Goal: Information Seeking & Learning: Learn about a topic

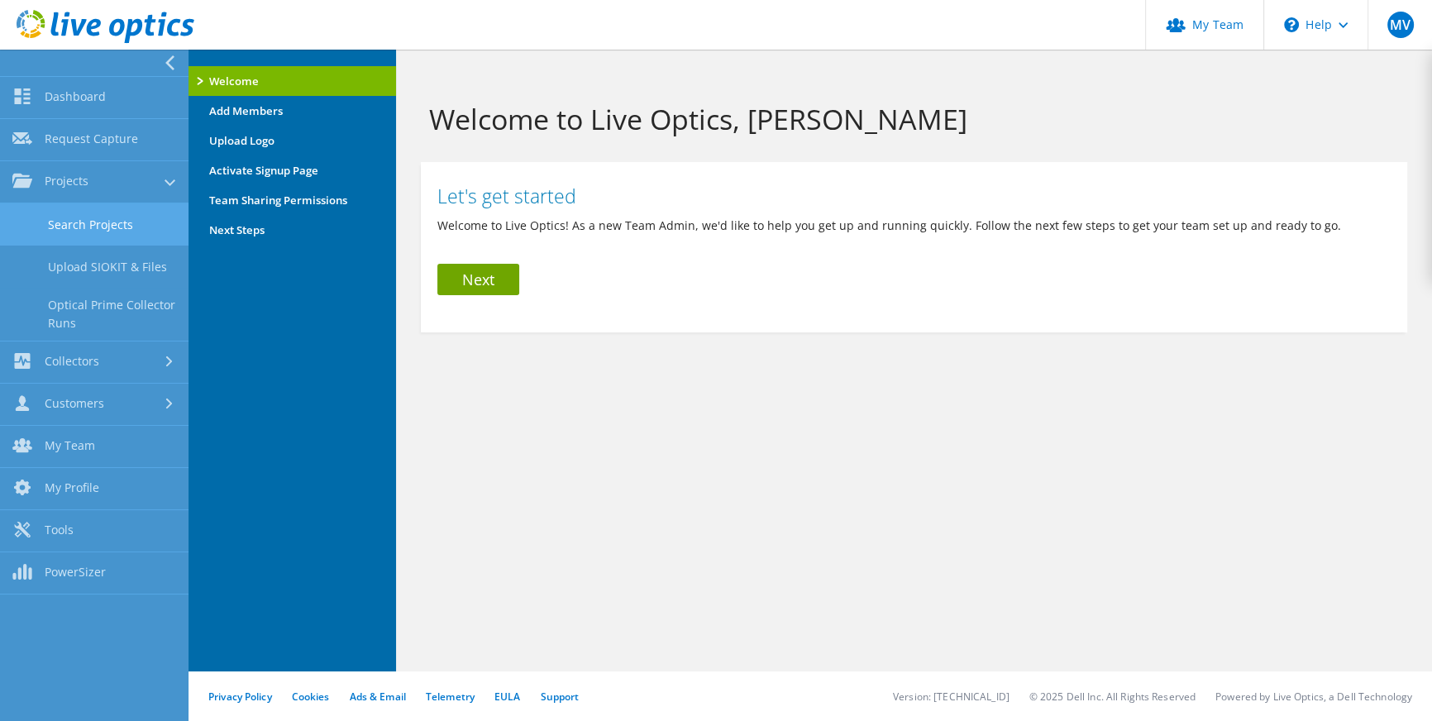
click at [36, 216] on link "Search Projects" at bounding box center [94, 224] width 188 height 42
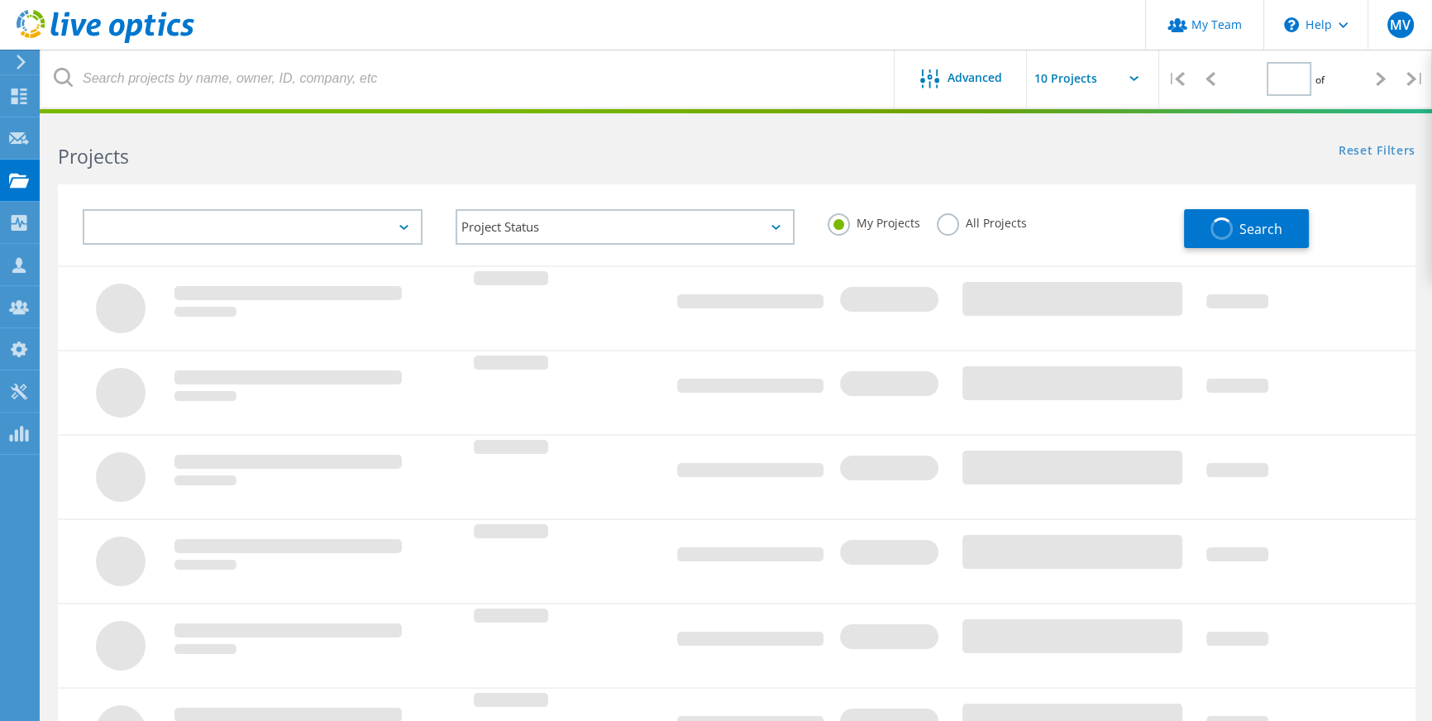
type input "1"
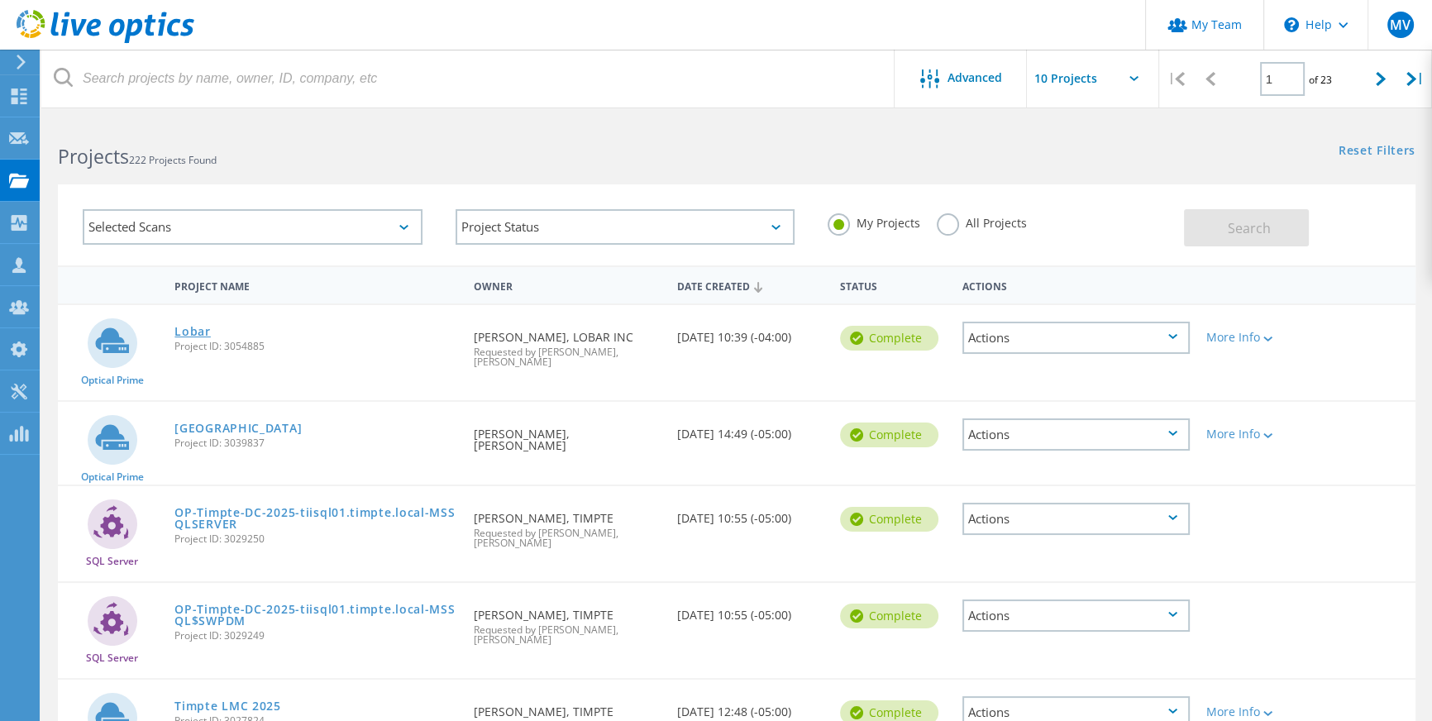
click at [191, 330] on link "Lobar" at bounding box center [192, 332] width 36 height 12
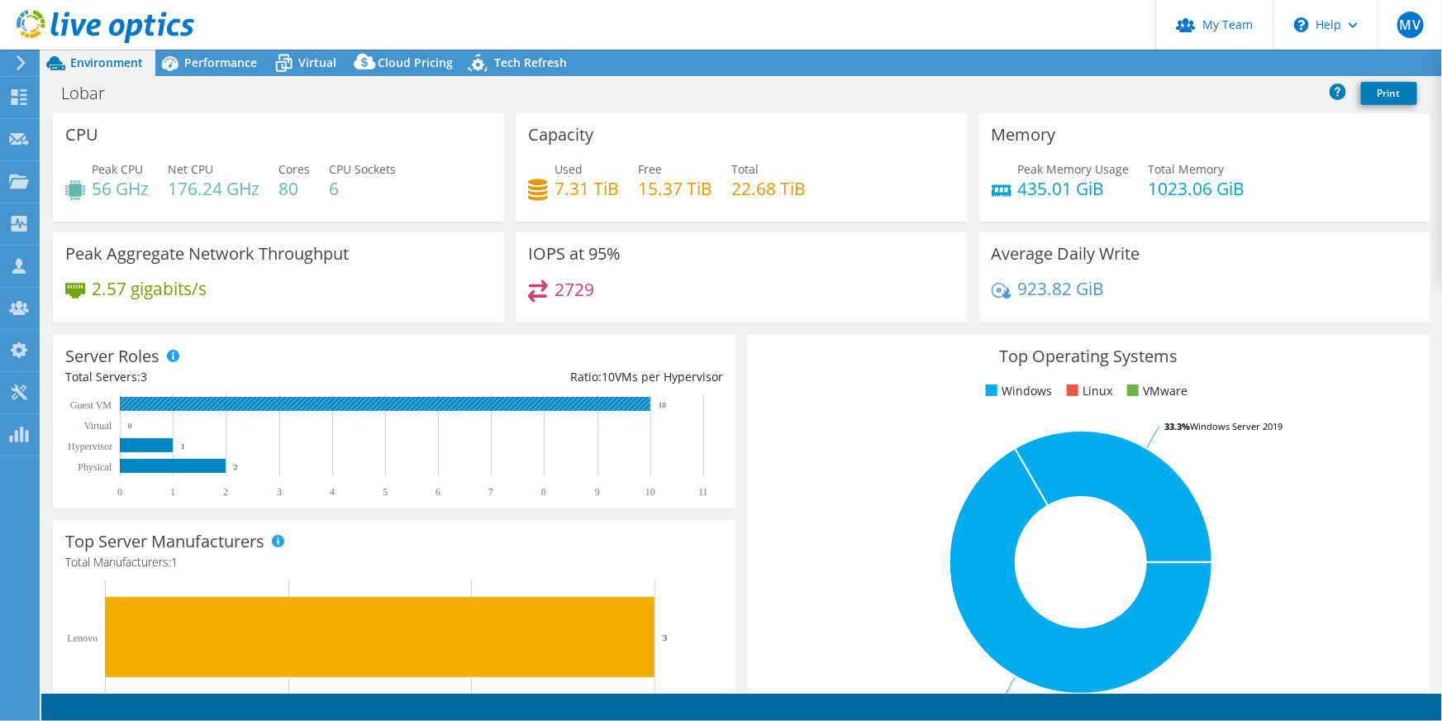
select select "USD"
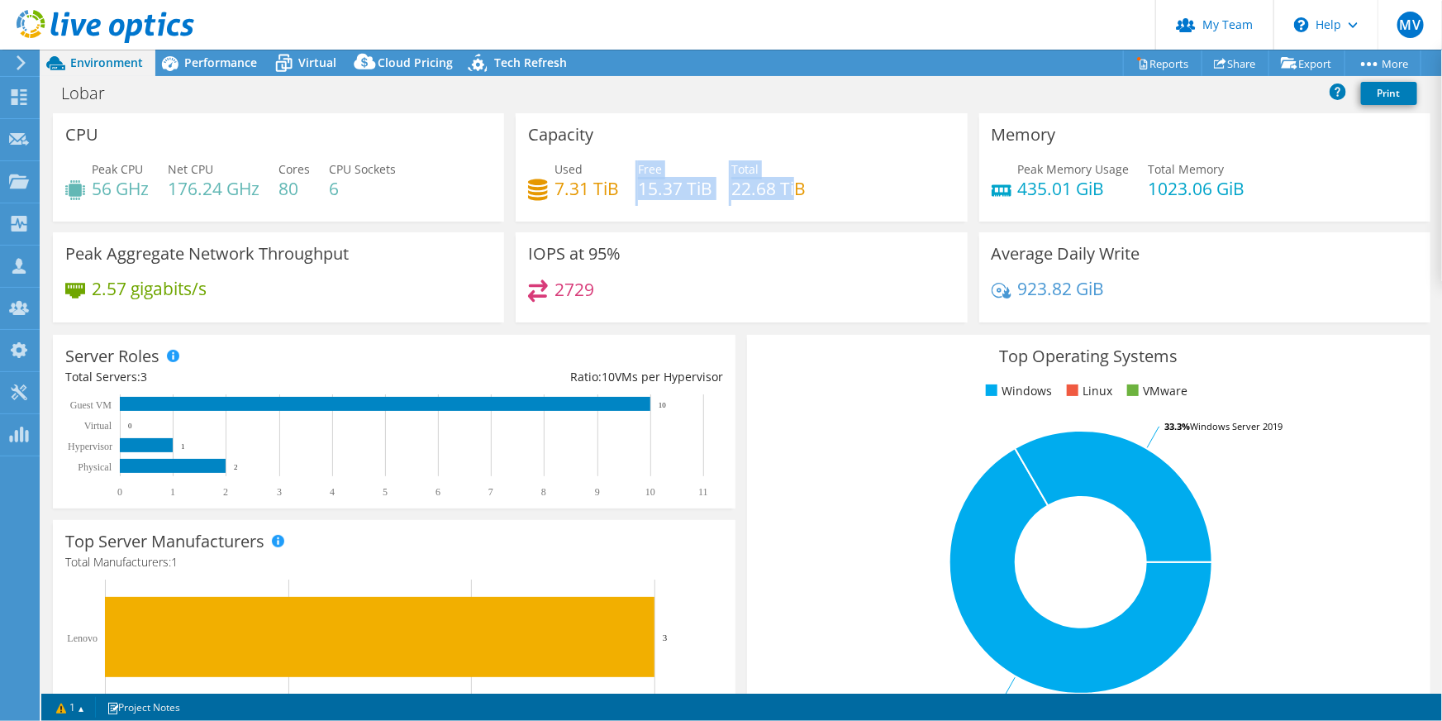
radio input "true"
radio input "false"
drag, startPoint x: 781, startPoint y: 186, endPoint x: 609, endPoint y: 180, distance: 172.0
click at [492, 175] on div "CPU Peak CPU 56 GHz Net CPU 176.24 GHz Cores 80 CPU Sockets 6 Capacity Used 7.3…" at bounding box center [741, 223] width 1389 height 220
drag, startPoint x: 917, startPoint y: 200, endPoint x: 900, endPoint y: 200, distance: 16.5
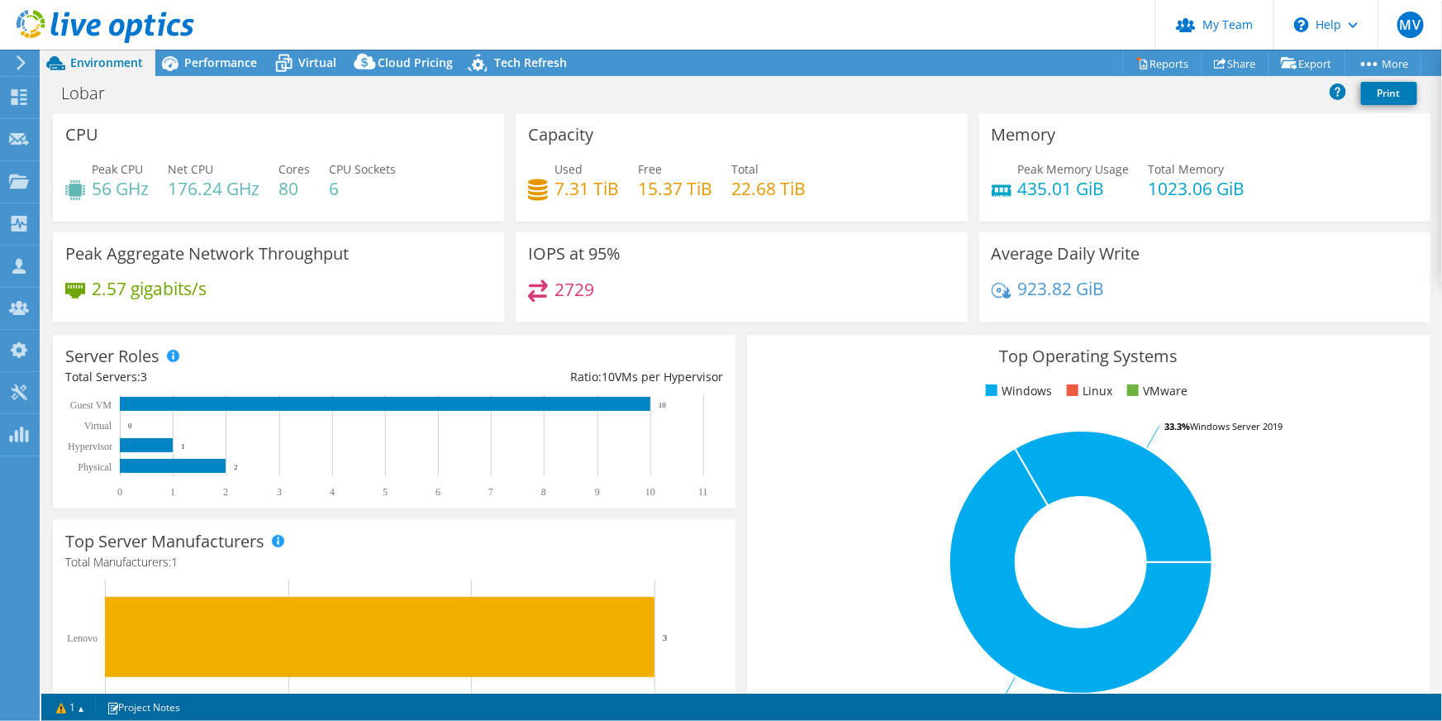
click at [916, 200] on div "Used 7.31 TiB Free 15.37 TiB Total 22.68 TiB" at bounding box center [741, 187] width 426 height 54
drag, startPoint x: 814, startPoint y: 198, endPoint x: 555, endPoint y: 157, distance: 262.8
click at [555, 157] on div "Capacity Used 7.31 TiB Free 15.37 TiB Total 22.68 TiB" at bounding box center [741, 167] width 451 height 108
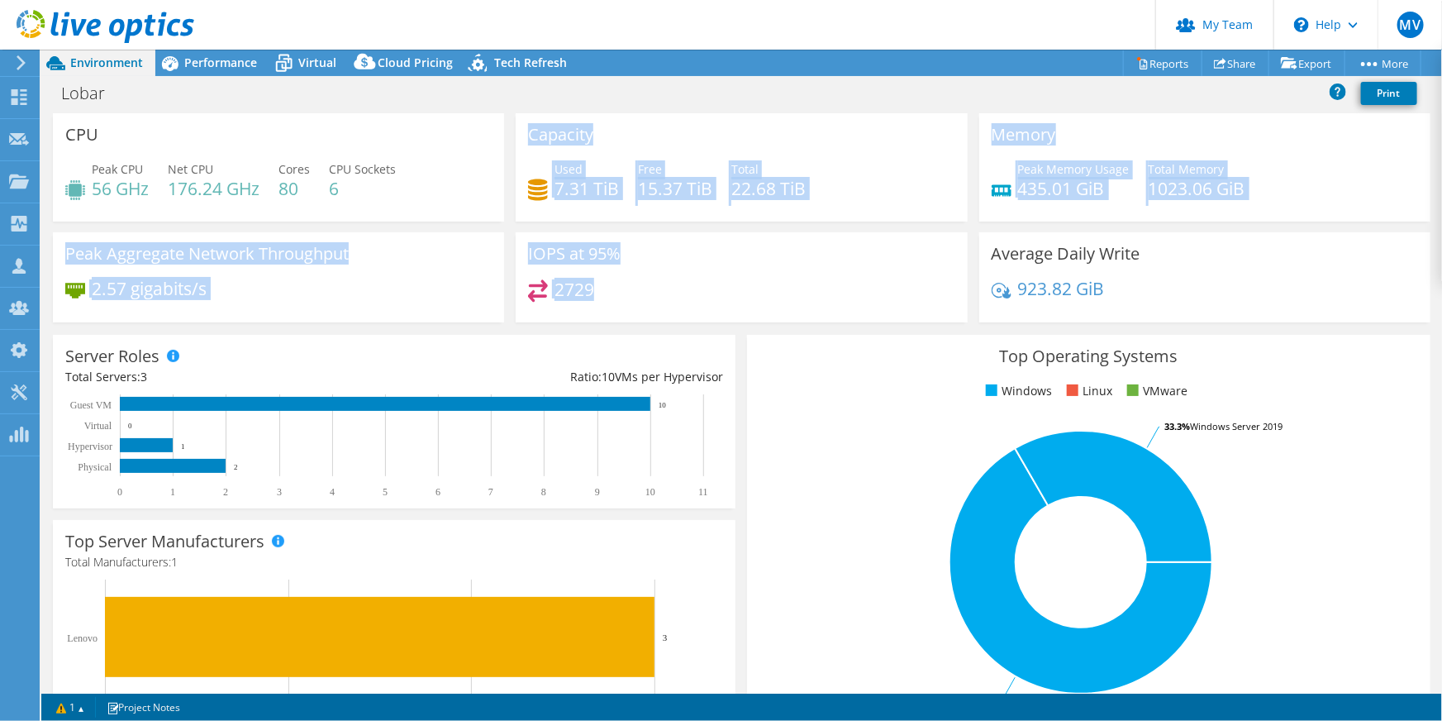
drag, startPoint x: 630, startPoint y: 291, endPoint x: 426, endPoint y: 198, distance: 223.7
click at [426, 198] on div "CPU Peak CPU 56 GHz Net CPU 176.24 GHz Cores 80 CPU Sockets 6 Capacity Used 7.3…" at bounding box center [741, 223] width 1389 height 220
click at [426, 198] on div "Peak CPU 56 GHz Net CPU 176.24 GHz Cores 80 CPU Sockets 6" at bounding box center [278, 187] width 426 height 54
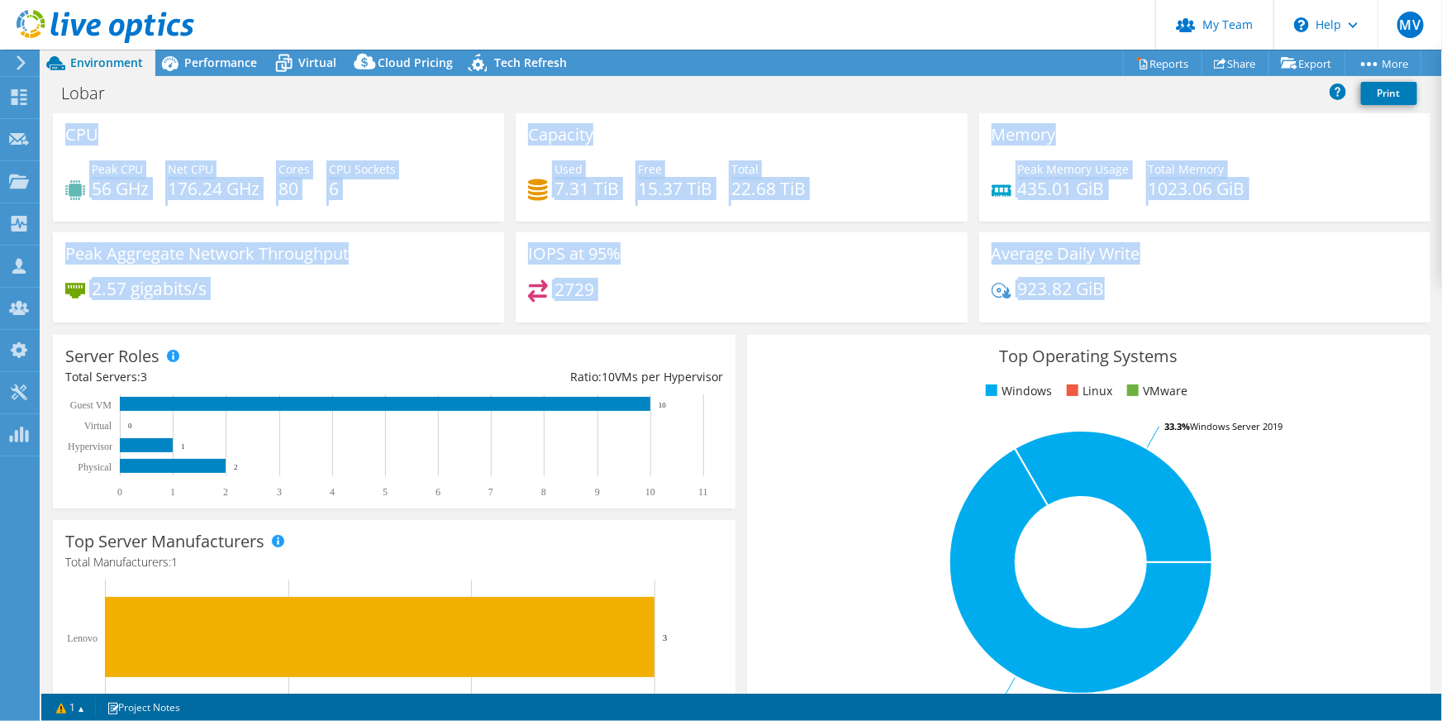
drag, startPoint x: 58, startPoint y: 136, endPoint x: 1196, endPoint y: 289, distance: 1148.3
click at [1107, 288] on div "CPU Peak CPU 56 GHz Net CPU 176.24 GHz Cores 80 CPU Sockets 6 Capacity Used 7.3…" at bounding box center [741, 223] width 1389 height 220
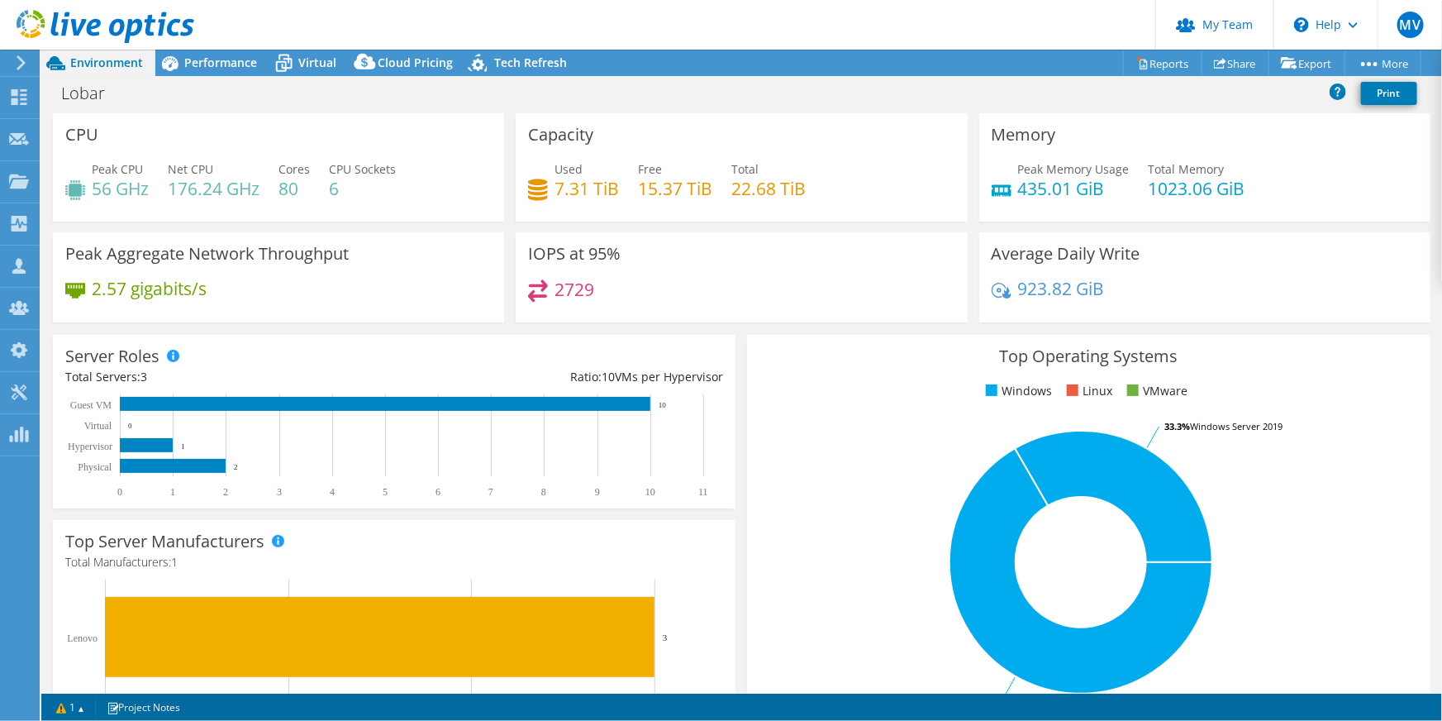
click at [1196, 289] on div "923.82 GiB" at bounding box center [1205, 296] width 426 height 35
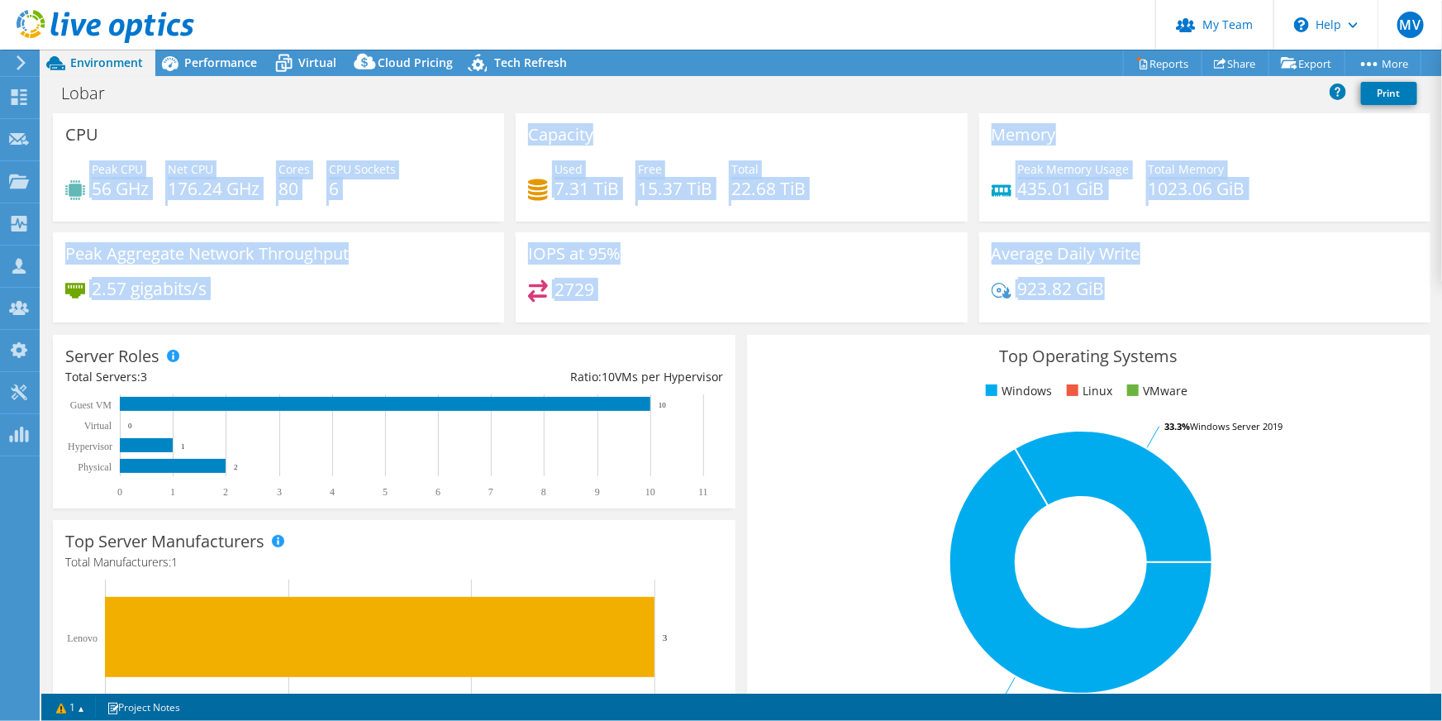
drag, startPoint x: 1182, startPoint y: 293, endPoint x: 201, endPoint y: 141, distance: 992.8
click at [201, 141] on div "CPU Peak CPU 56 GHz Net CPU 176.24 GHz Cores 80 CPU Sockets 6 Capacity Used 7.3…" at bounding box center [741, 223] width 1389 height 220
click at [232, 156] on div "CPU Peak CPU 56 GHz Net CPU 176.24 GHz Cores 80 CPU Sockets 6" at bounding box center [278, 167] width 451 height 108
click at [270, 132] on div "CPU Peak CPU 56 GHz Net CPU 176.24 GHz Cores 80 CPU Sockets 6" at bounding box center [278, 167] width 451 height 108
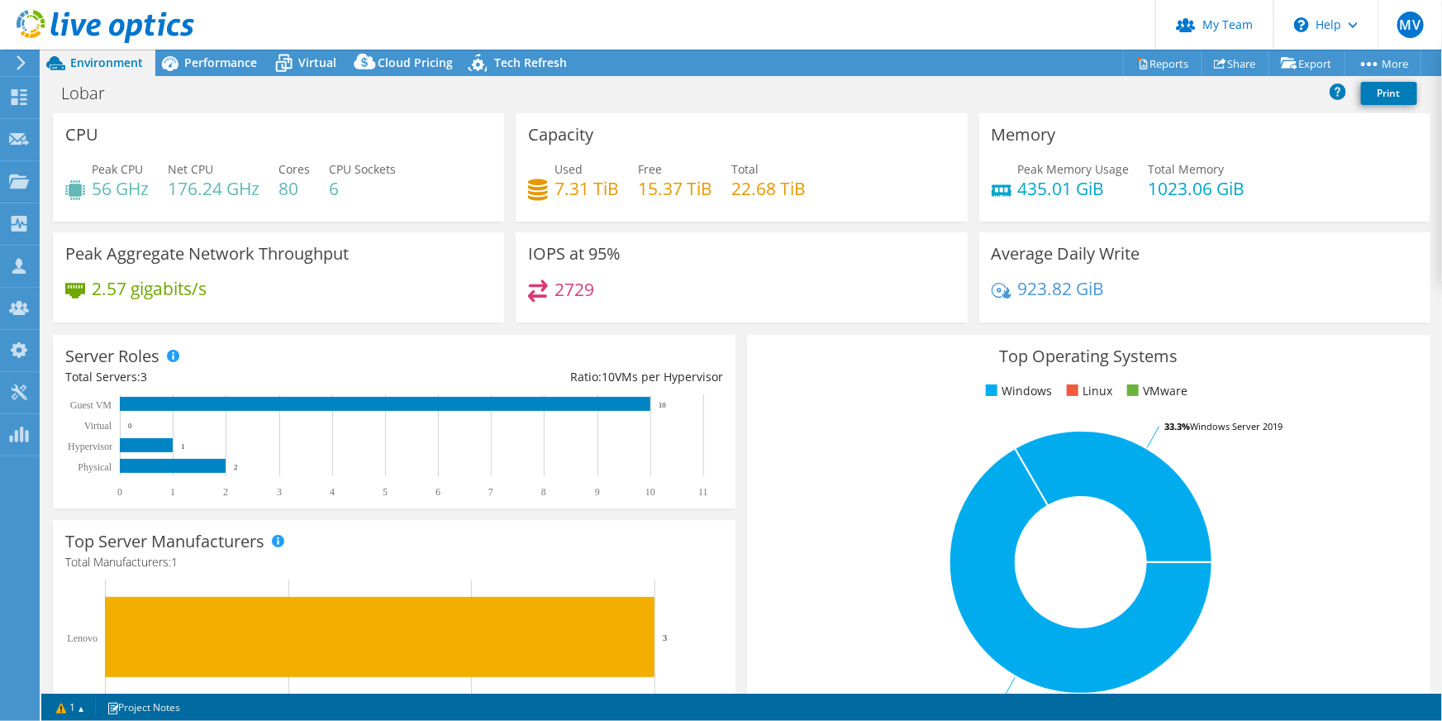
click at [321, 164] on div "Peak CPU 56 GHz Net CPU 176.24 GHz Cores 80 CPU Sockets 6" at bounding box center [278, 187] width 426 height 54
drag, startPoint x: 824, startPoint y: 179, endPoint x: 515, endPoint y: 170, distance: 309.2
click at [516, 170] on div "Capacity Used 7.31 TiB Free 15.37 TiB Total 22.68 TiB" at bounding box center [741, 167] width 451 height 108
drag, startPoint x: 515, startPoint y: 170, endPoint x: 511, endPoint y: 161, distance: 10.0
click at [516, 170] on div "Capacity Used 7.31 TiB Free 15.37 TiB Total 22.68 TiB" at bounding box center [741, 167] width 451 height 108
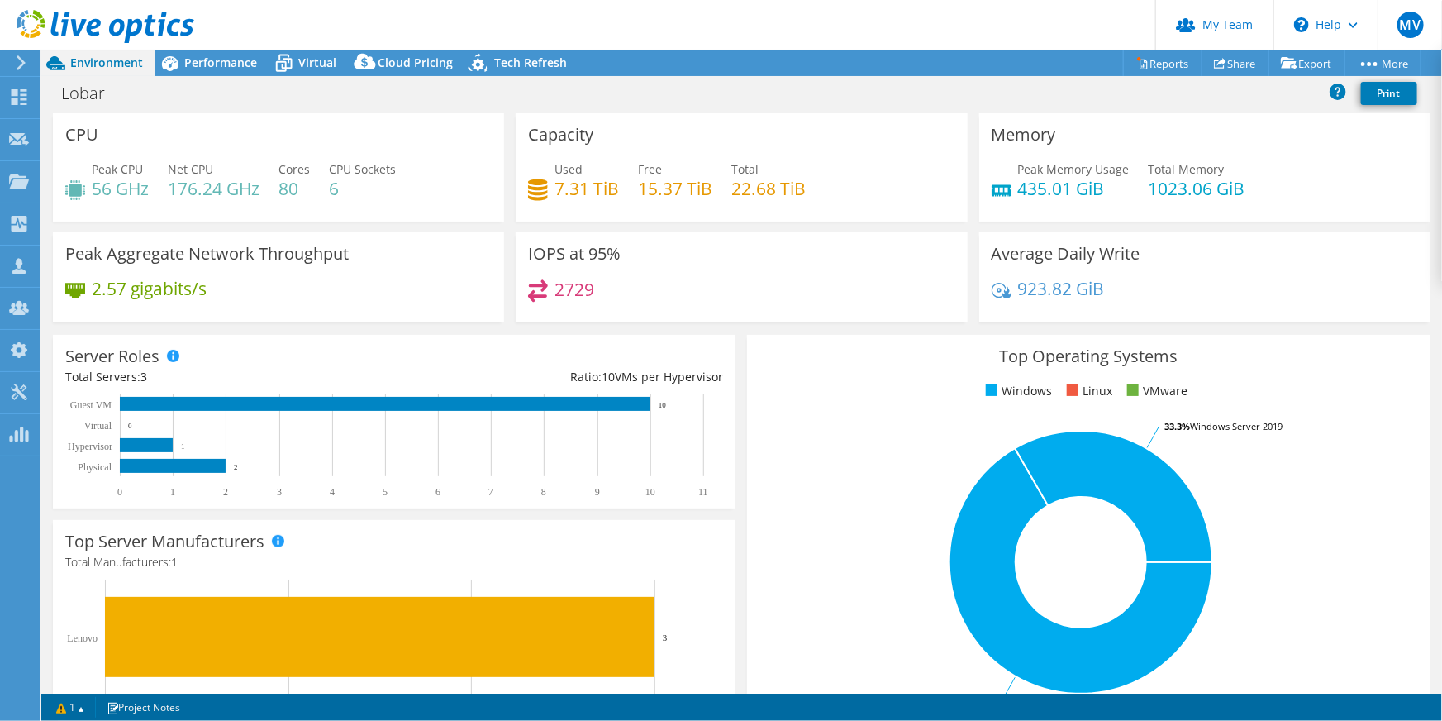
click at [123, 58] on span "Environment" at bounding box center [106, 63] width 73 height 16
click at [222, 48] on header "MV Partner Team Admin [PERSON_NAME] [PERSON_NAME][EMAIL_ADDRESS][PERSON_NAME][P…" at bounding box center [721, 25] width 1442 height 50
click at [222, 49] on header "MV Partner Team Admin [PERSON_NAME] [PERSON_NAME][EMAIL_ADDRESS][PERSON_NAME][P…" at bounding box center [721, 25] width 1442 height 50
click at [223, 71] on div "Performance" at bounding box center [212, 63] width 114 height 26
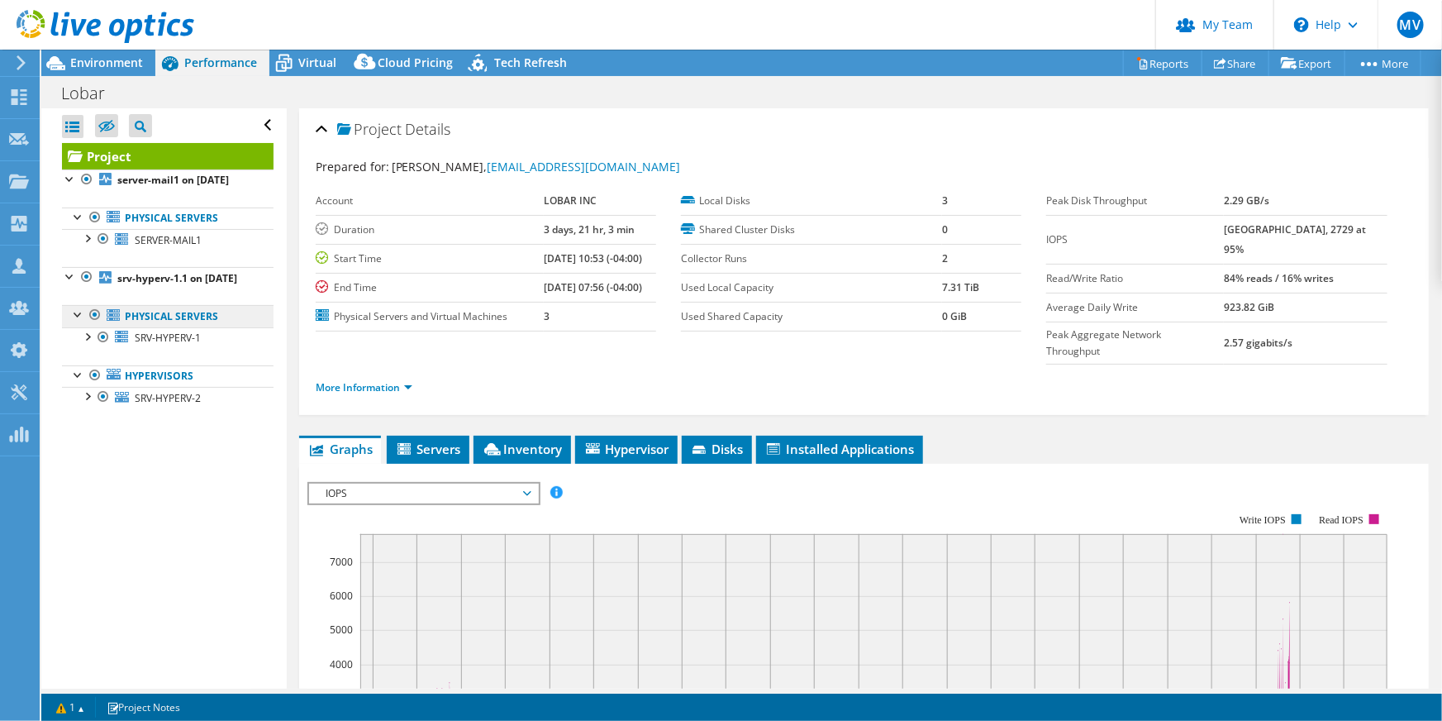
click at [193, 326] on link "Physical Servers" at bounding box center [168, 315] width 212 height 21
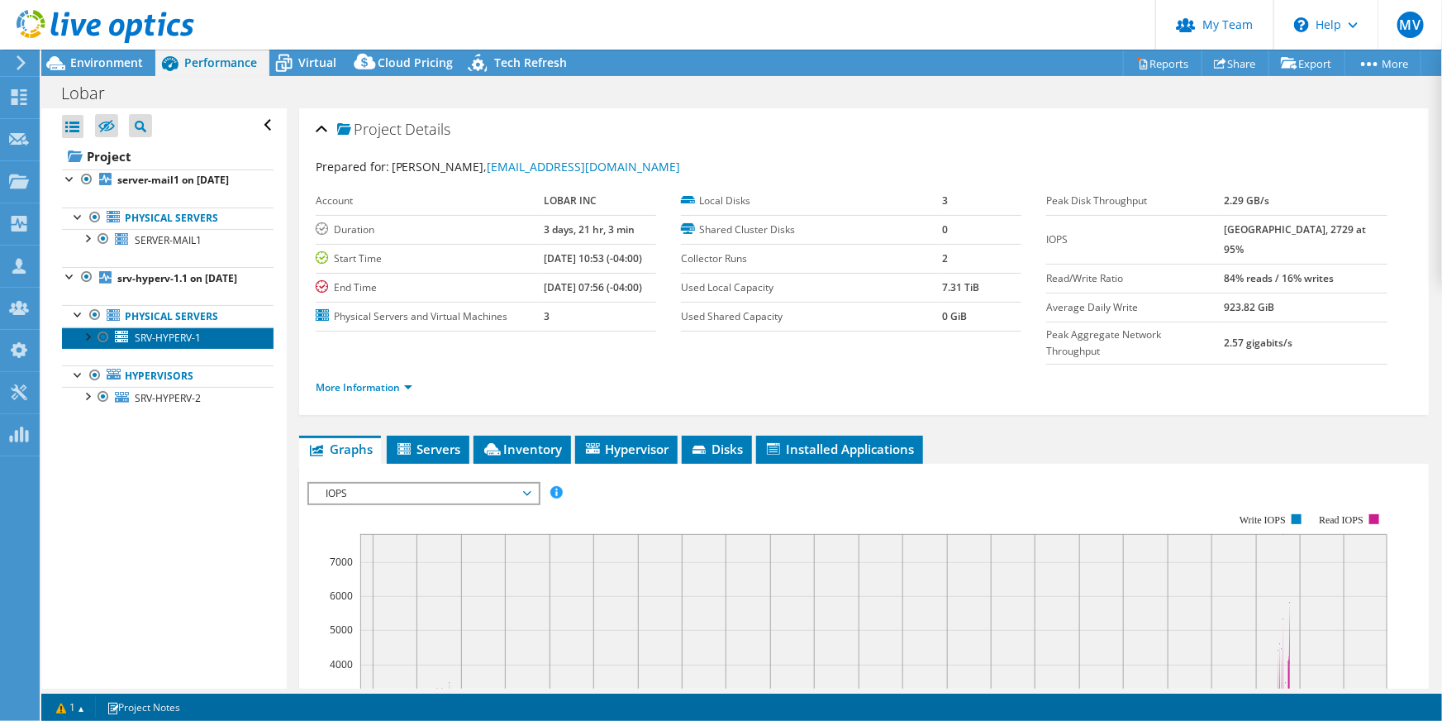
click at [188, 349] on link "SRV-HYPERV-1" at bounding box center [168, 337] width 212 height 21
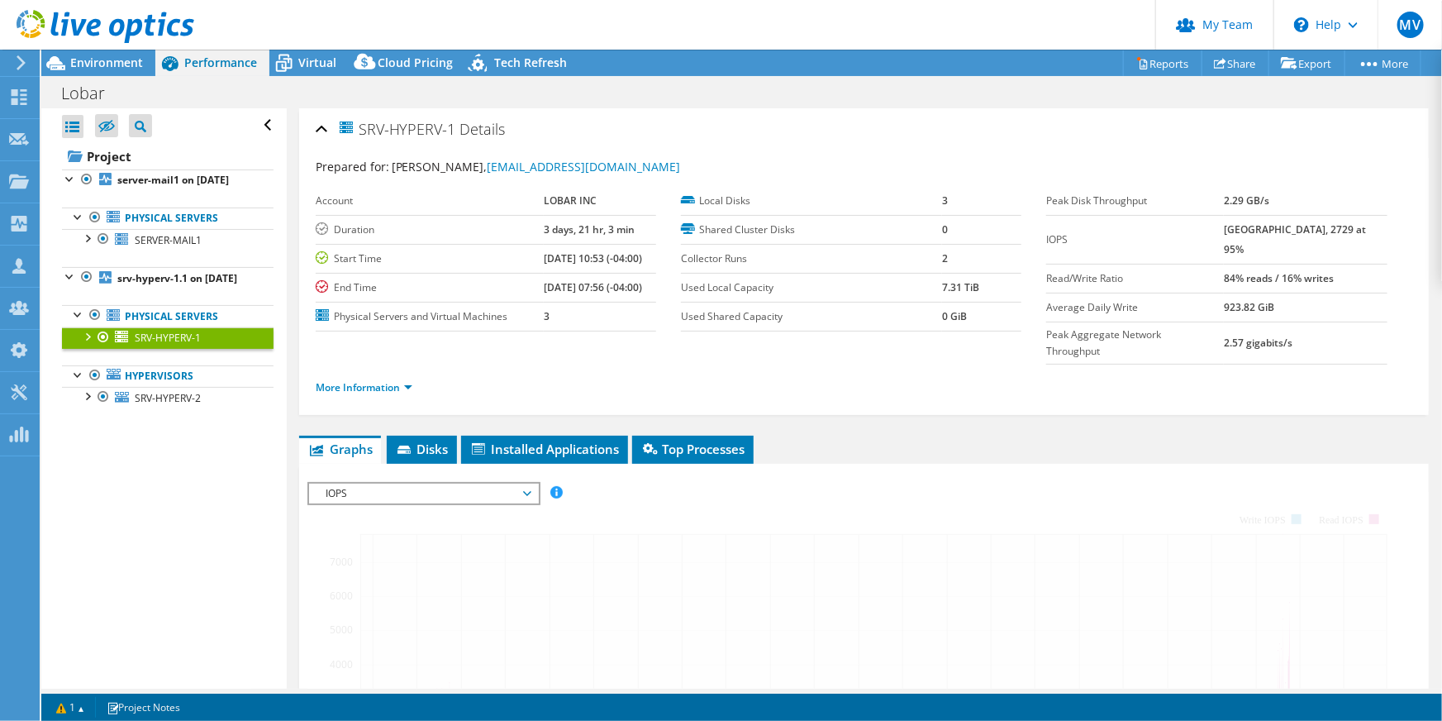
click at [364, 341] on div "SRV-HYPERV-1 Details Prepared for: [PERSON_NAME], [EMAIL_ADDRESS][DOMAIN_NAME] …" at bounding box center [864, 634] width 1155 height 1052
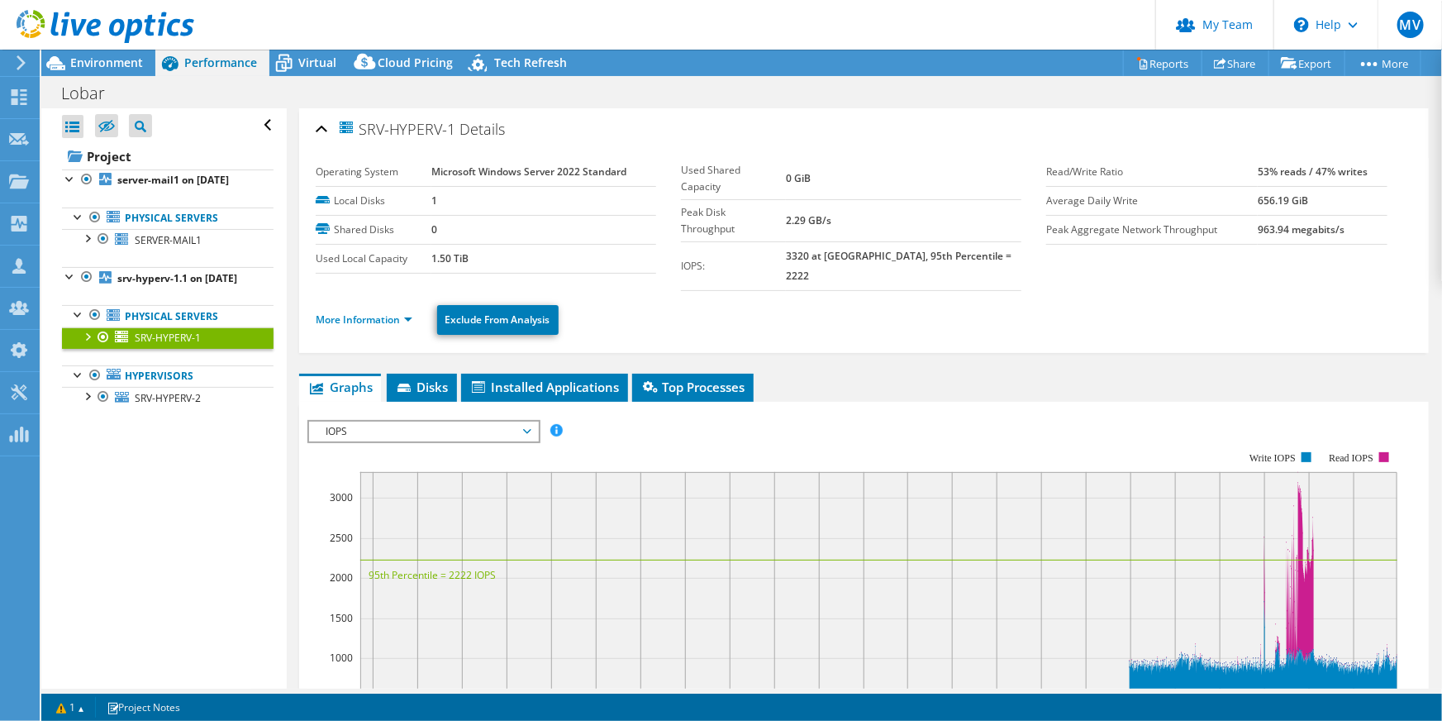
click at [360, 311] on li "More Information" at bounding box center [369, 320] width 107 height 18
click at [369, 311] on li "More Information" at bounding box center [369, 320] width 107 height 18
click at [369, 312] on link "More Information" at bounding box center [364, 319] width 97 height 14
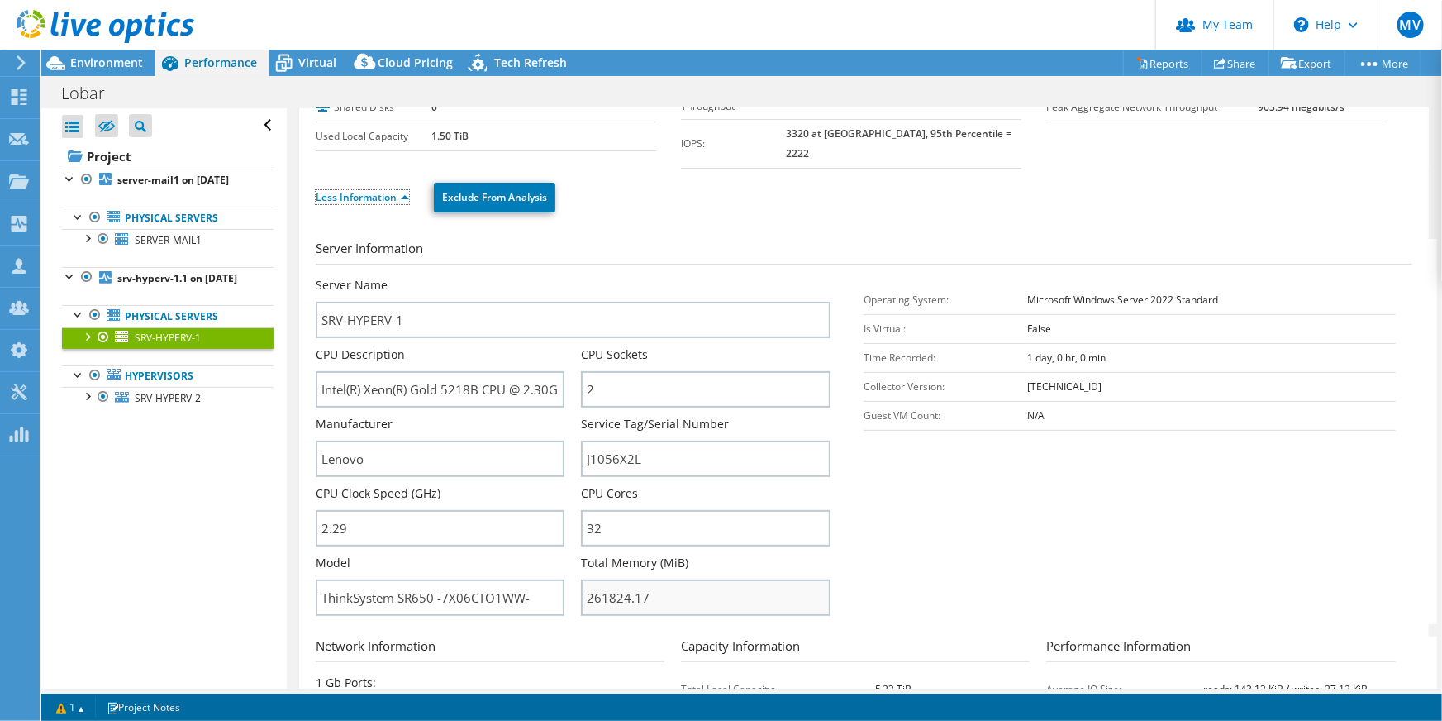
scroll to position [225, 0]
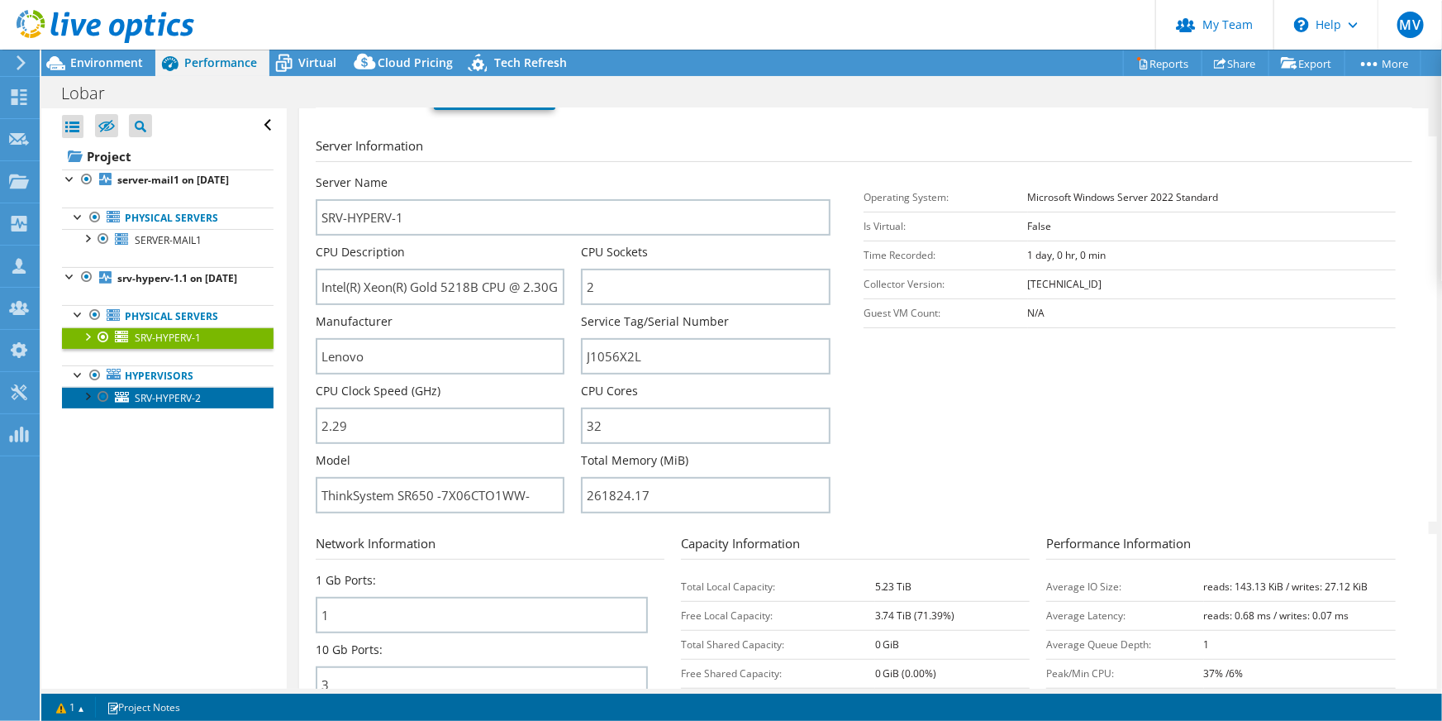
click at [192, 405] on span "SRV-HYPERV-2" at bounding box center [168, 398] width 66 height 14
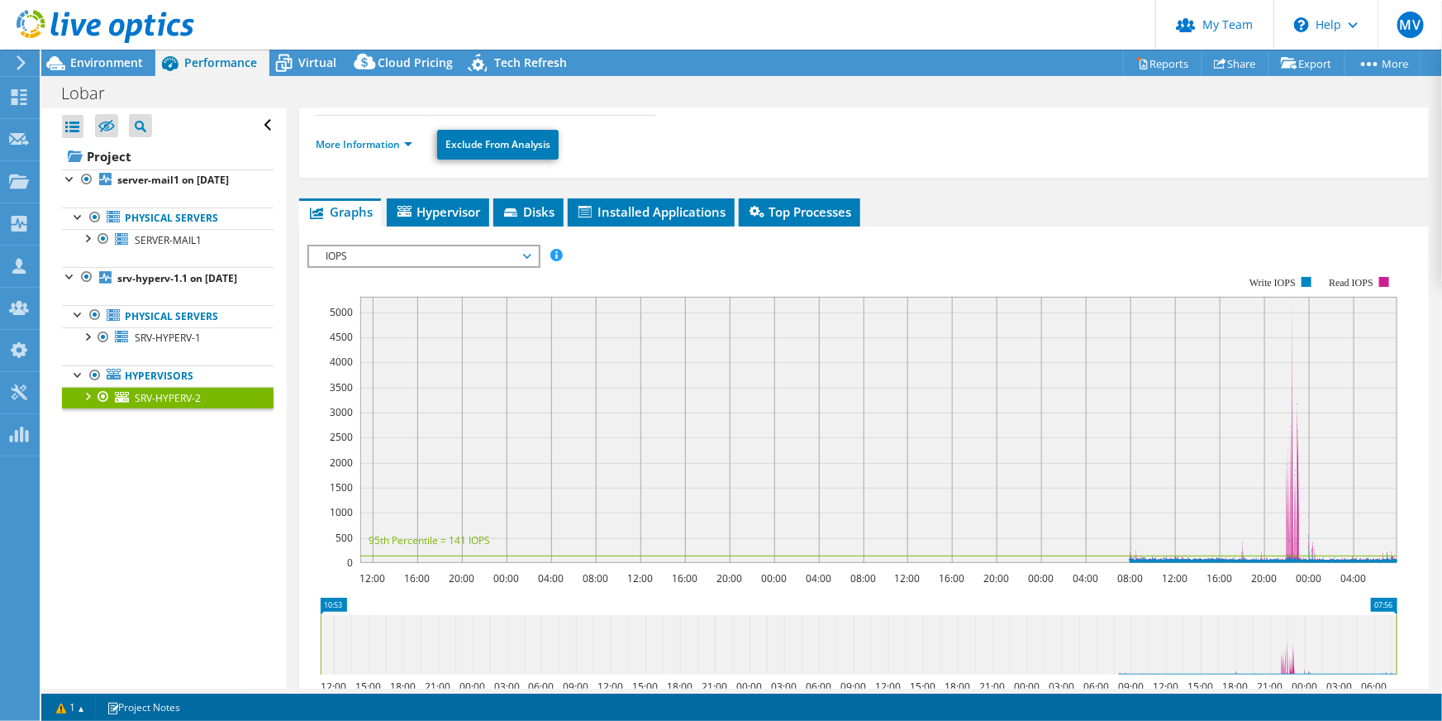
scroll to position [74, 0]
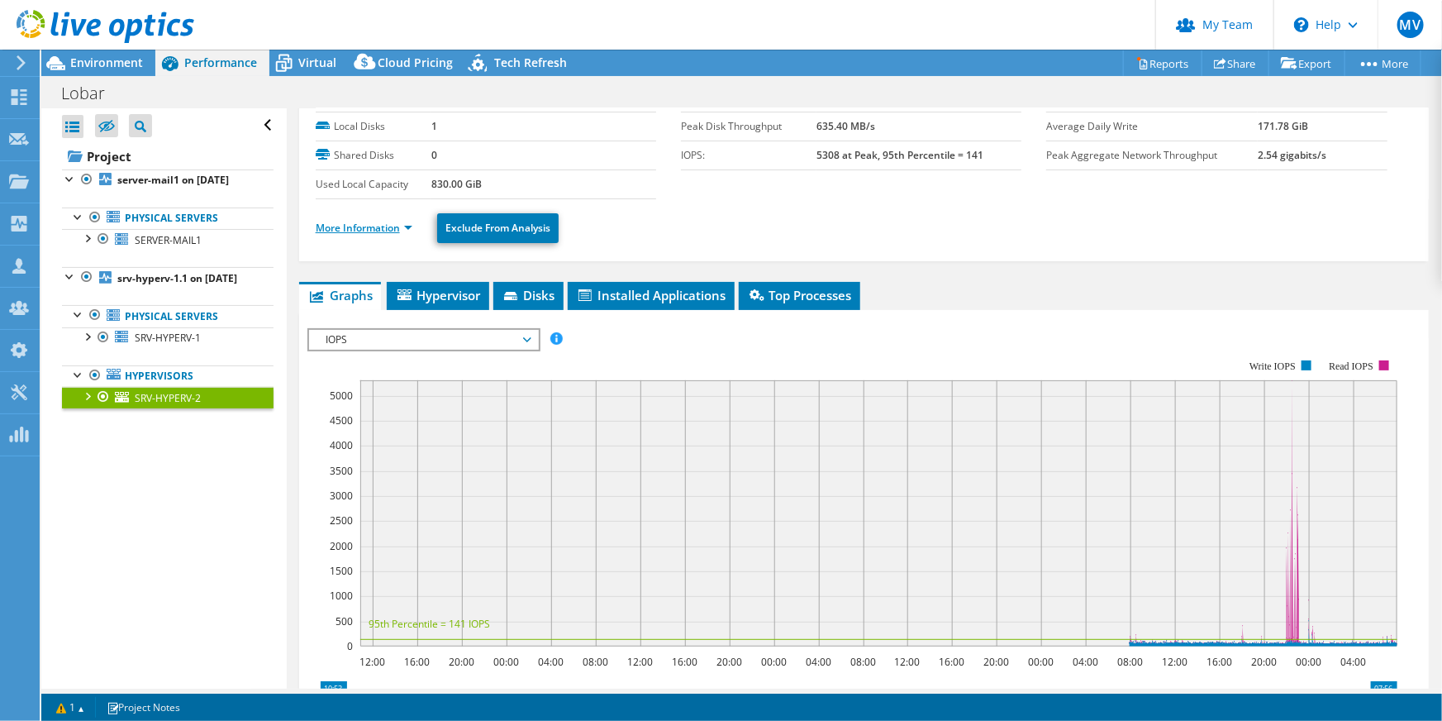
click at [393, 222] on link "More Information" at bounding box center [364, 228] width 97 height 14
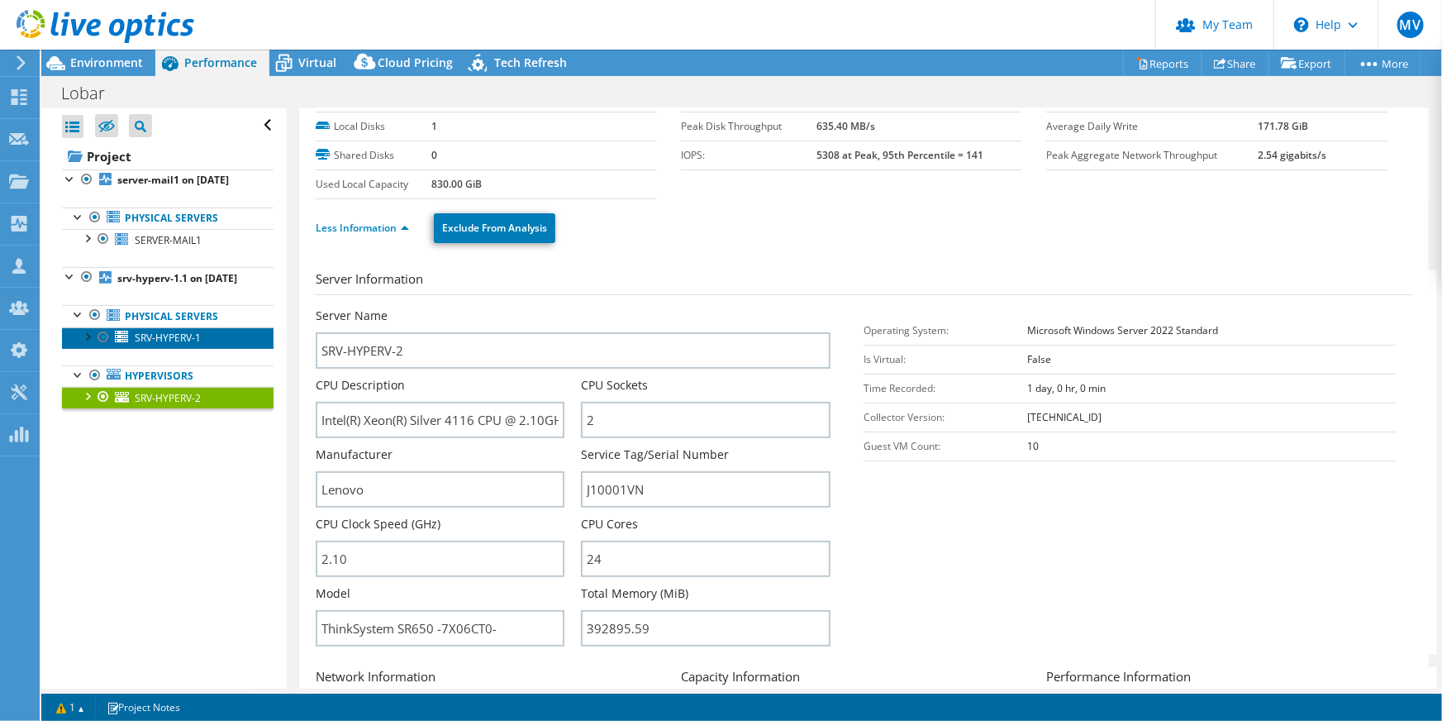
click at [176, 345] on span "SRV-HYPERV-1" at bounding box center [168, 338] width 66 height 14
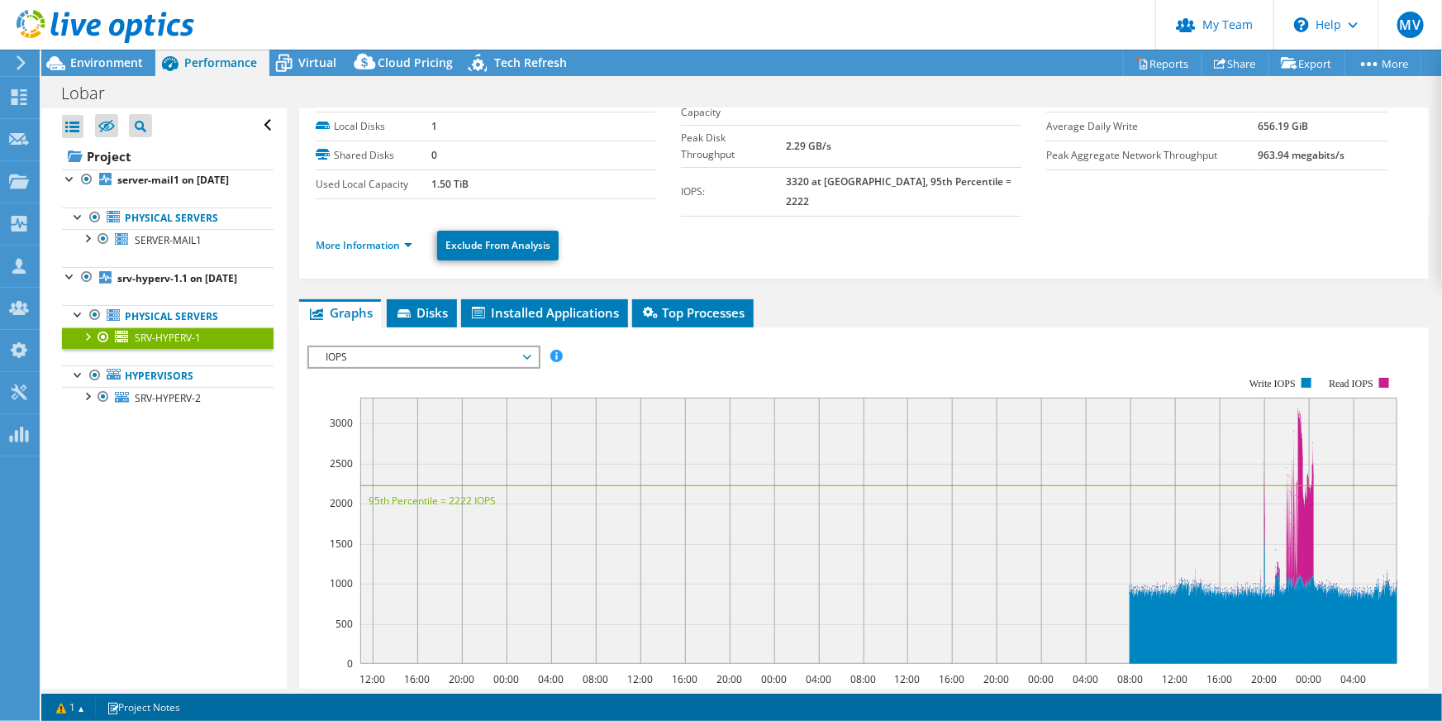
click at [342, 236] on li "More Information" at bounding box center [369, 245] width 107 height 18
click at [349, 238] on link "More Information" at bounding box center [364, 245] width 97 height 14
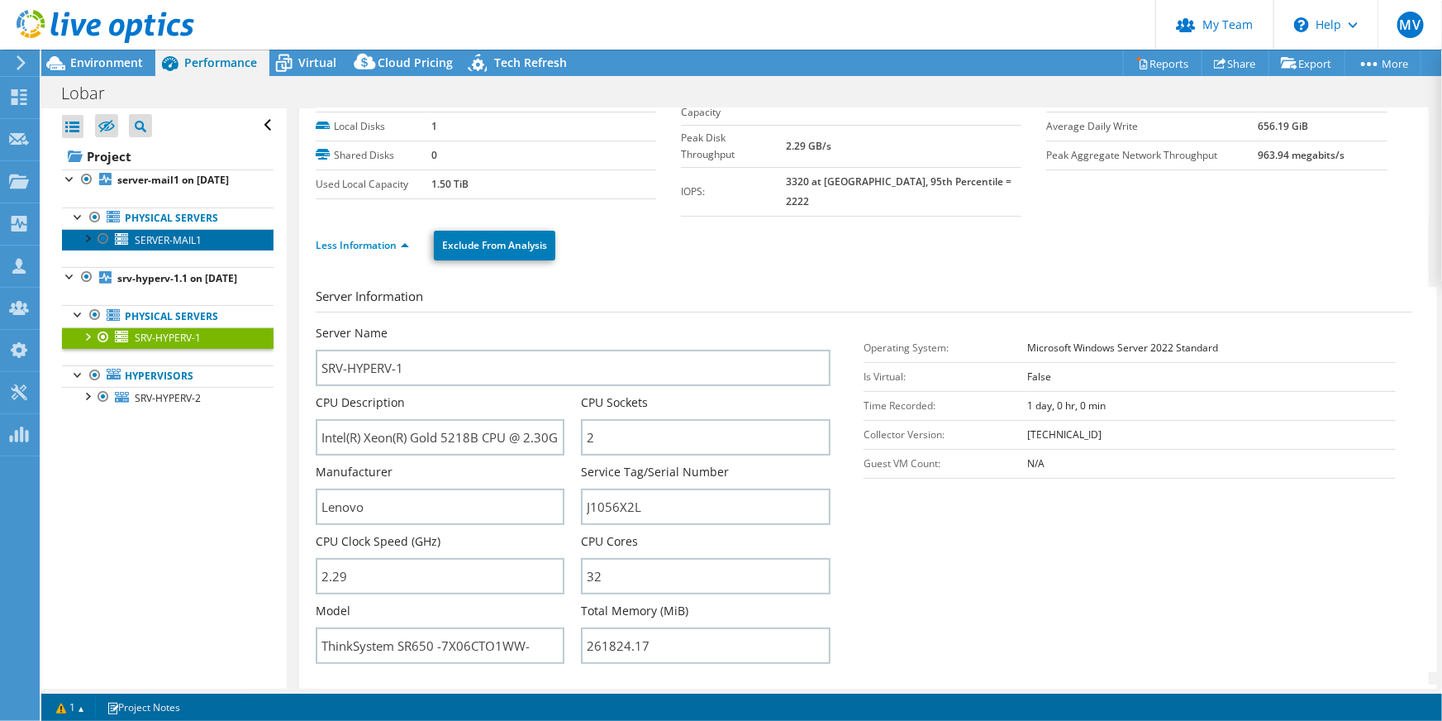
click at [173, 247] on span "SERVER-MAIL1" at bounding box center [168, 240] width 67 height 14
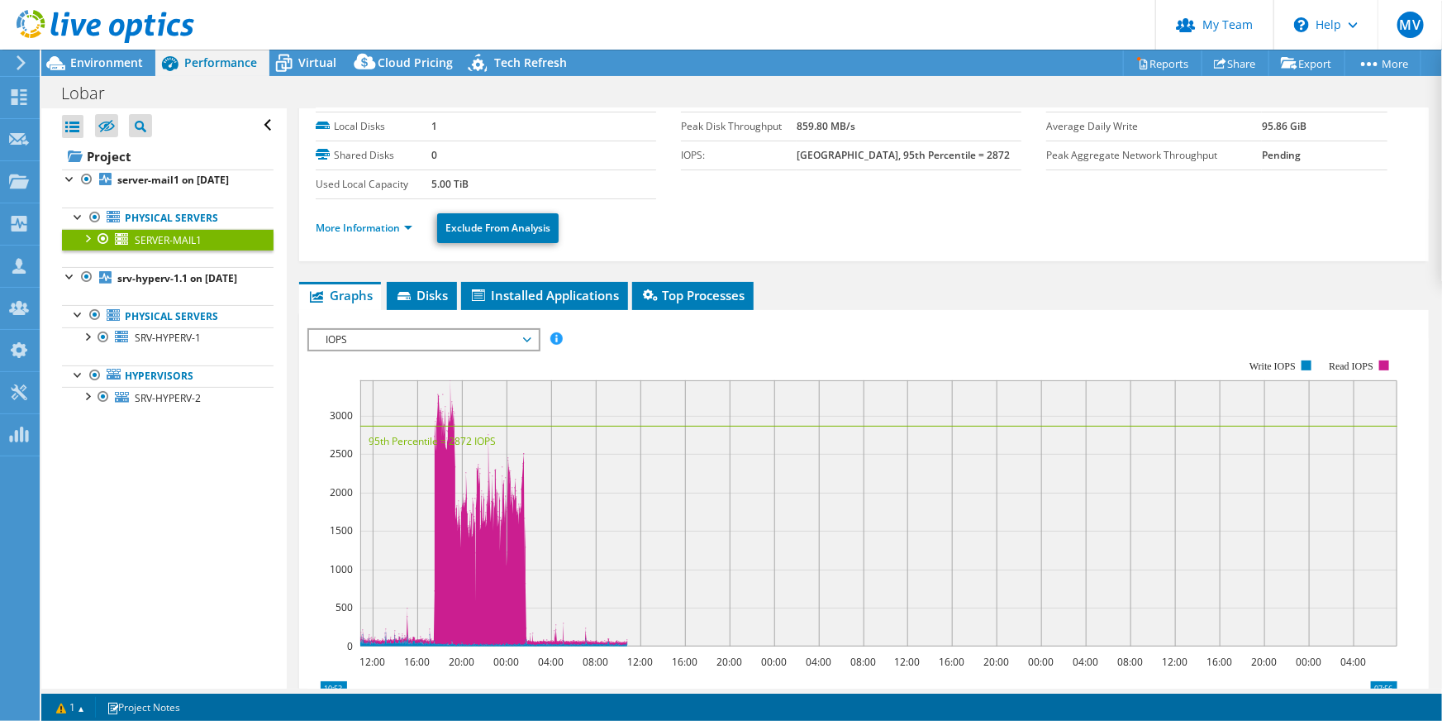
click at [407, 250] on div "More Information Exclude From Analysis" at bounding box center [864, 228] width 1097 height 58
click at [407, 238] on ul "More Information Exclude From Analysis" at bounding box center [864, 226] width 1097 height 34
click at [401, 230] on link "More Information" at bounding box center [364, 228] width 97 height 14
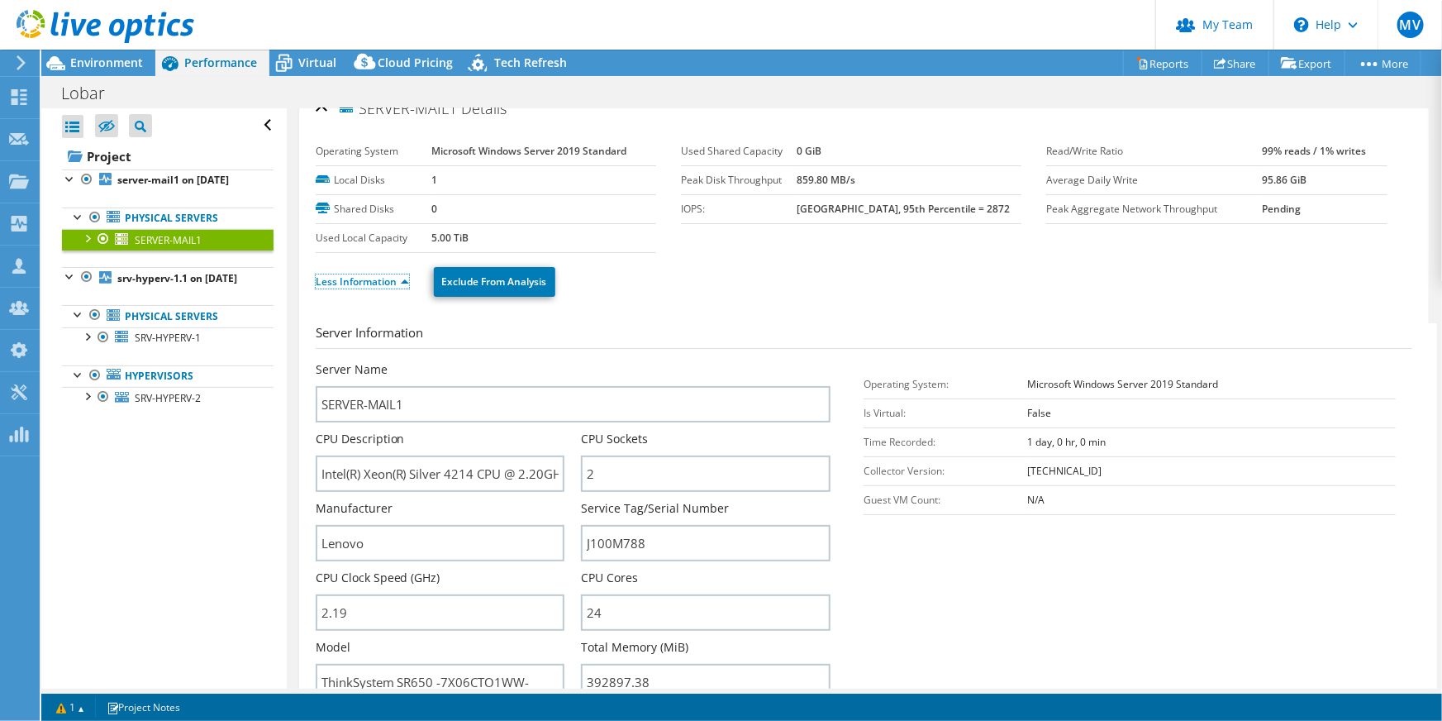
scroll to position [0, 0]
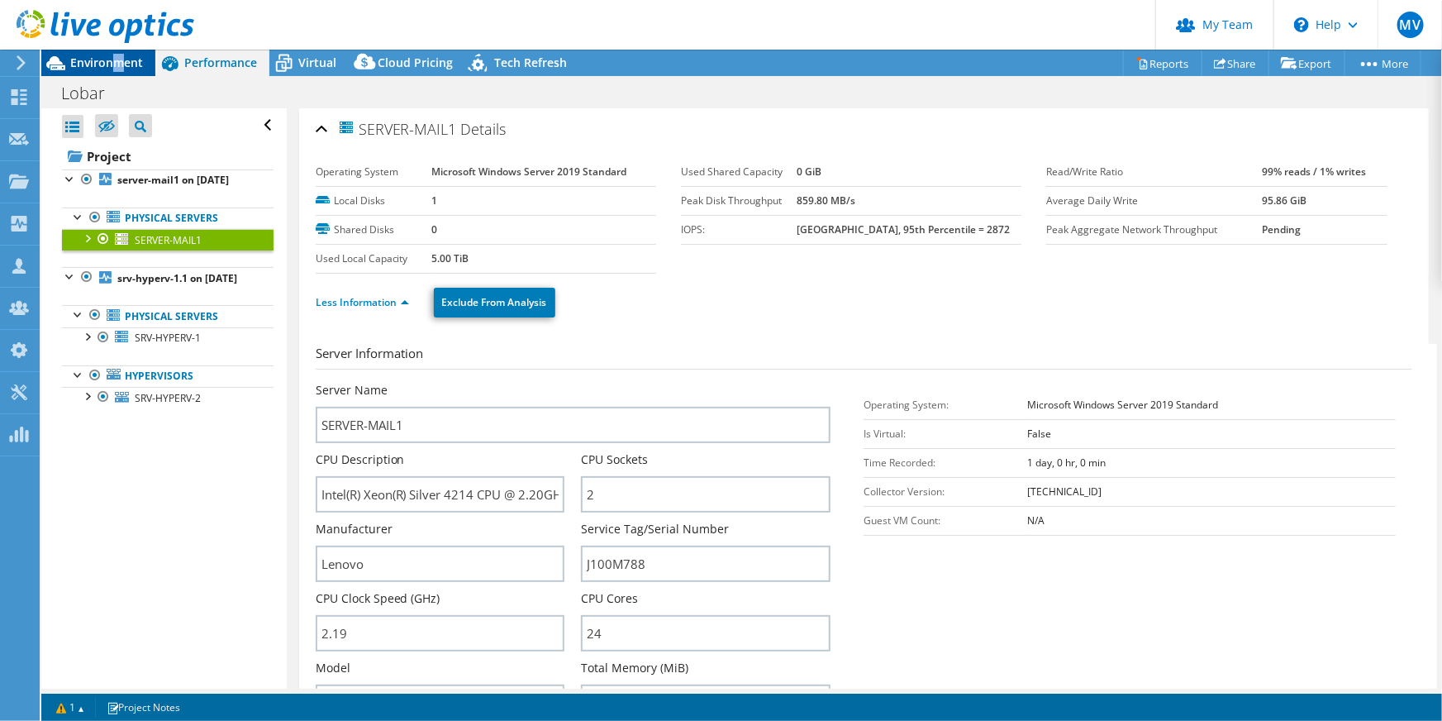
click at [117, 68] on span "Environment" at bounding box center [106, 63] width 73 height 16
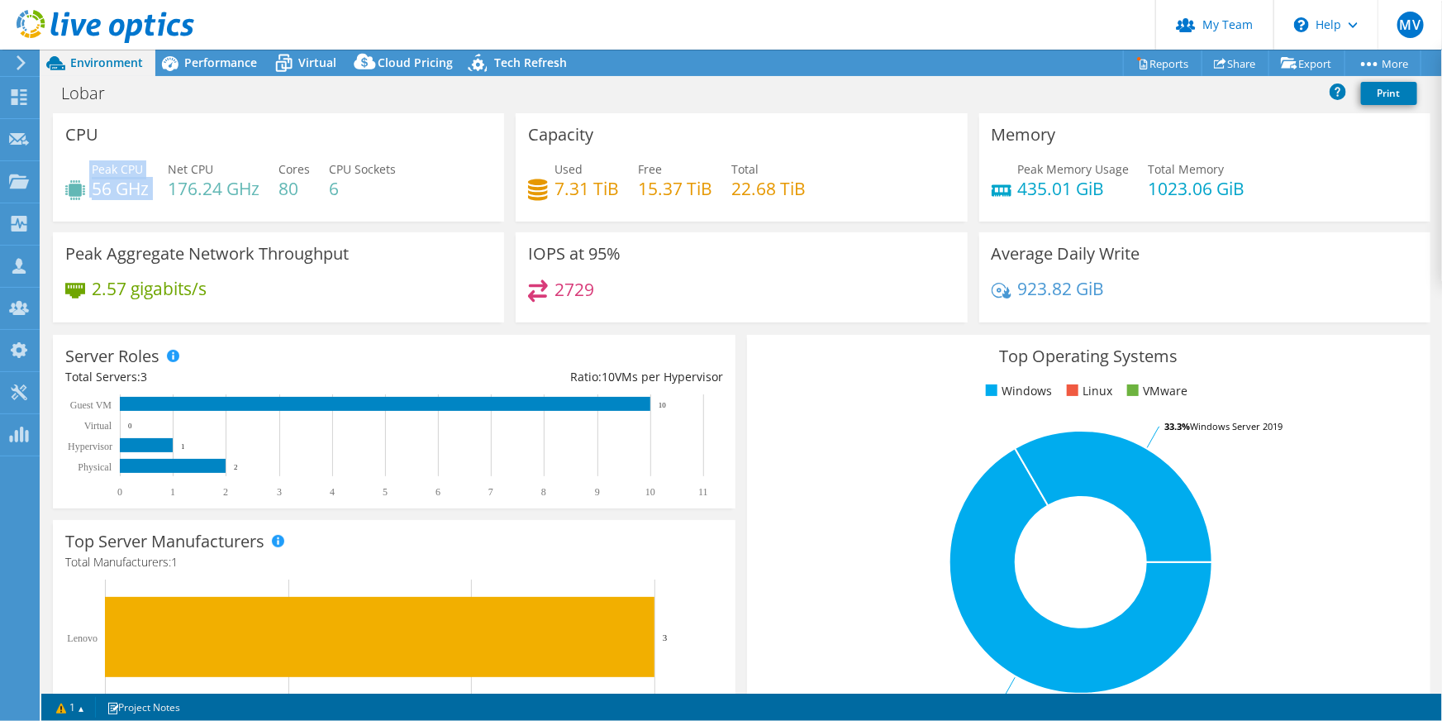
drag, startPoint x: 165, startPoint y: 194, endPoint x: 103, endPoint y: 199, distance: 62.2
click at [88, 193] on div "Peak CPU 56 GHz Net CPU 176.24 GHz Cores 80 CPU Sockets 6" at bounding box center [278, 187] width 426 height 54
click at [415, 212] on div "Peak CPU 56 GHz Net CPU 176.24 GHz Cores 80 CPU Sockets 6" at bounding box center [278, 187] width 426 height 54
click at [222, 65] on span "Performance" at bounding box center [220, 63] width 73 height 16
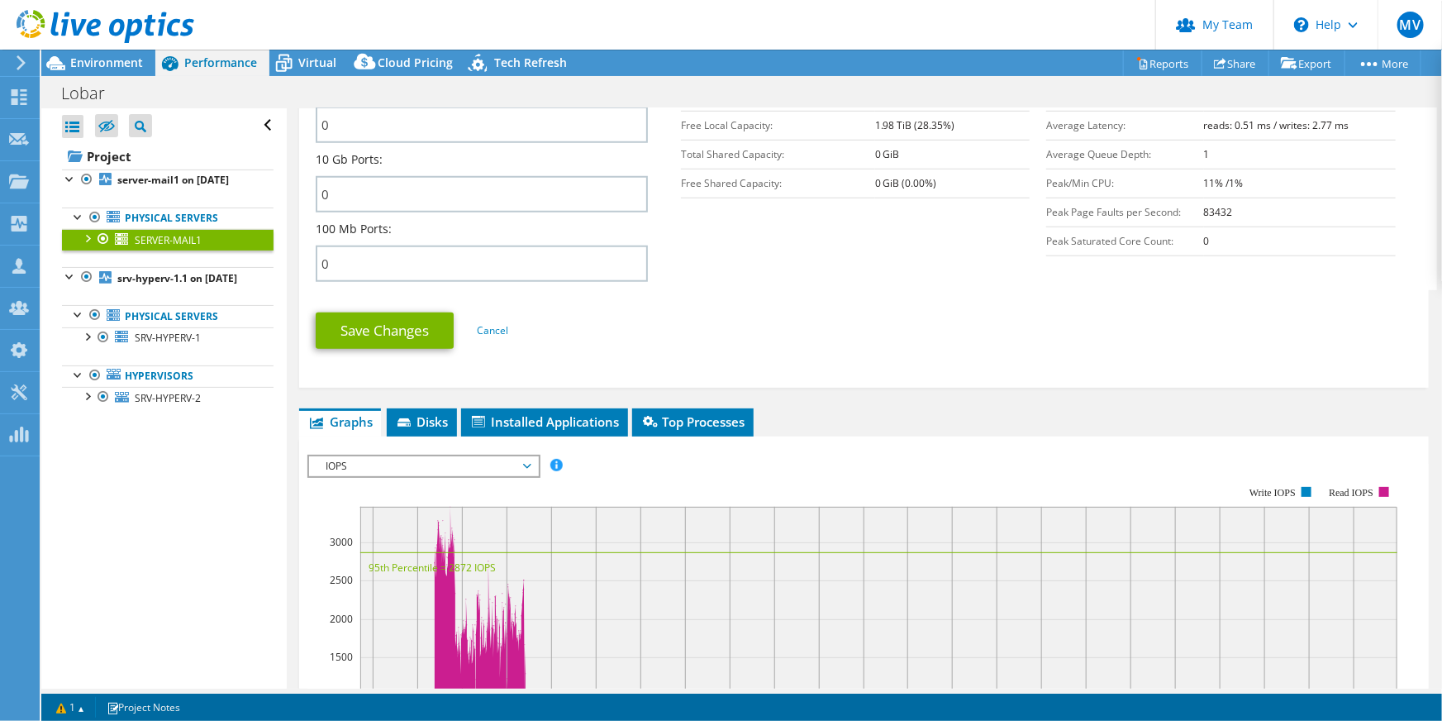
scroll to position [827, 0]
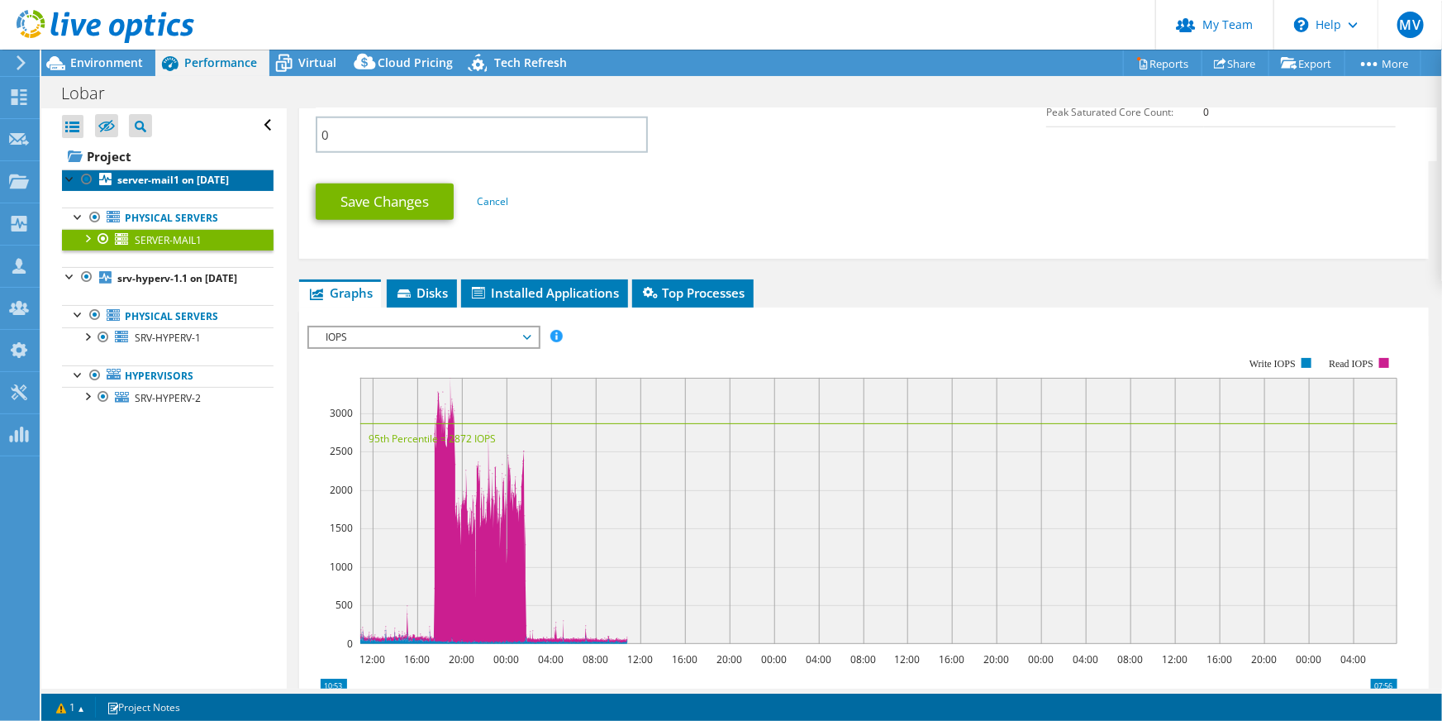
click at [185, 191] on link "server-mail1 on [DATE]" at bounding box center [168, 179] width 212 height 21
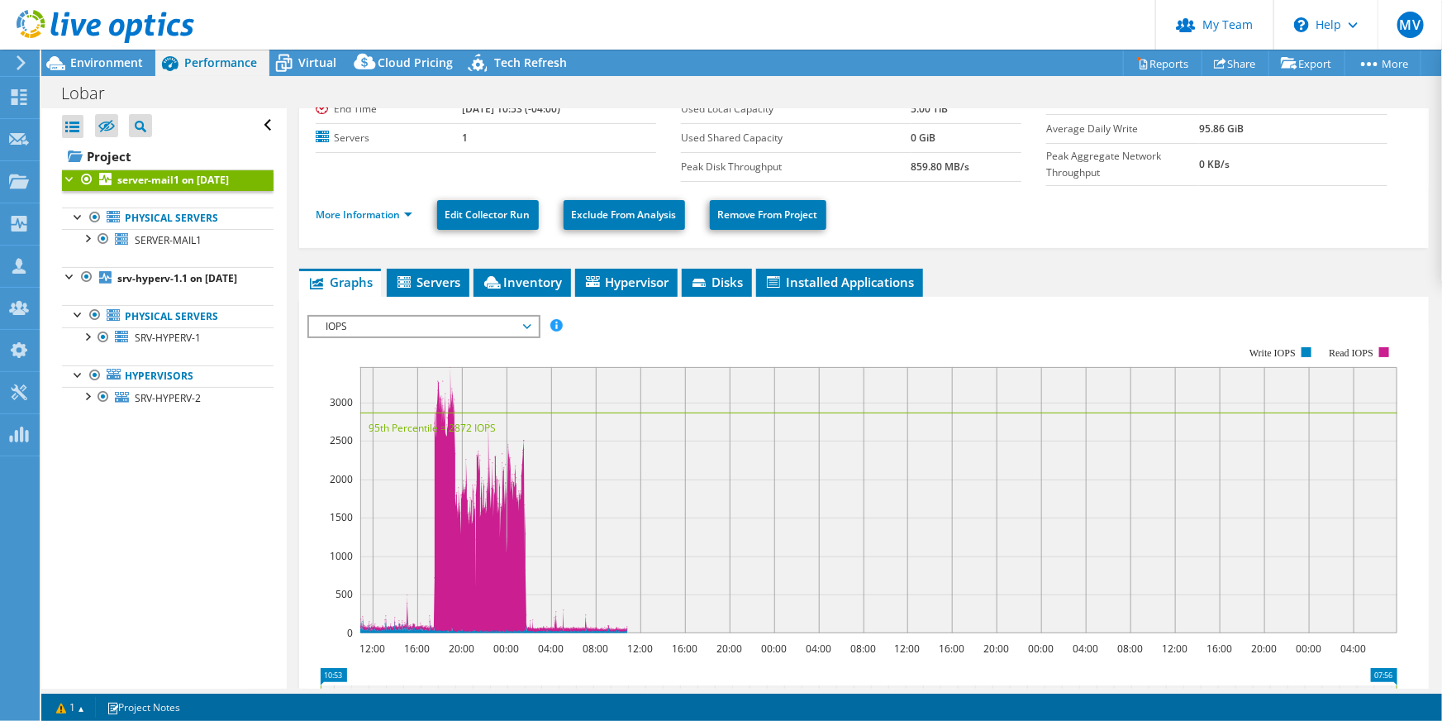
scroll to position [197, 0]
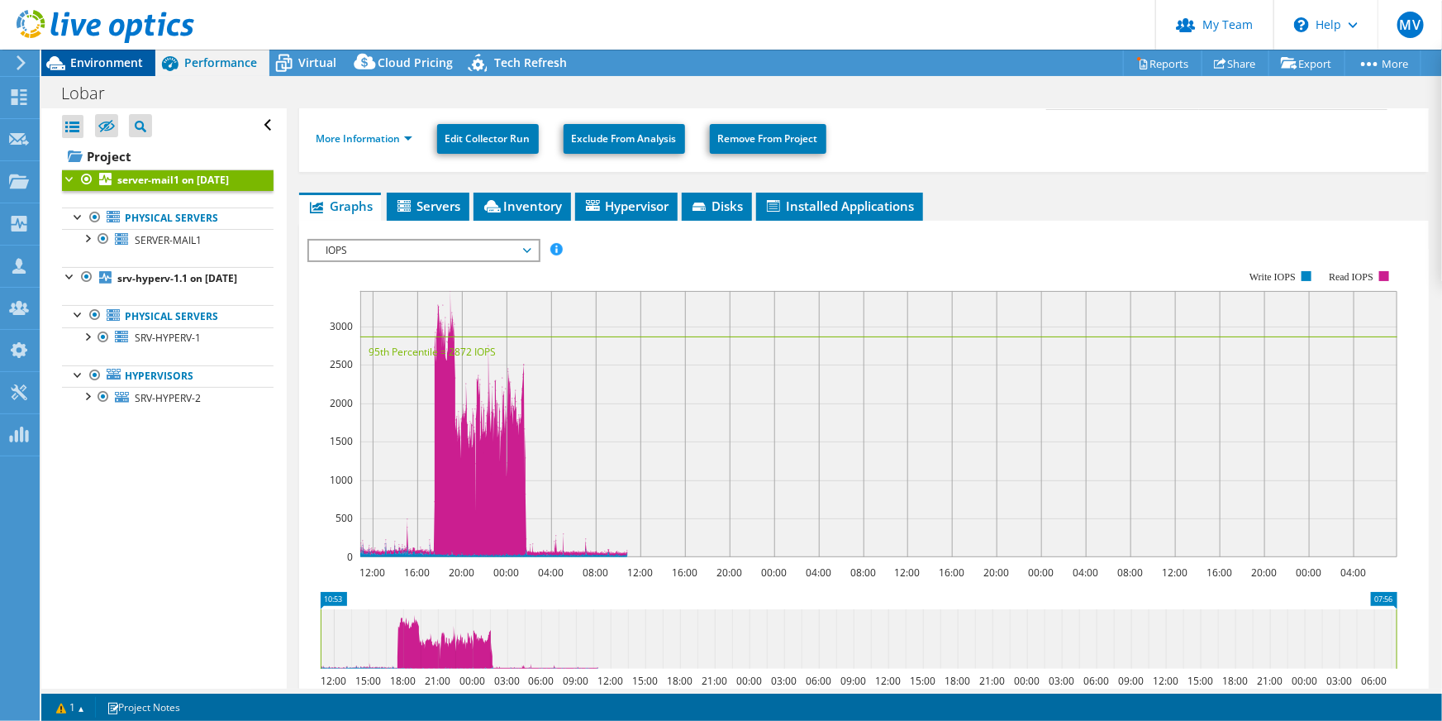
click at [119, 68] on span "Environment" at bounding box center [106, 63] width 73 height 16
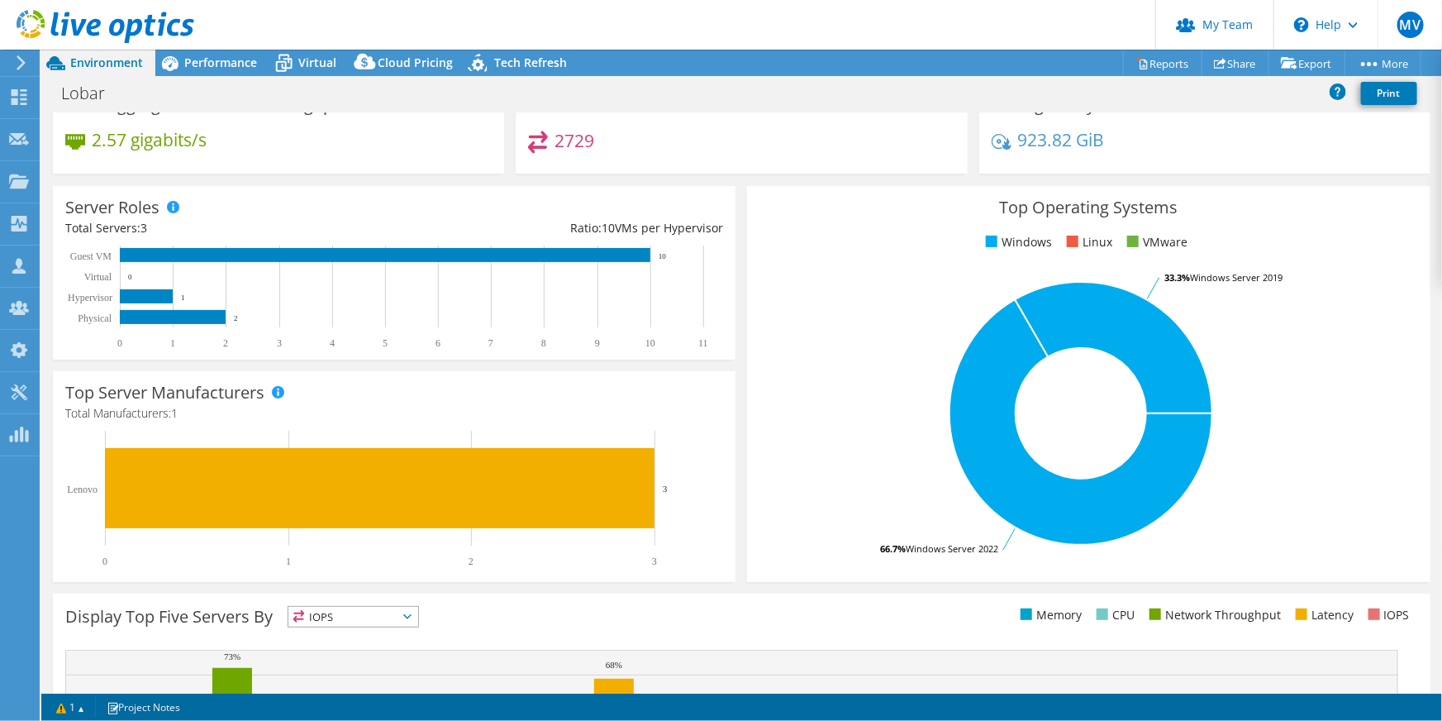
scroll to position [0, 0]
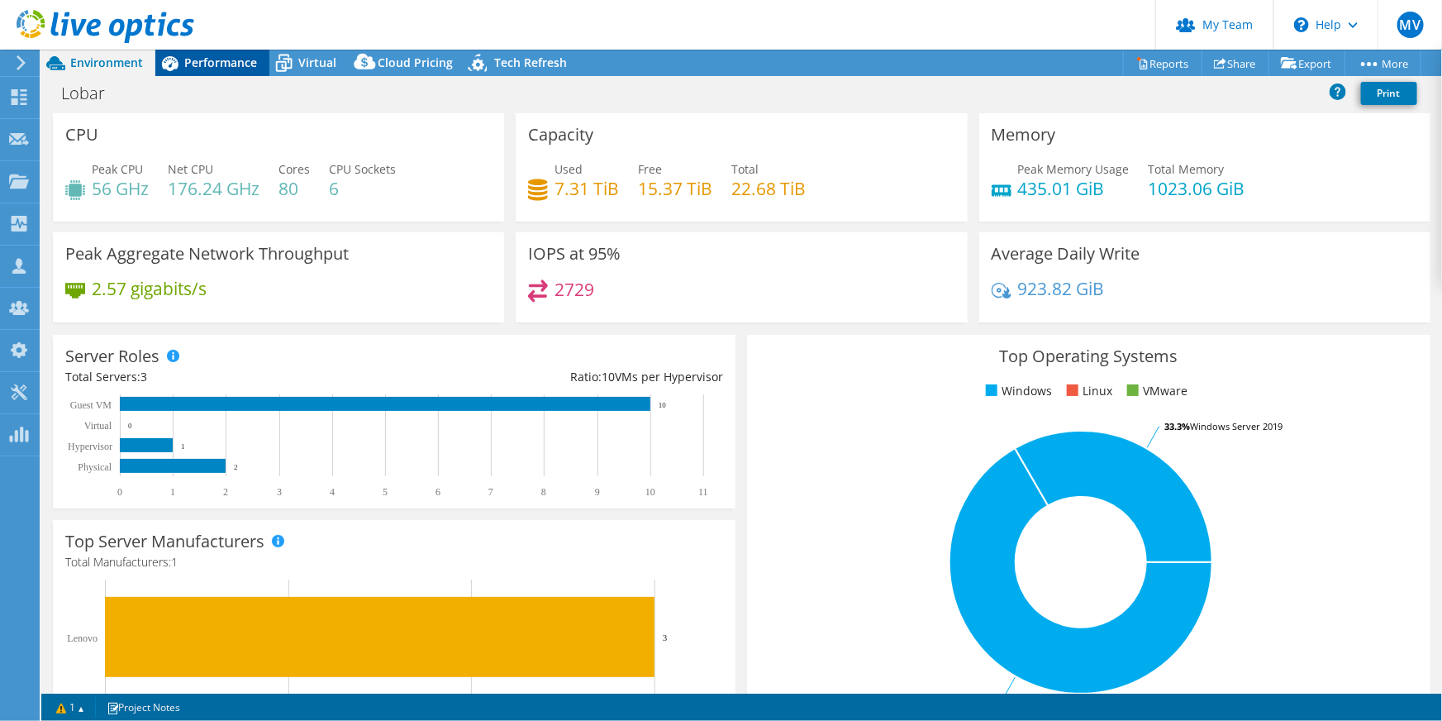
click at [235, 74] on div "Performance" at bounding box center [212, 63] width 114 height 26
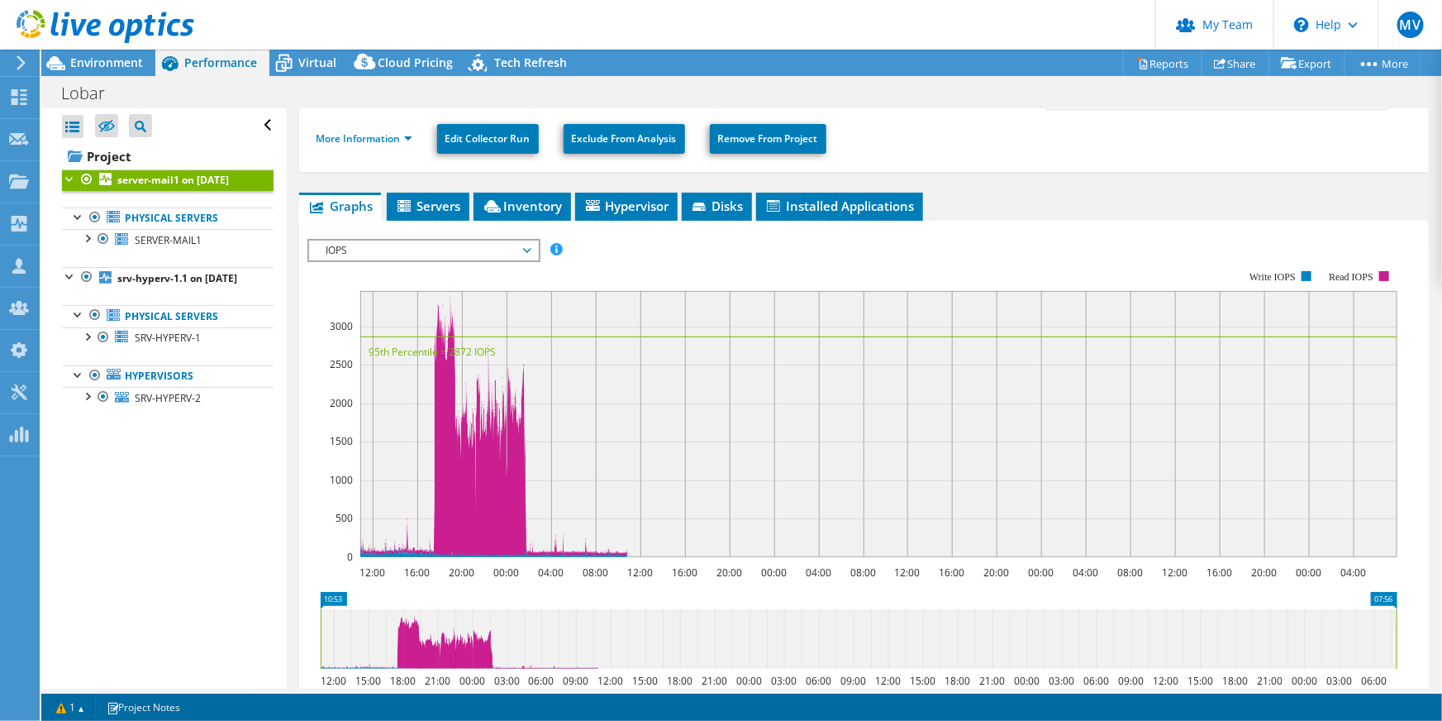
click at [437, 254] on span "IOPS" at bounding box center [423, 251] width 212 height 20
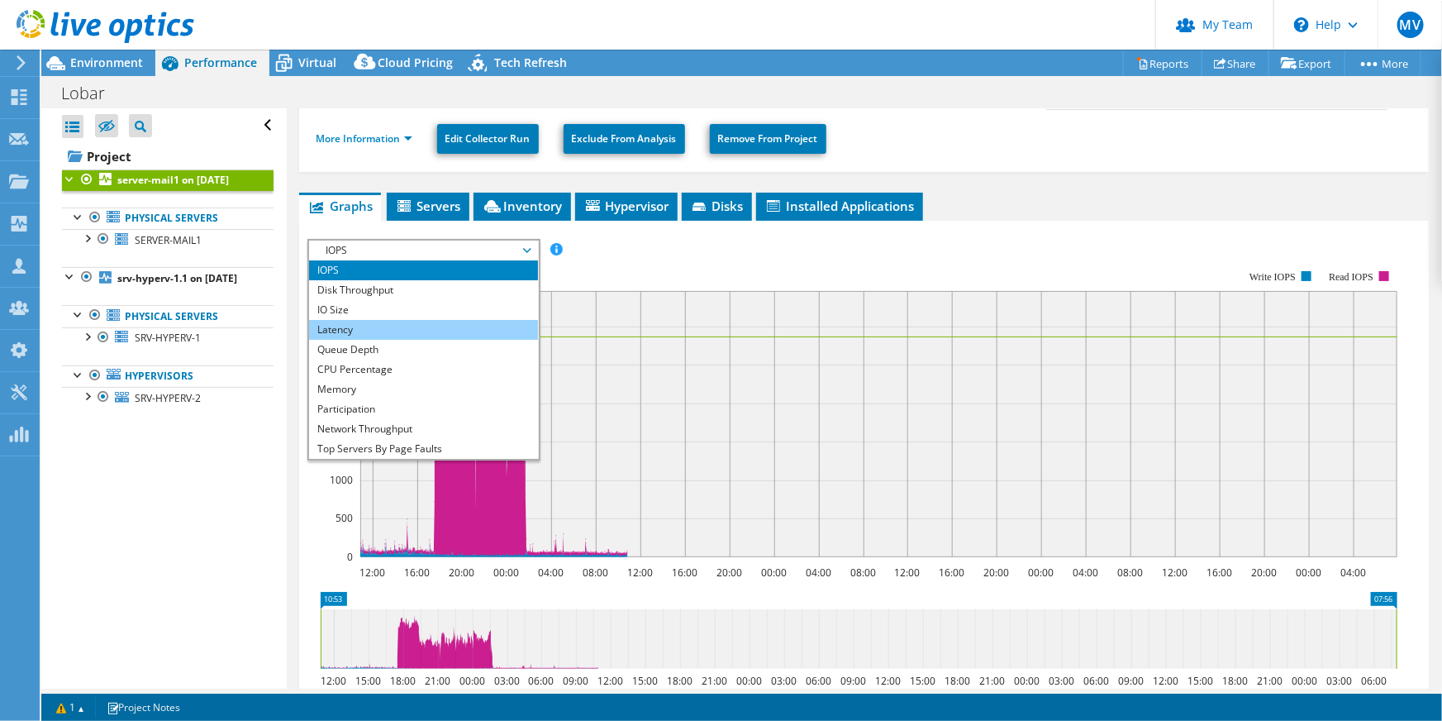
click at [376, 330] on li "Latency" at bounding box center [423, 330] width 229 height 20
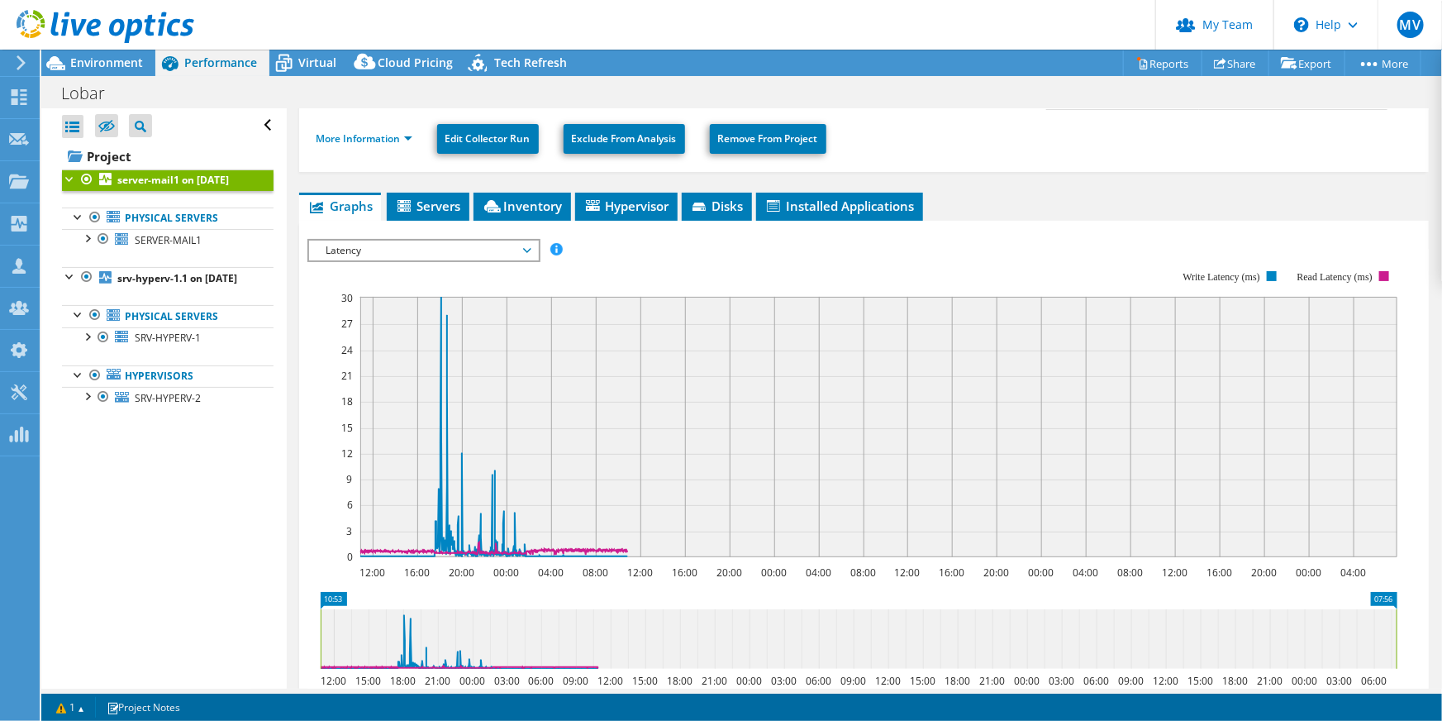
click at [427, 256] on span "Latency" at bounding box center [423, 251] width 212 height 20
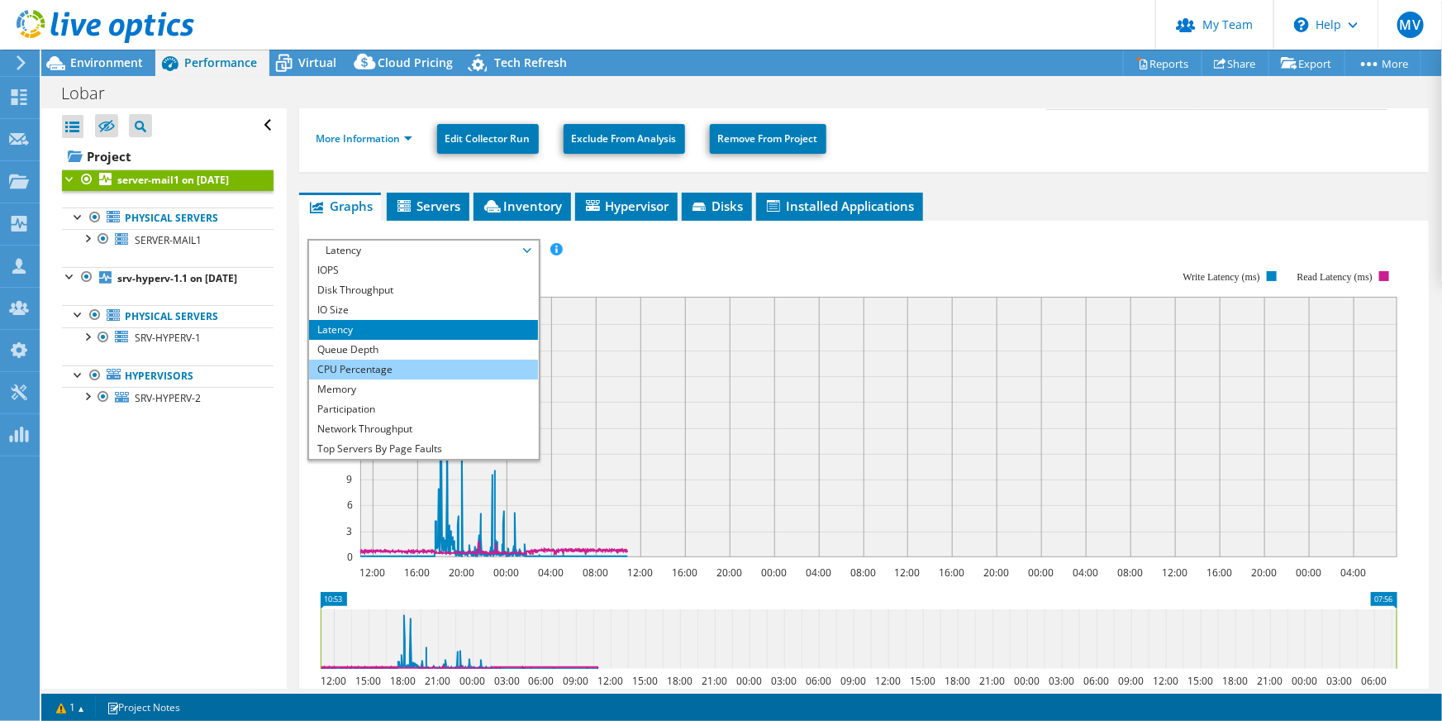
click at [380, 369] on li "CPU Percentage" at bounding box center [423, 370] width 229 height 20
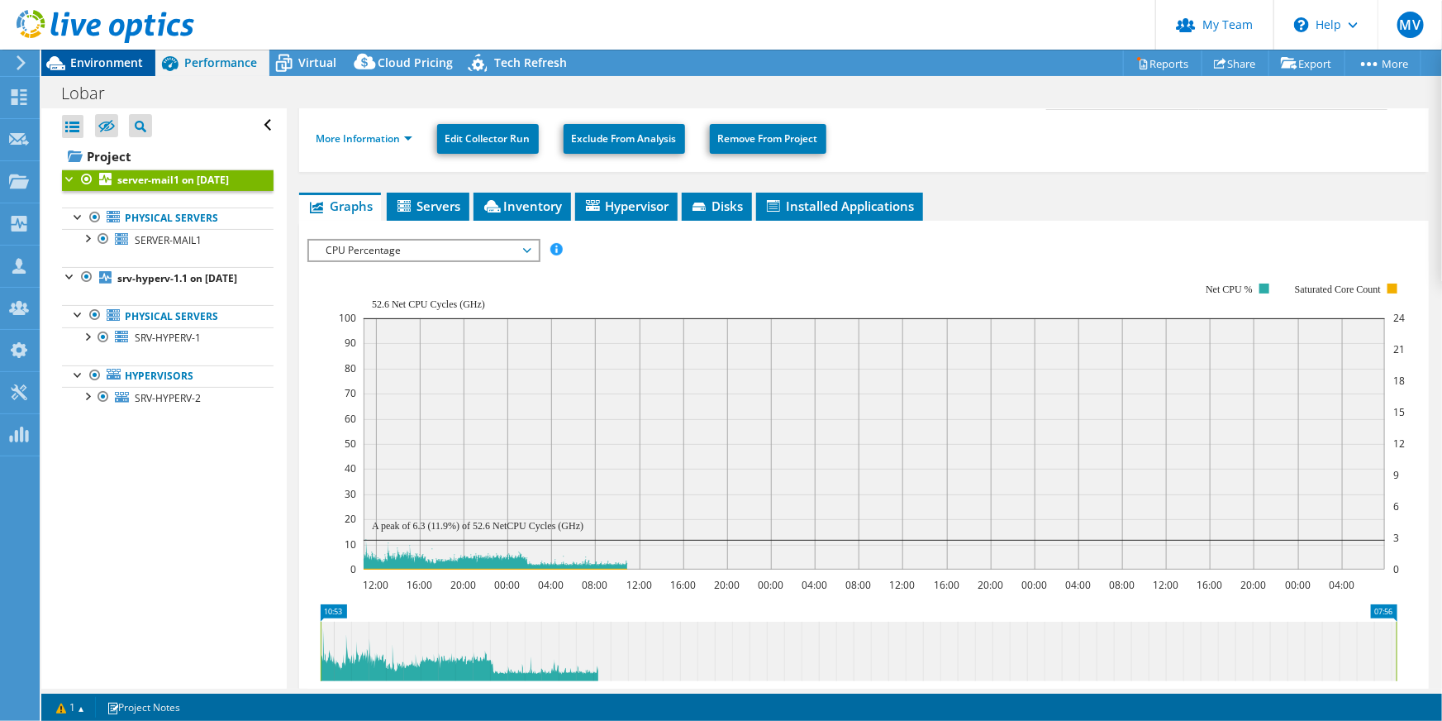
click at [112, 61] on span "Environment" at bounding box center [106, 63] width 73 height 16
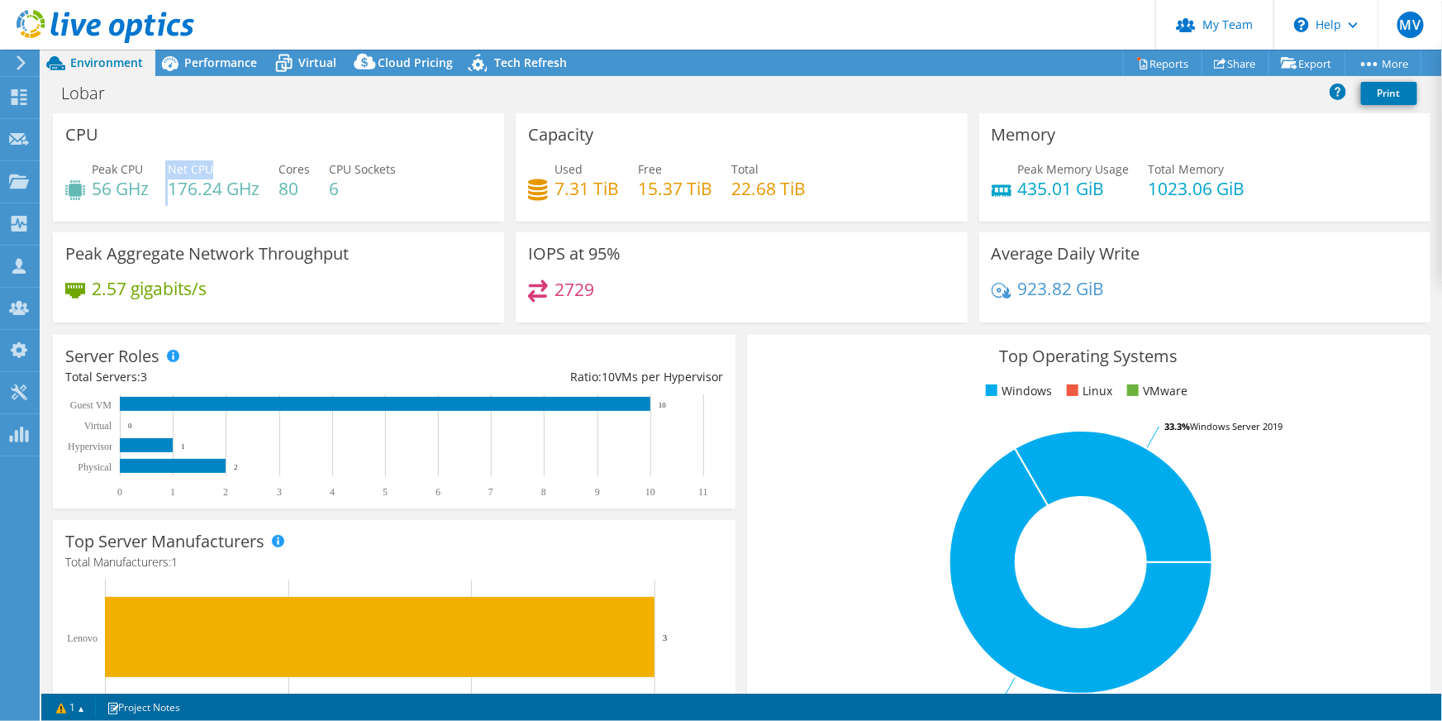
drag, startPoint x: 170, startPoint y: 170, endPoint x: 224, endPoint y: 165, distance: 54.0
click at [224, 165] on div "Peak CPU 56 GHz Net CPU 176.24 GHz Cores 80 CPU Sockets 6" at bounding box center [278, 187] width 426 height 54
click at [125, 167] on span "Peak CPU" at bounding box center [117, 169] width 51 height 16
drag, startPoint x: 1107, startPoint y: 276, endPoint x: 1132, endPoint y: 296, distance: 32.4
click at [1132, 296] on div "Average Daily Write 923.82 GiB" at bounding box center [1204, 277] width 451 height 90
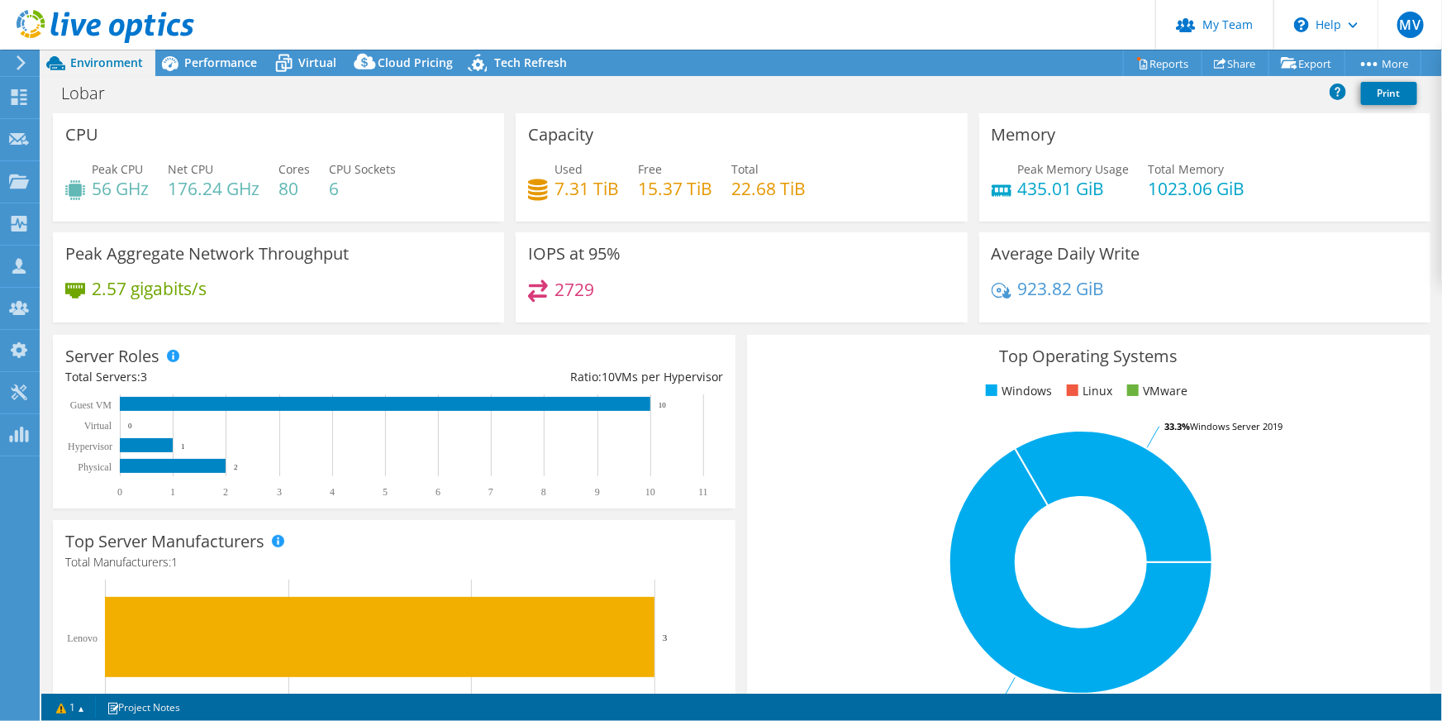
click at [1103, 204] on div "Peak Memory Usage 435.01 GiB Total Memory 1023.06 GiB" at bounding box center [1205, 187] width 426 height 54
drag, startPoint x: 1073, startPoint y: 189, endPoint x: 1024, endPoint y: 185, distance: 48.9
click at [1024, 185] on h4 "435.01 GiB" at bounding box center [1074, 188] width 112 height 18
click at [1021, 181] on h4 "435.01 GiB" at bounding box center [1074, 188] width 112 height 18
click at [1217, 172] on div "Total Memory 1023.06 GiB" at bounding box center [1197, 178] width 97 height 37
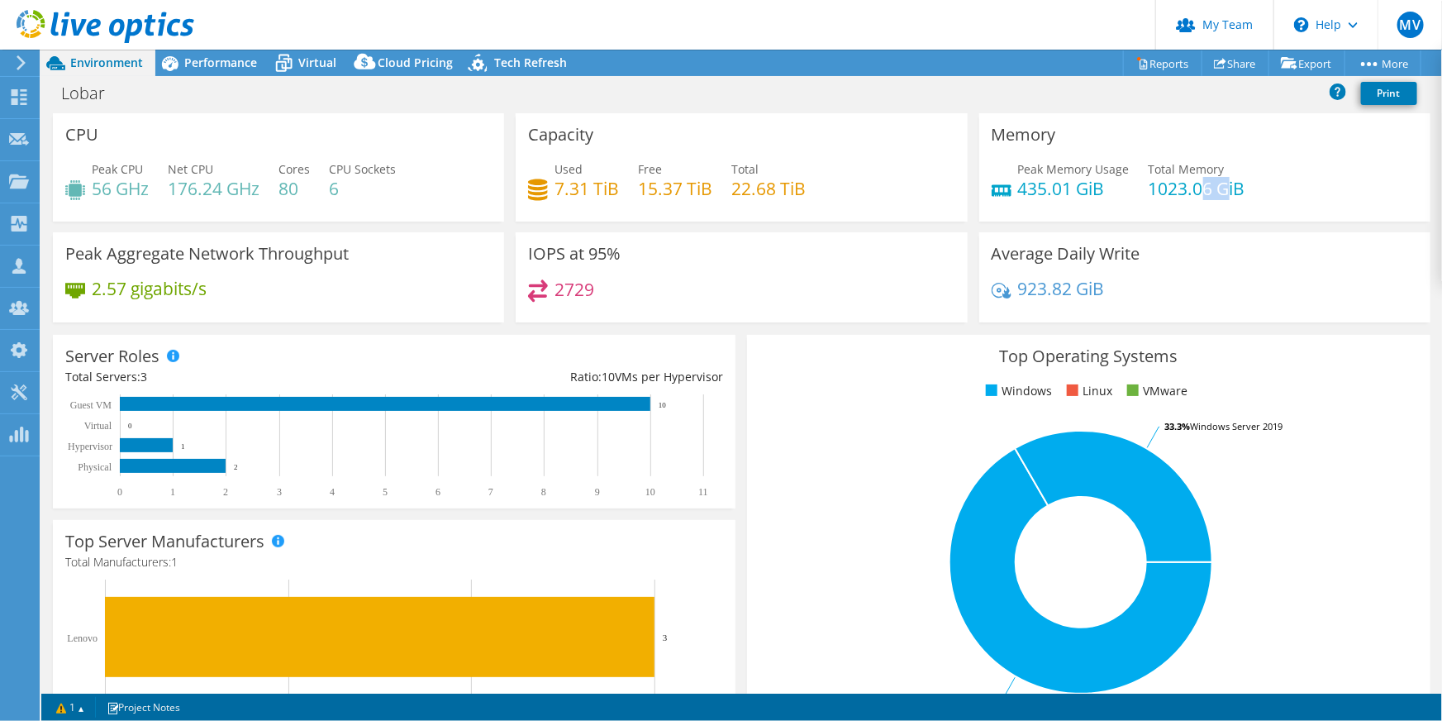
drag, startPoint x: 1219, startPoint y: 182, endPoint x: 1189, endPoint y: 178, distance: 30.0
click at [1189, 179] on h4 "1023.06 GiB" at bounding box center [1197, 188] width 97 height 18
click at [208, 74] on div "Performance" at bounding box center [212, 63] width 114 height 26
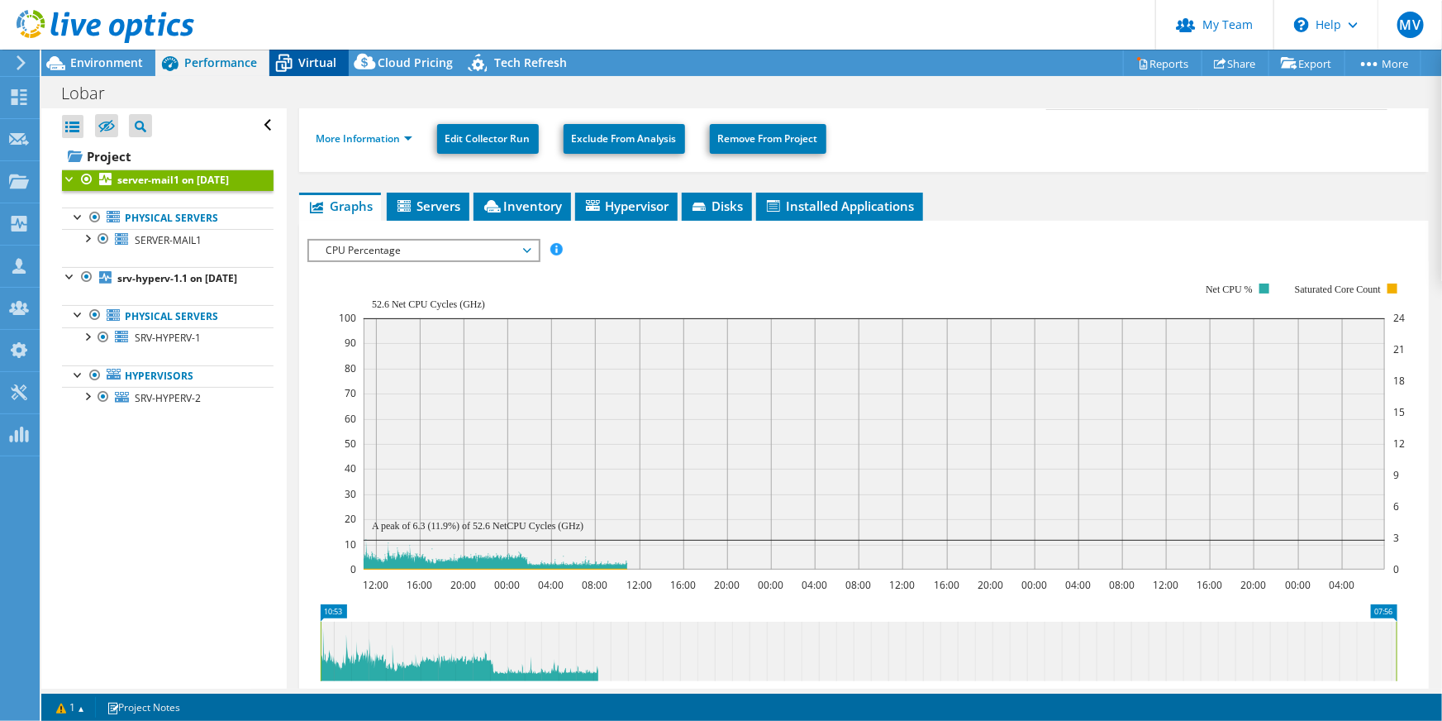
click at [306, 60] on span "Virtual" at bounding box center [317, 63] width 38 height 16
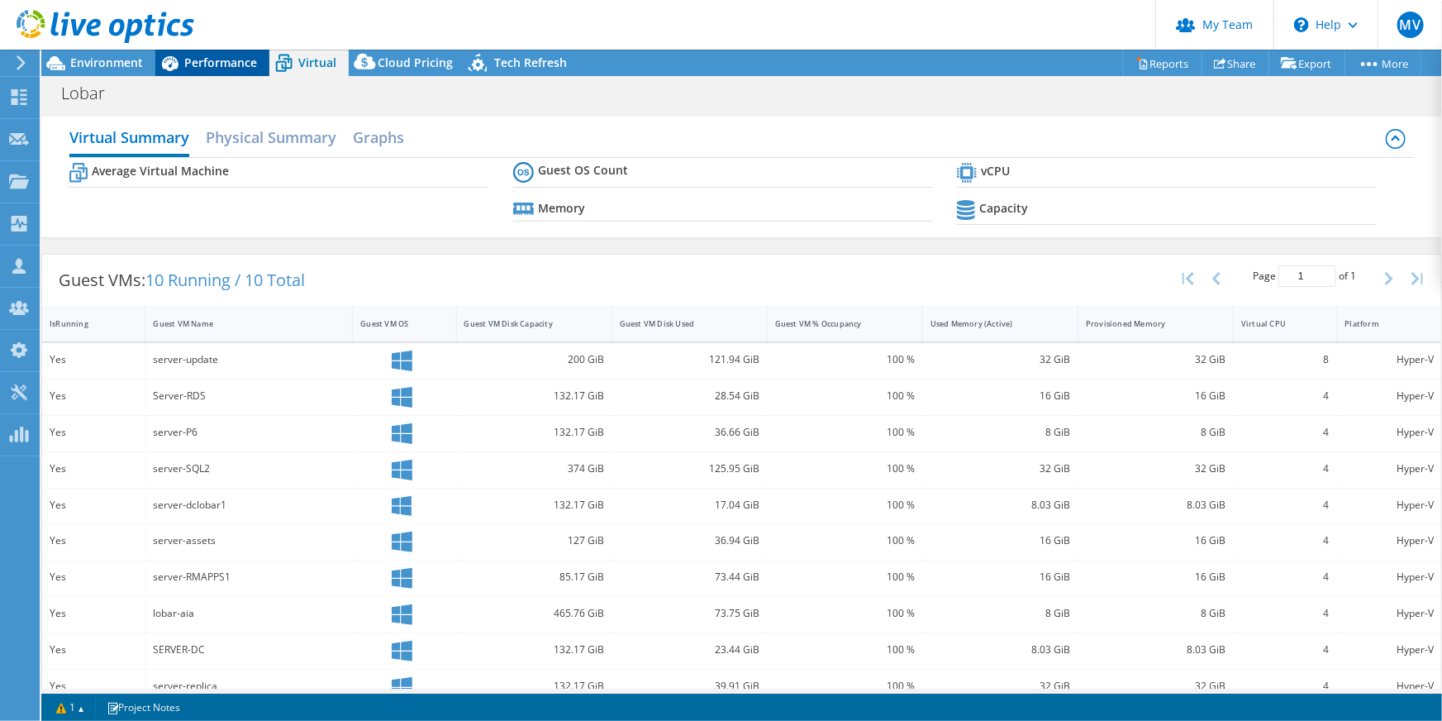
click at [194, 62] on span "Performance" at bounding box center [220, 63] width 73 height 16
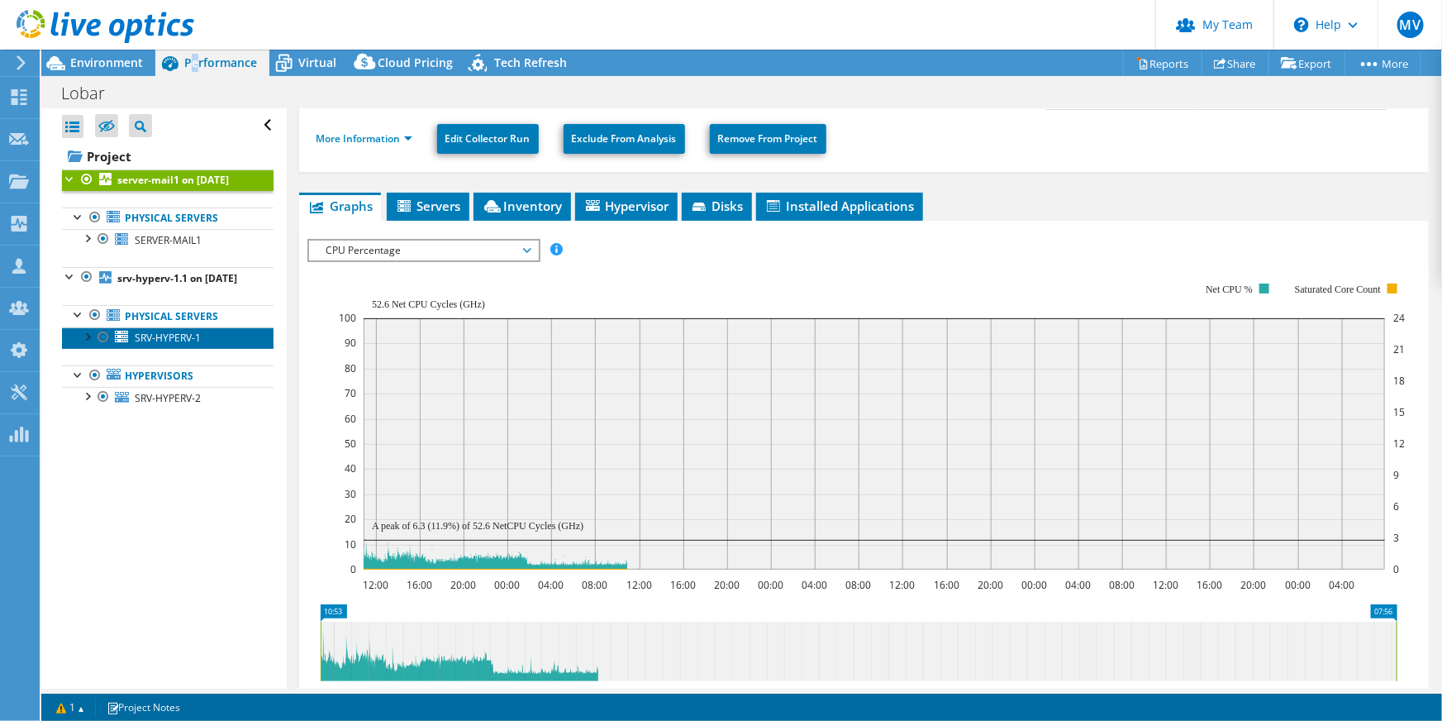
click at [193, 349] on link "SRV-HYPERV-1" at bounding box center [168, 337] width 212 height 21
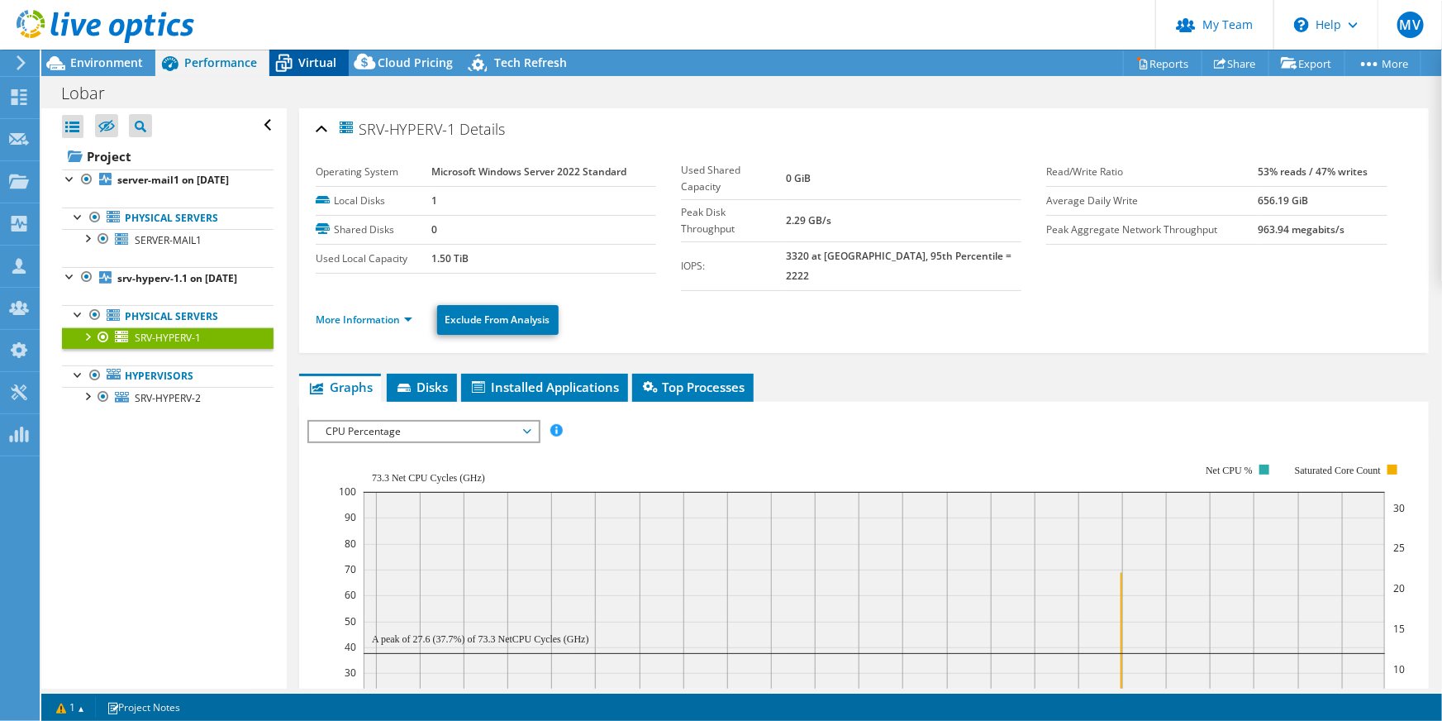
click at [324, 59] on span "Virtual" at bounding box center [317, 63] width 38 height 16
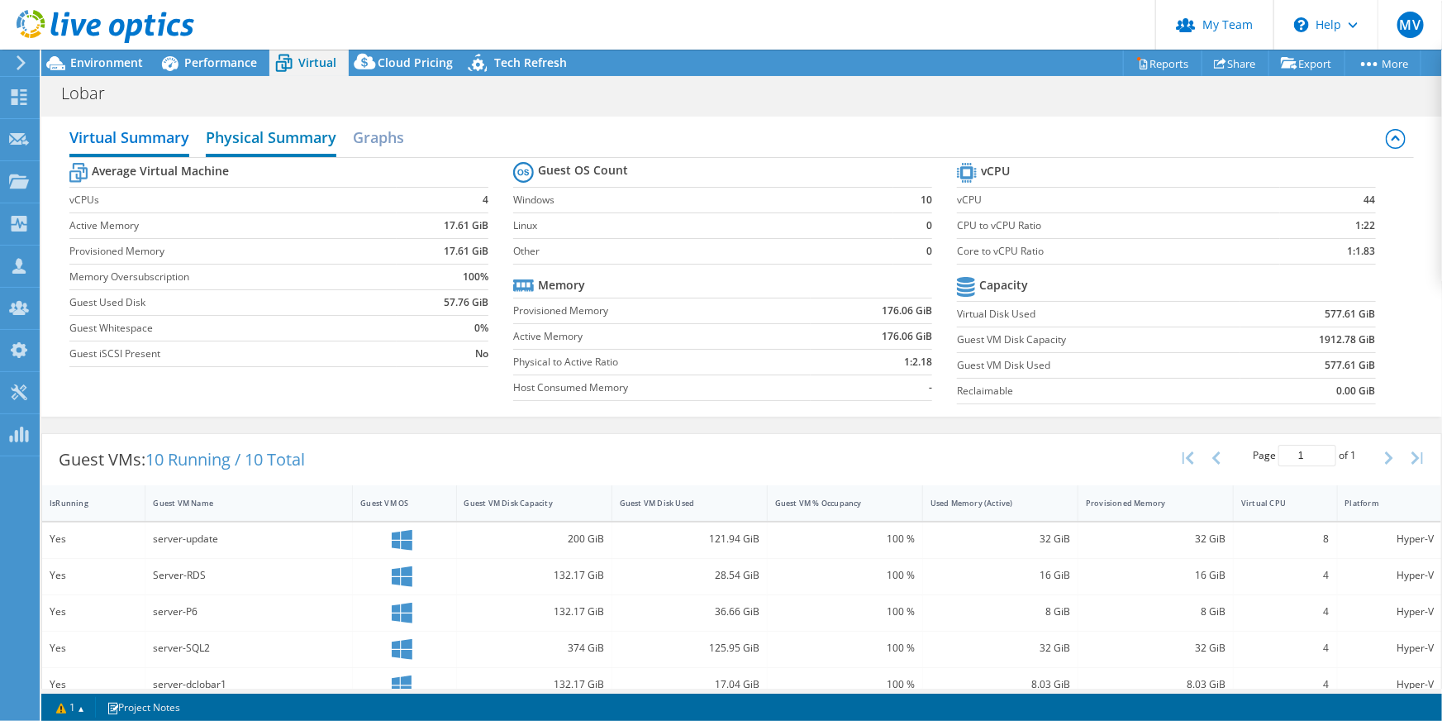
click at [279, 136] on h2 "Physical Summary" at bounding box center [271, 139] width 131 height 36
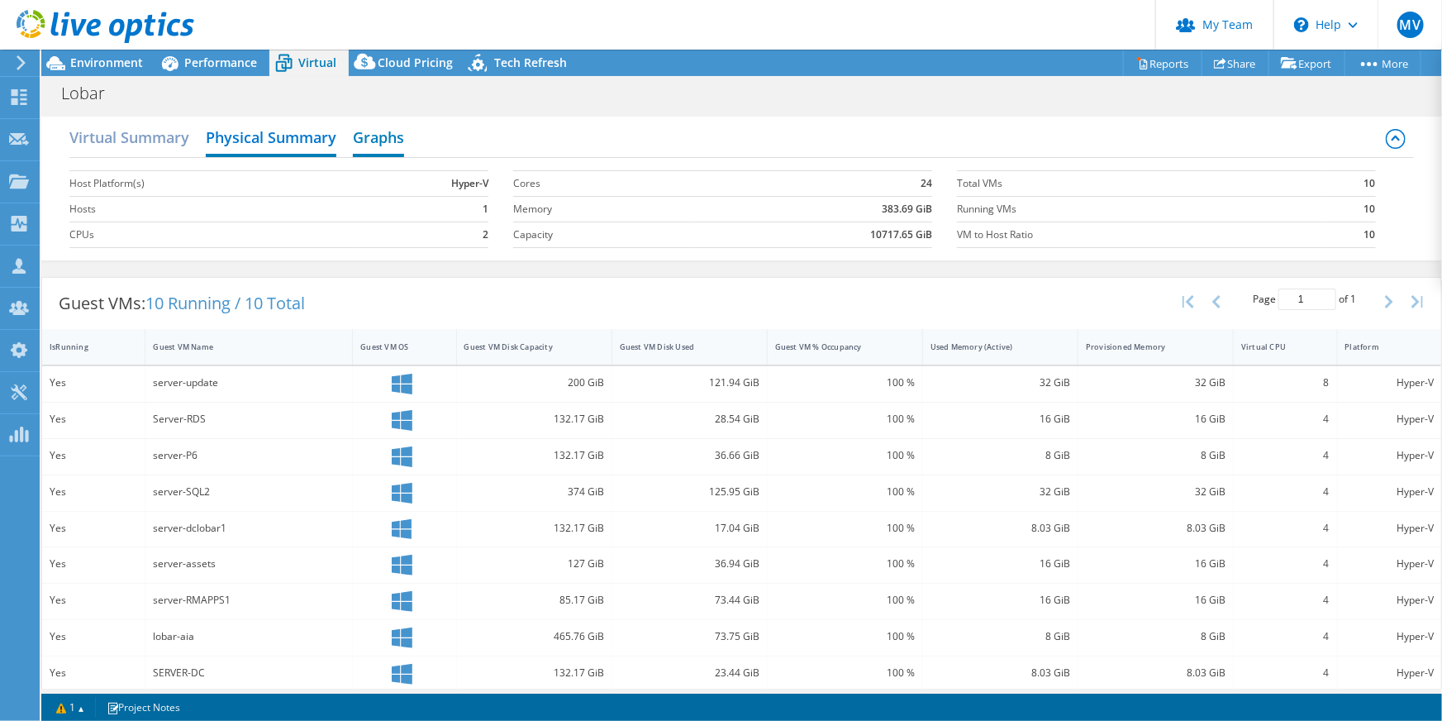
click at [383, 135] on h2 "Graphs" at bounding box center [378, 139] width 51 height 36
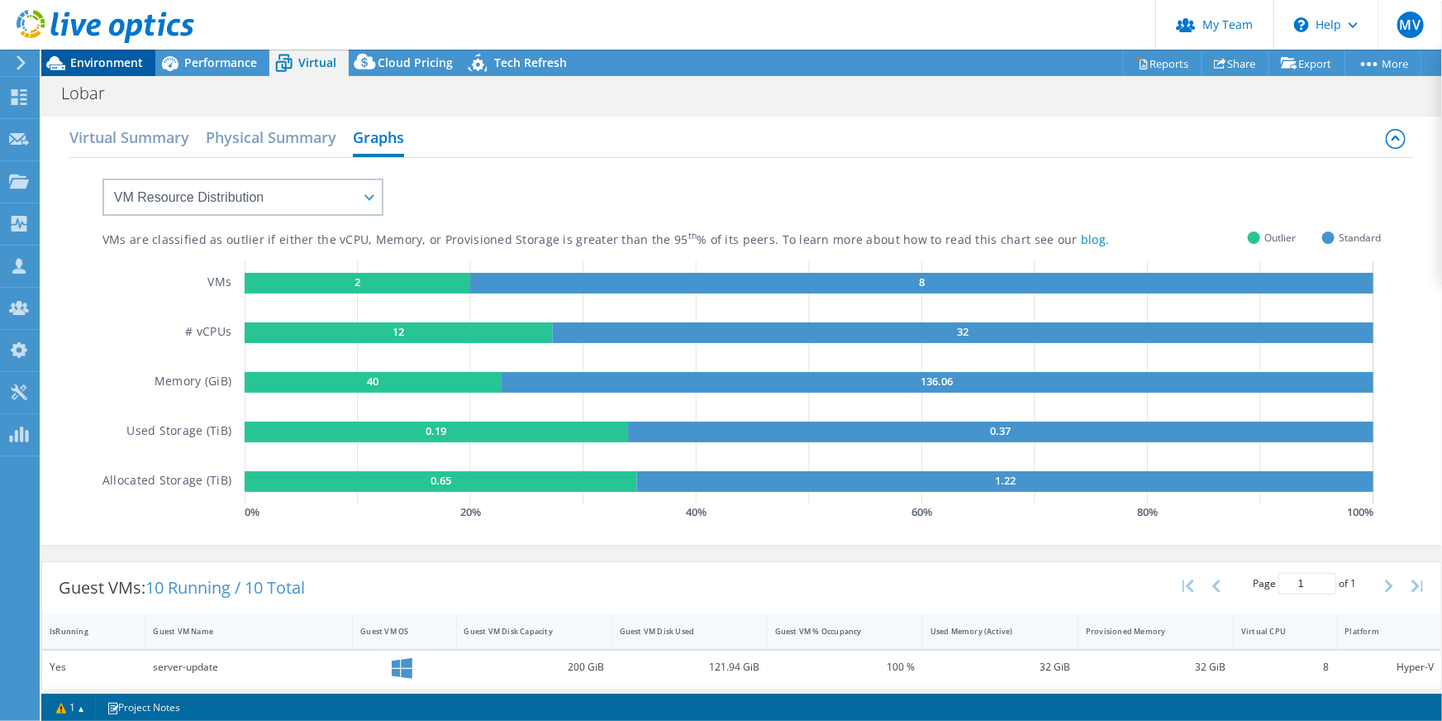
click at [112, 61] on span "Environment" at bounding box center [106, 63] width 73 height 16
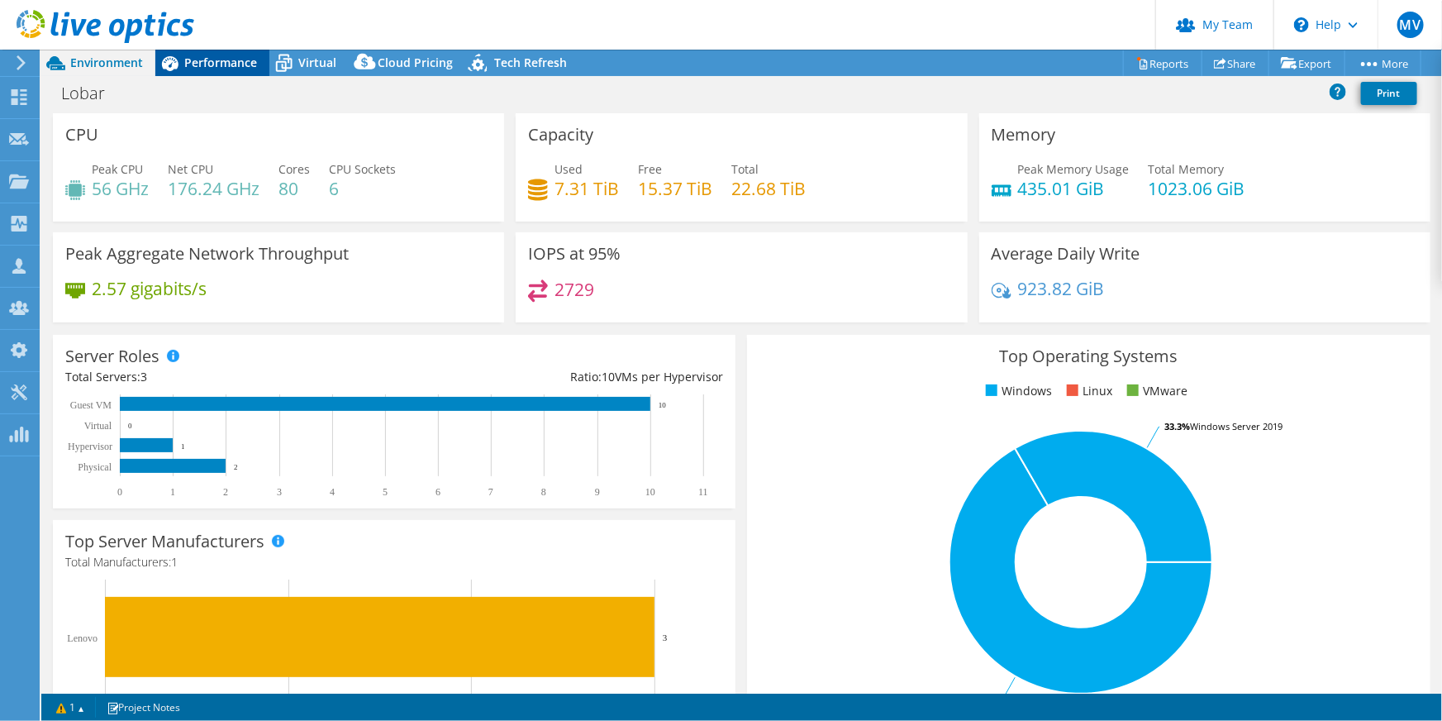
click at [243, 66] on span "Performance" at bounding box center [220, 63] width 73 height 16
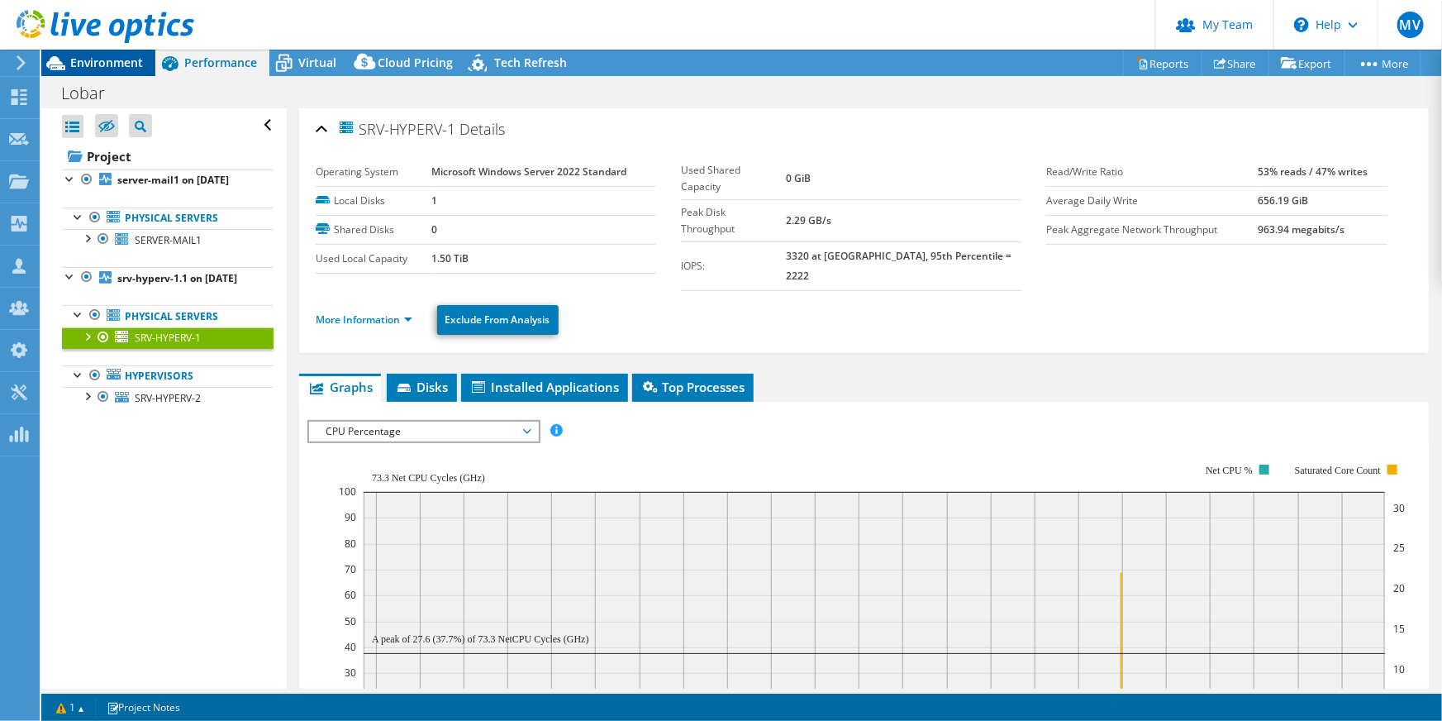
click at [83, 68] on span "Environment" at bounding box center [106, 63] width 73 height 16
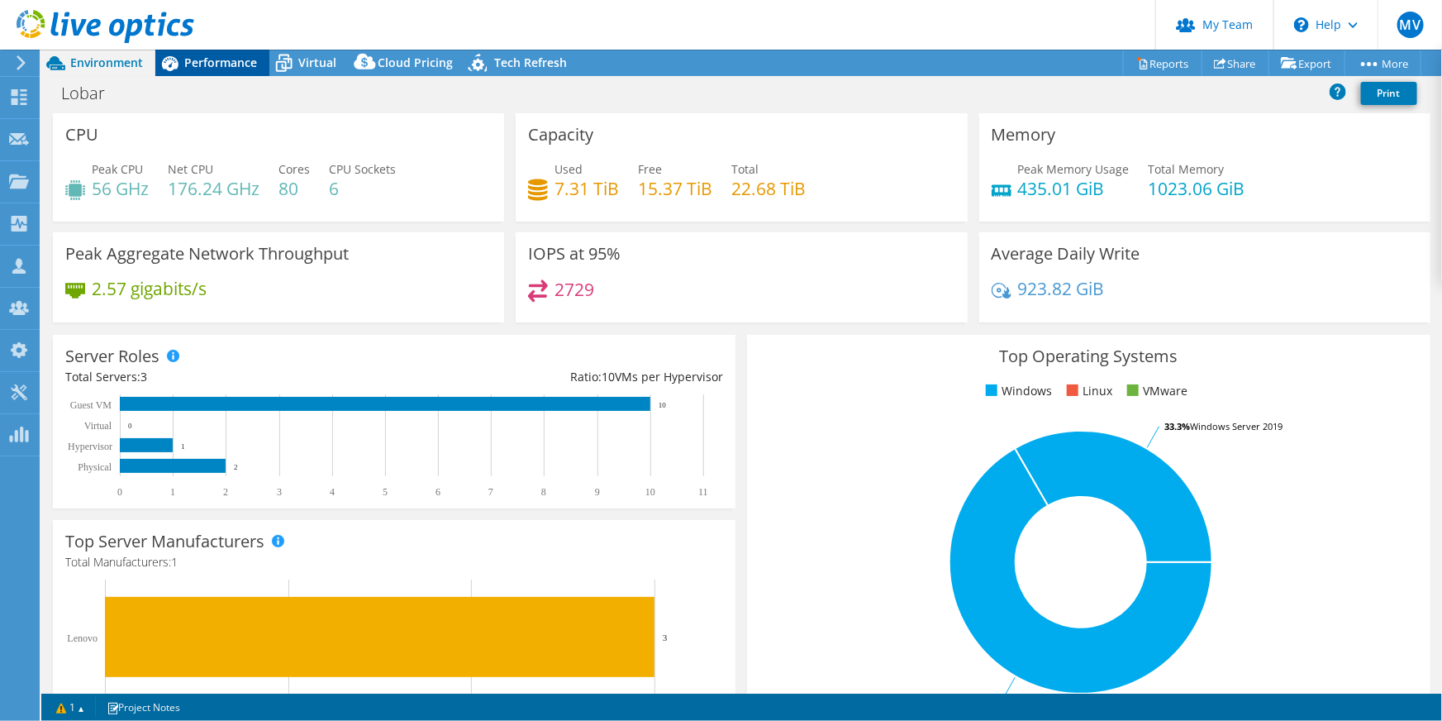
click at [240, 65] on span "Performance" at bounding box center [220, 63] width 73 height 16
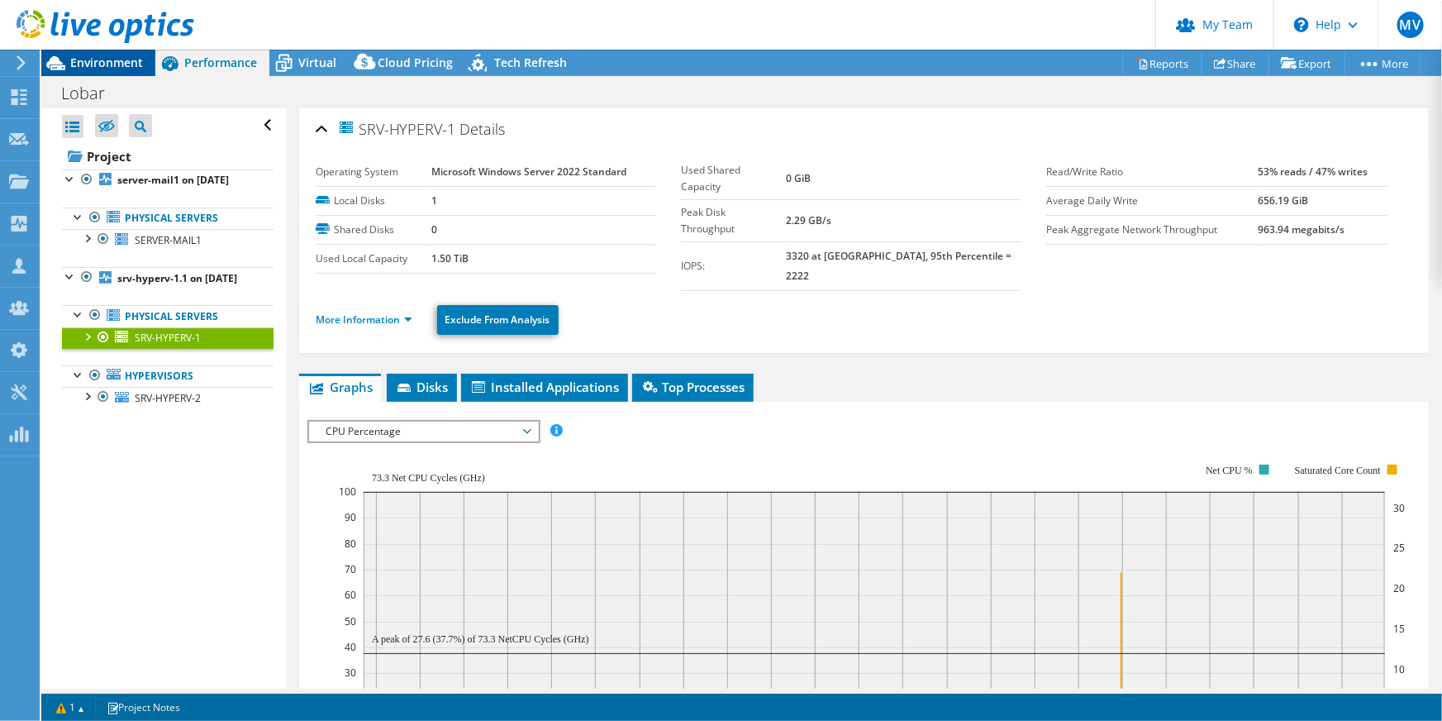
click at [131, 58] on span "Environment" at bounding box center [106, 63] width 73 height 16
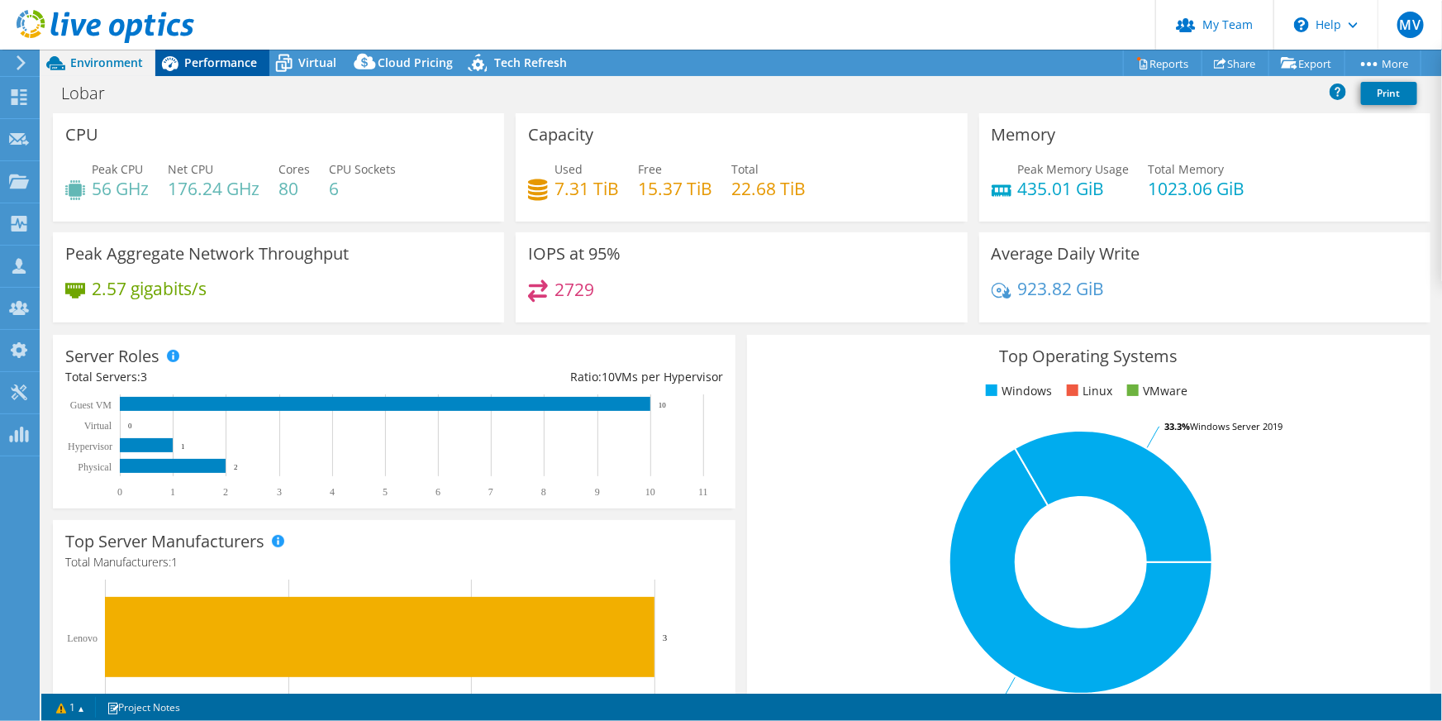
click at [234, 73] on div "Performance" at bounding box center [212, 63] width 114 height 26
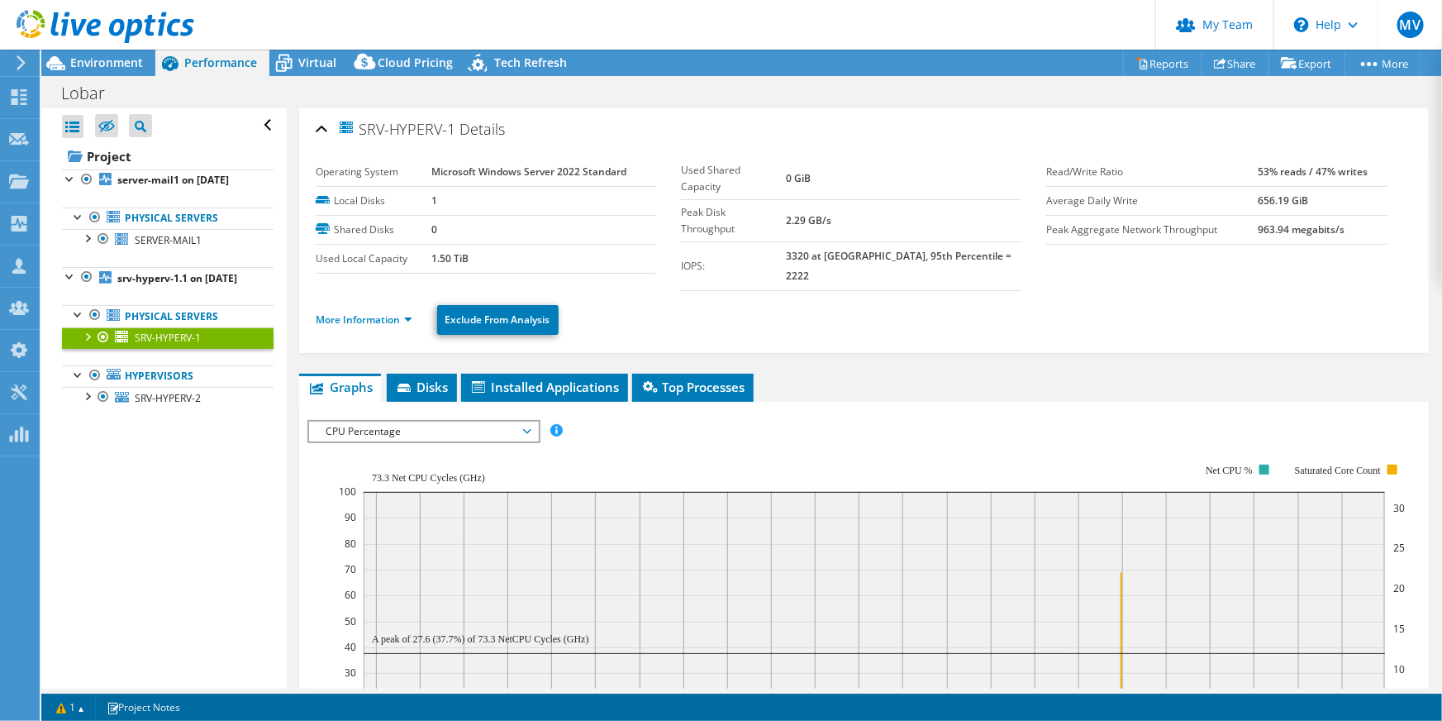
click at [87, 344] on div at bounding box center [87, 335] width 17 height 17
click at [88, 344] on div at bounding box center [87, 335] width 17 height 17
click at [206, 387] on link "Hypervisors" at bounding box center [168, 375] width 212 height 21
click at [197, 405] on span "SRV-HYPERV-2" at bounding box center [168, 398] width 66 height 14
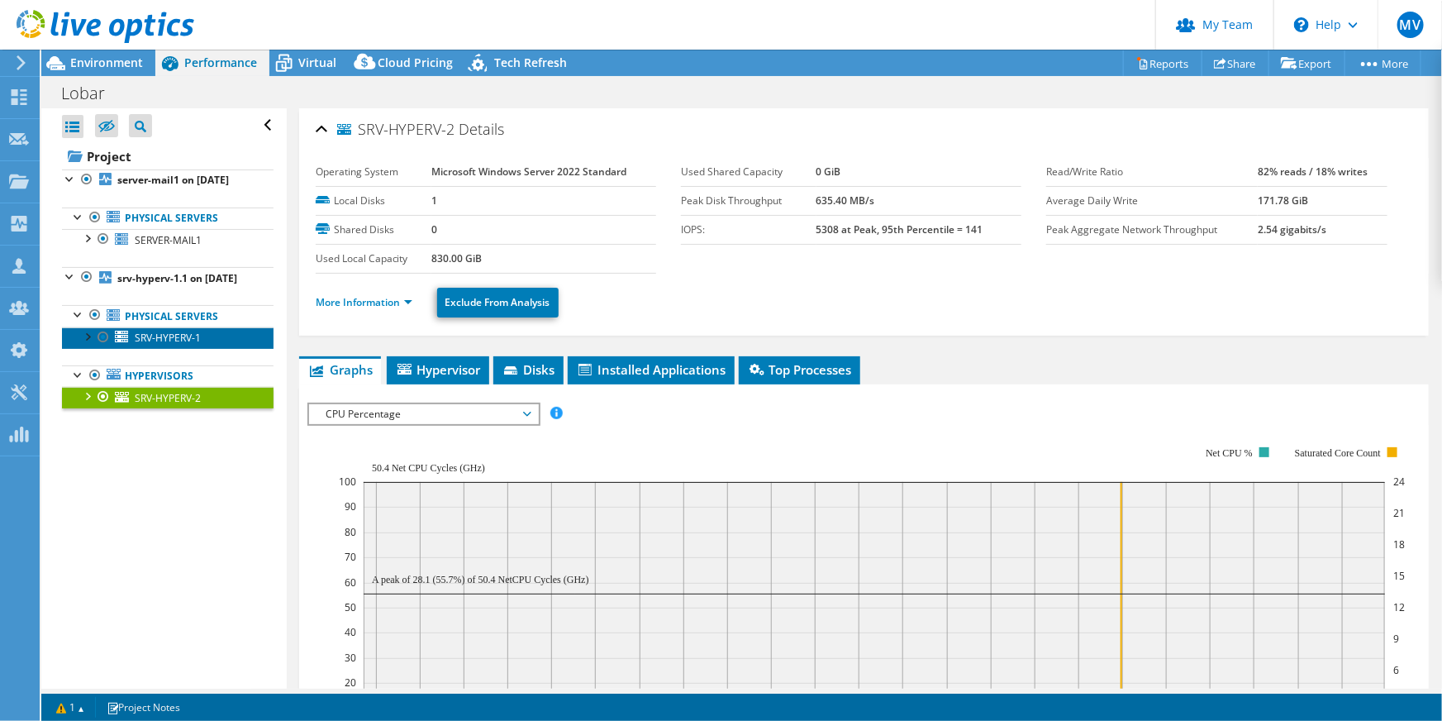
click at [154, 349] on link "SRV-HYPERV-1" at bounding box center [168, 337] width 212 height 21
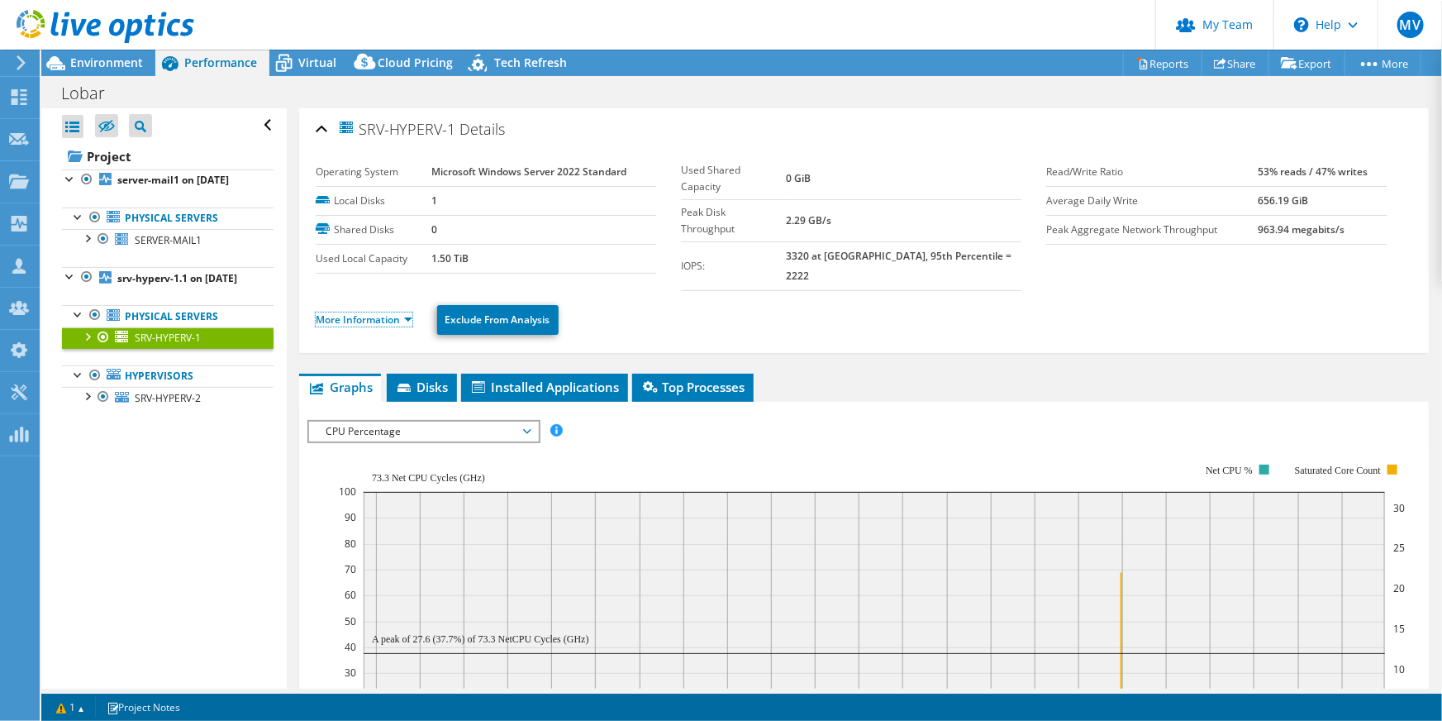
click at [353, 312] on link "More Information" at bounding box center [364, 319] width 97 height 14
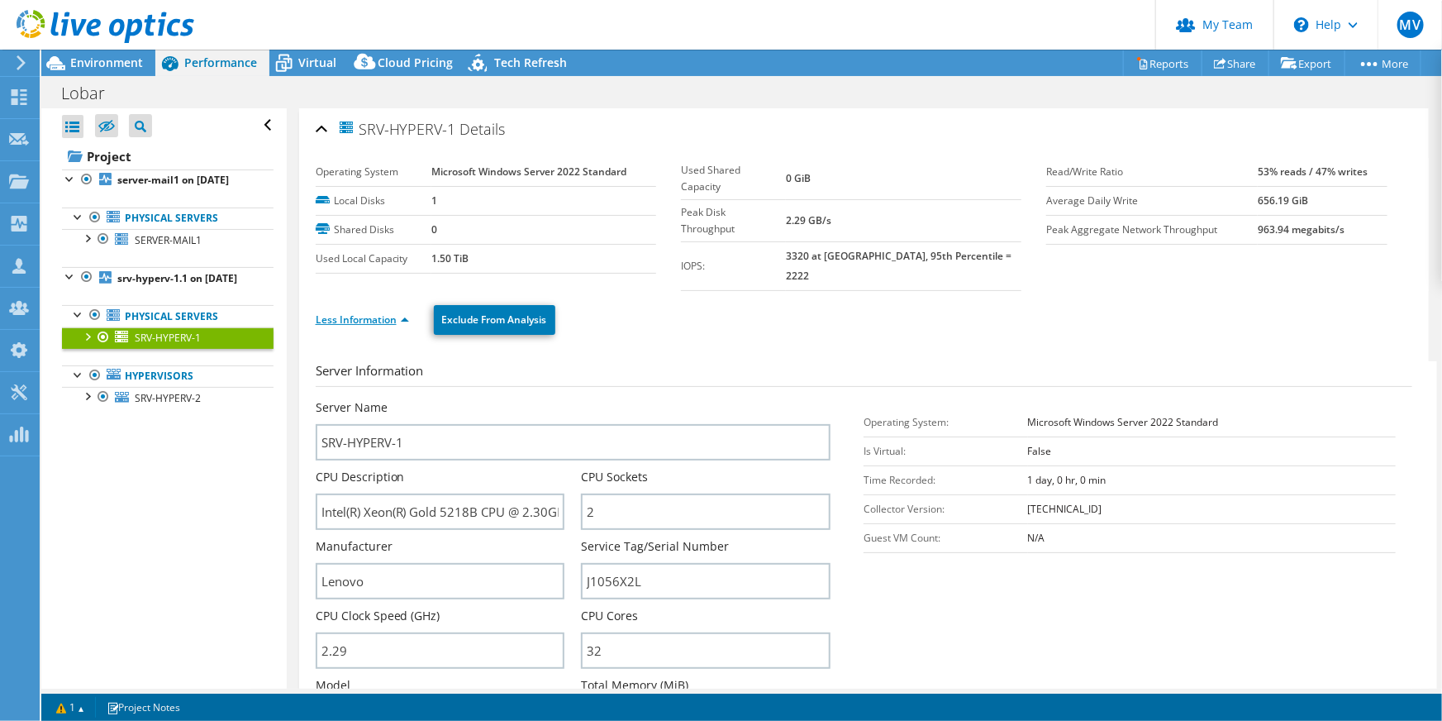
click at [378, 312] on link "Less Information" at bounding box center [362, 319] width 93 height 14
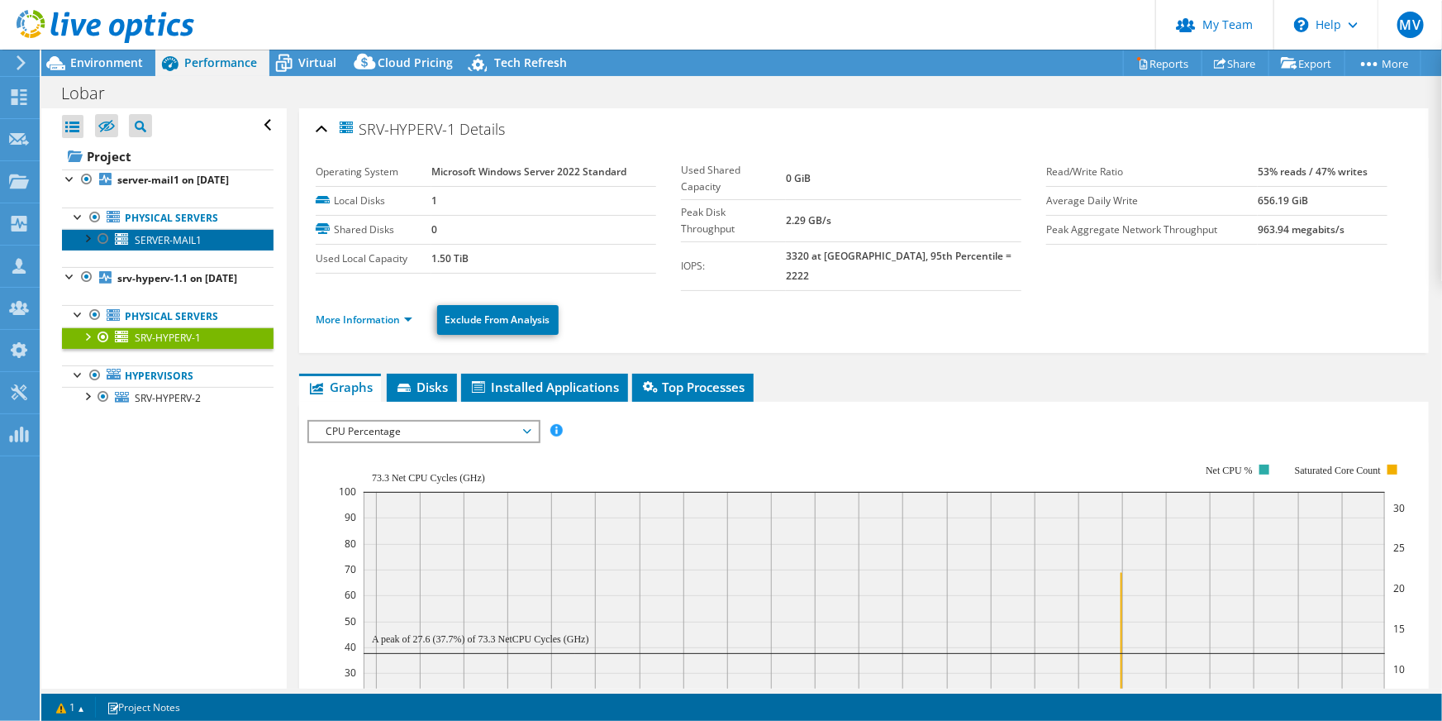
click at [228, 250] on link "SERVER-MAIL1" at bounding box center [168, 239] width 212 height 21
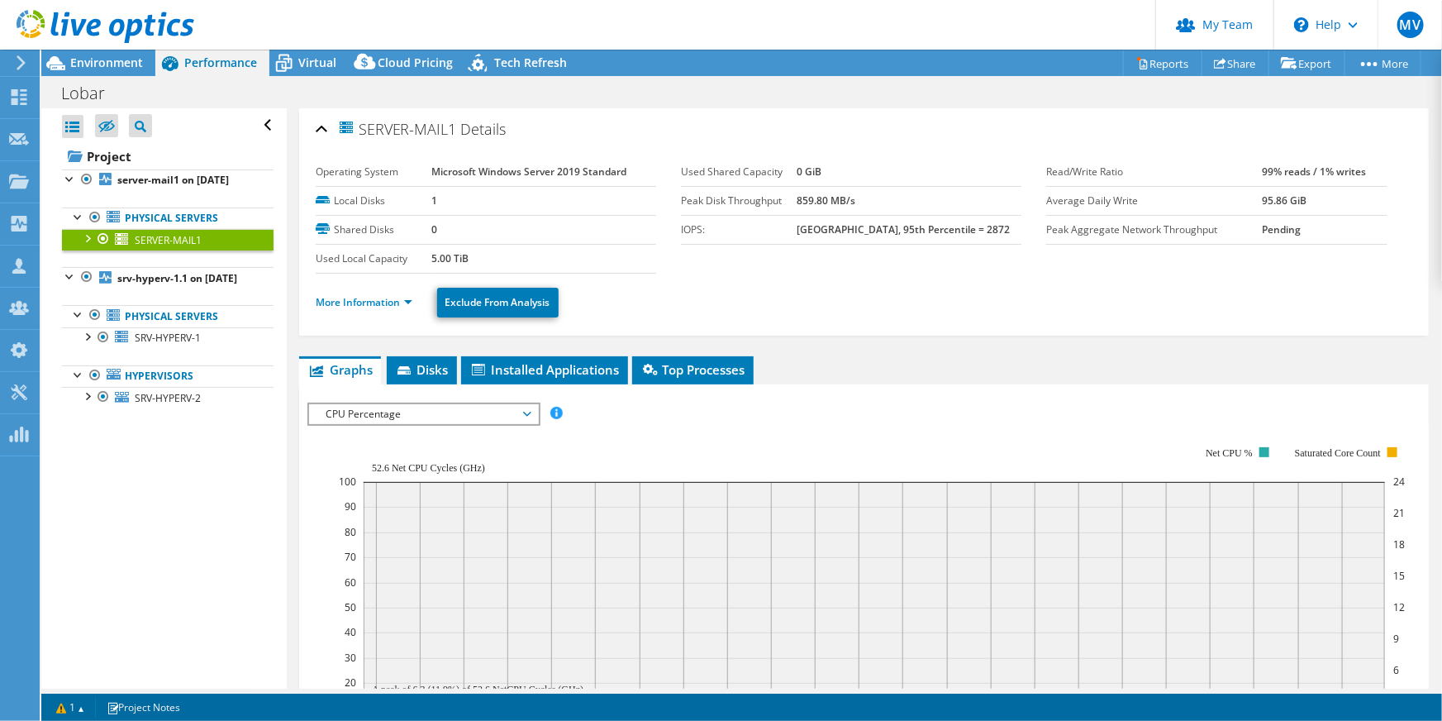
click at [369, 307] on li "More Information" at bounding box center [369, 302] width 107 height 18
click at [371, 299] on link "More Information" at bounding box center [364, 302] width 97 height 14
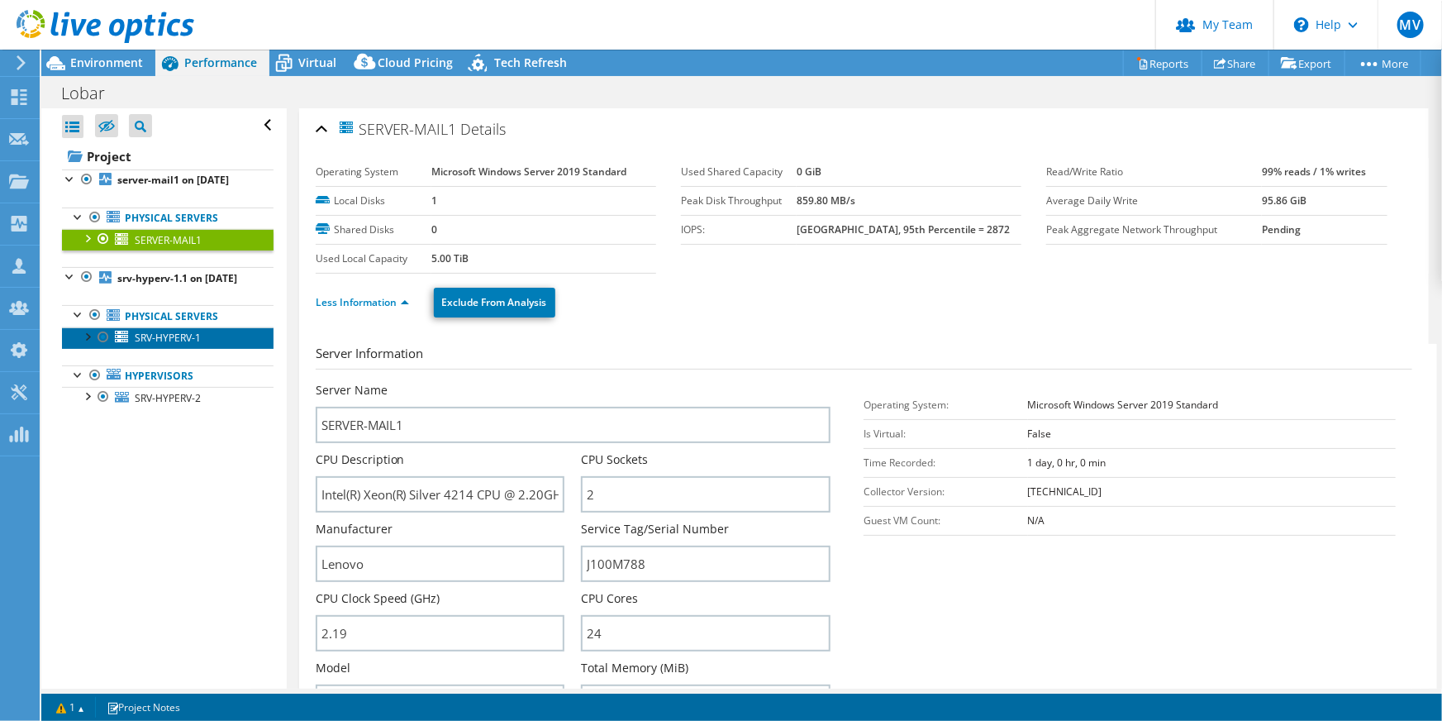
click at [181, 345] on span "SRV-HYPERV-1" at bounding box center [168, 338] width 66 height 14
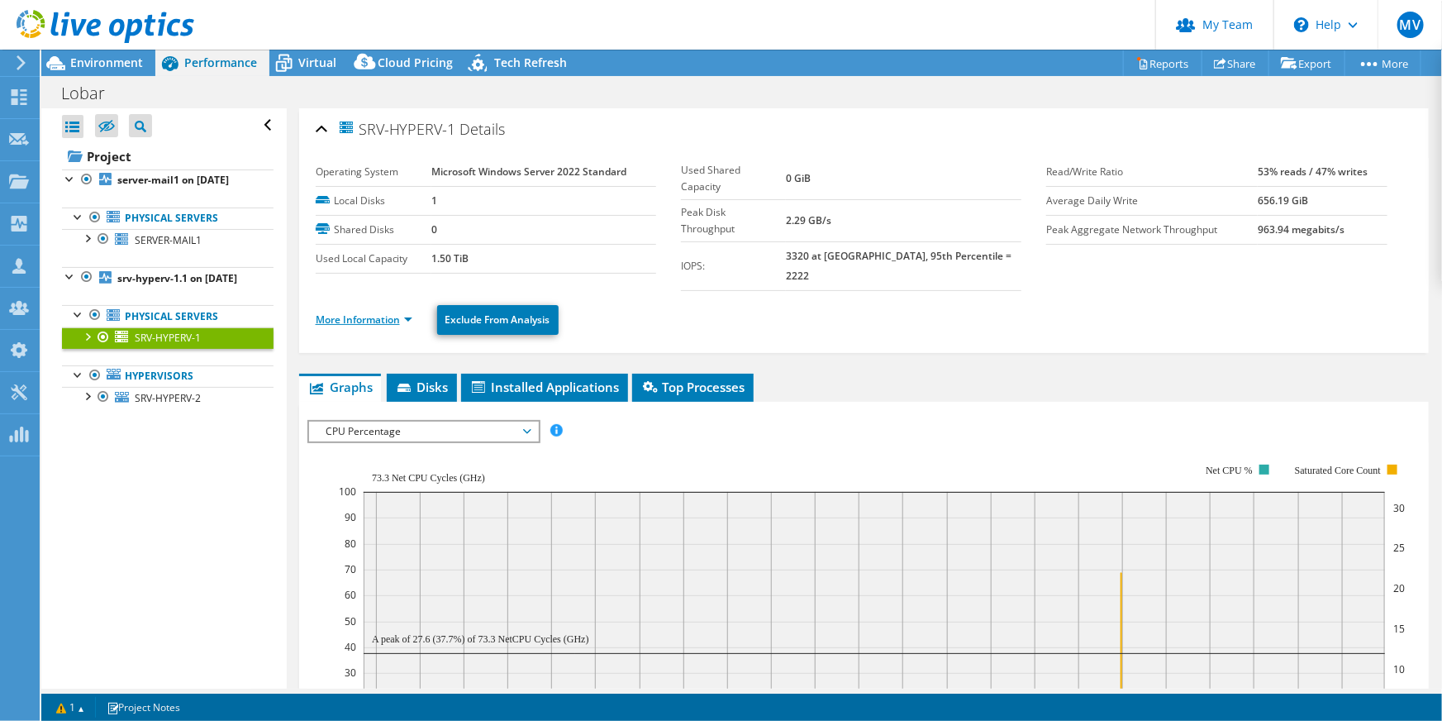
click at [366, 312] on link "More Information" at bounding box center [364, 319] width 97 height 14
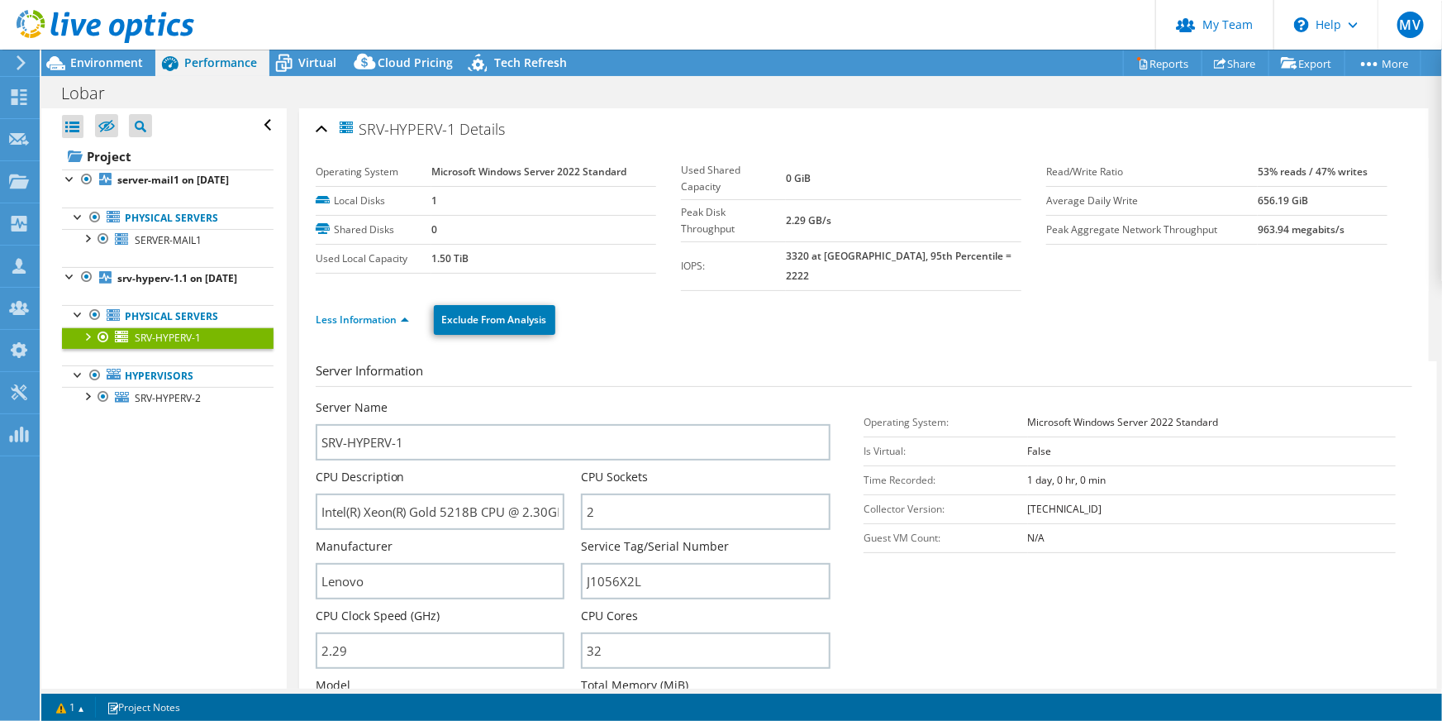
click at [206, 267] on ul "Physical Servers SERVER-MAIL1 0 C:" at bounding box center [168, 229] width 212 height 76
click at [206, 250] on link "SERVER-MAIL1" at bounding box center [168, 239] width 212 height 21
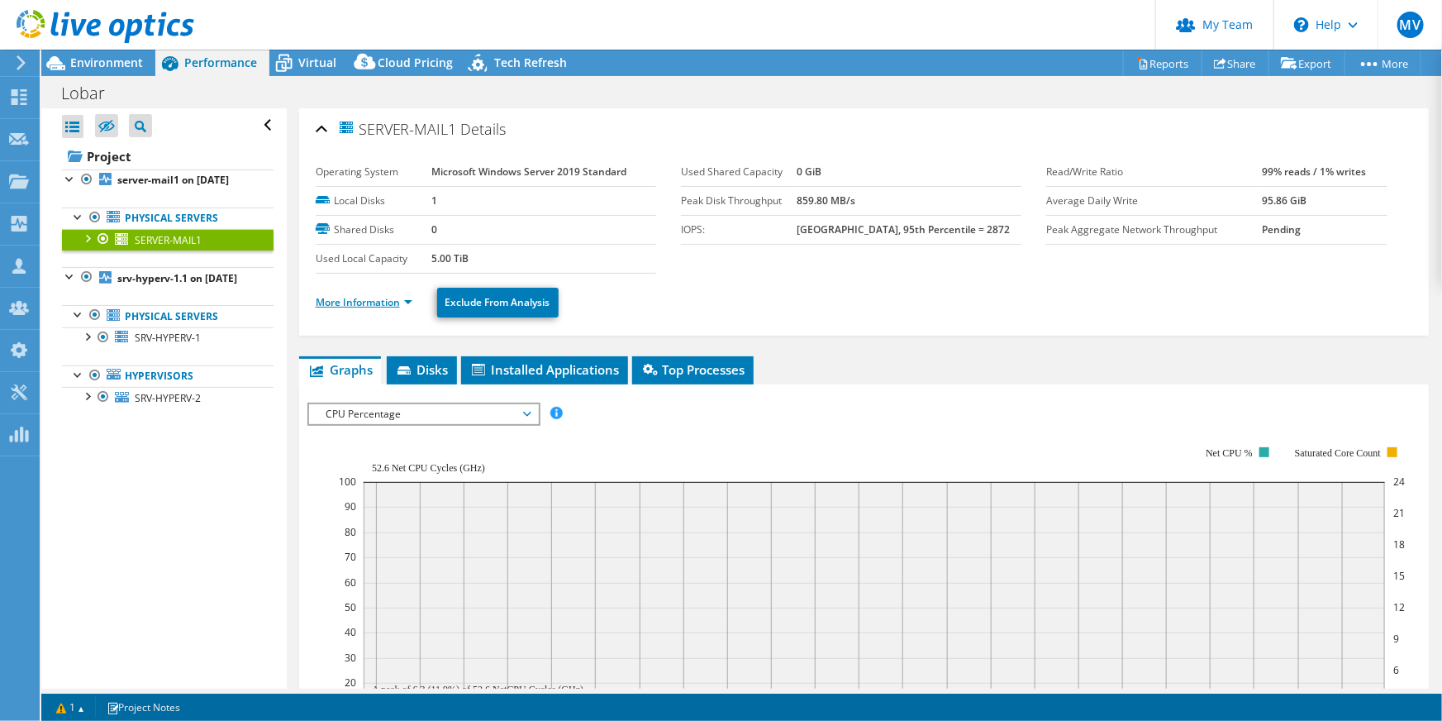
click at [365, 301] on link "More Information" at bounding box center [364, 302] width 97 height 14
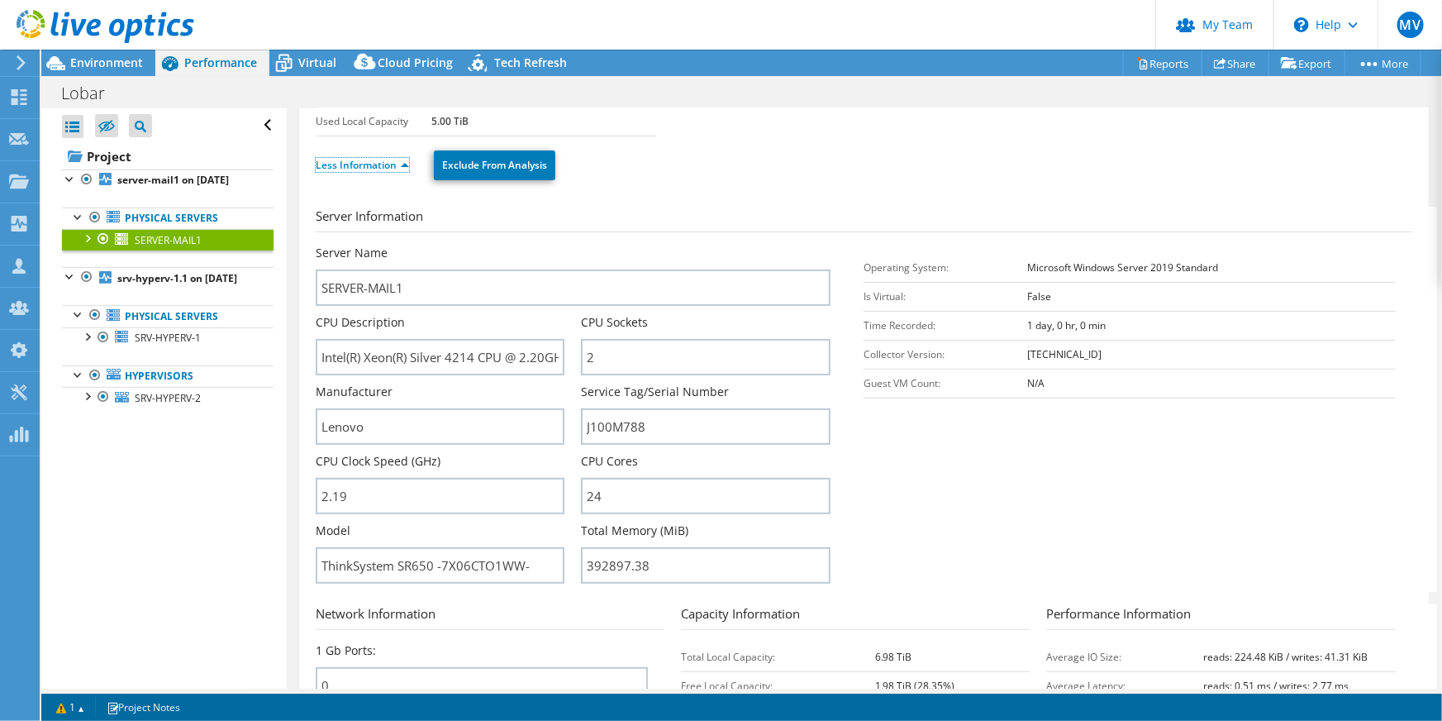
scroll to position [225, 0]
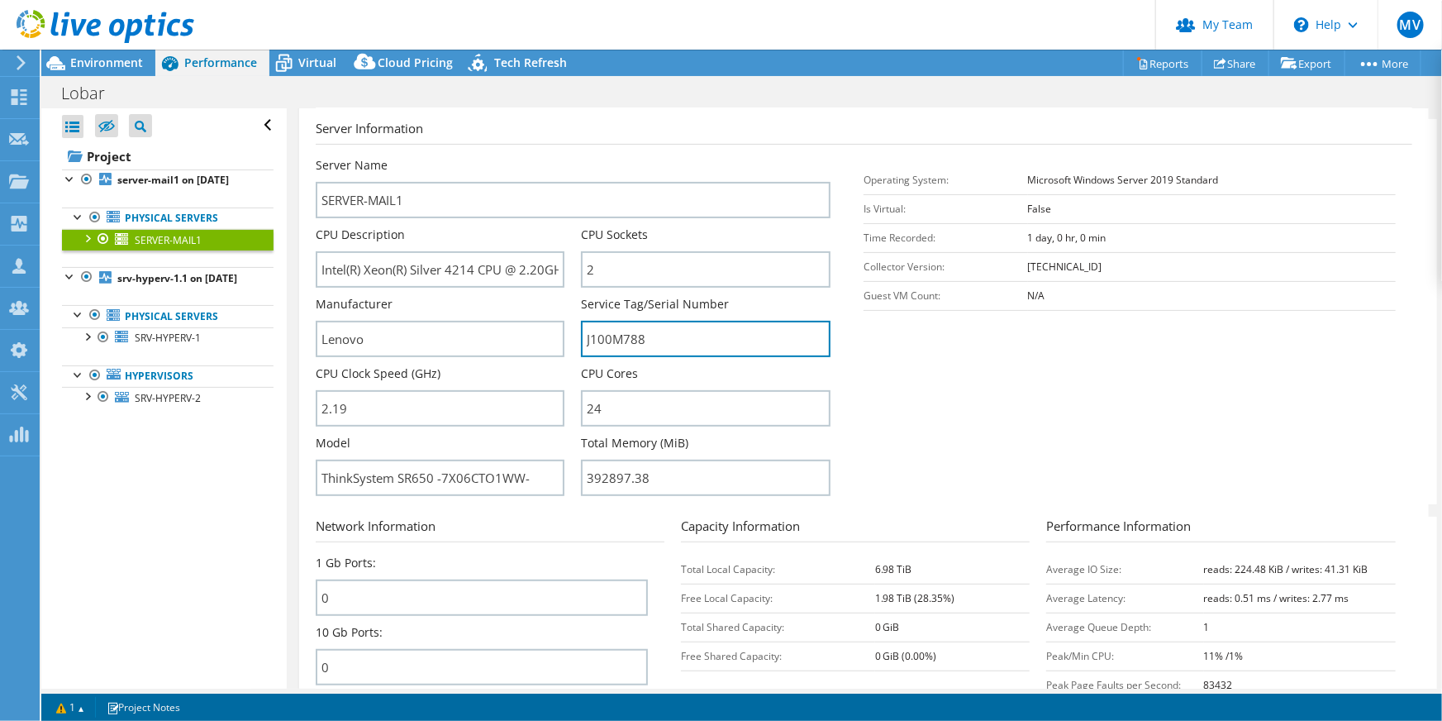
drag, startPoint x: 654, startPoint y: 341, endPoint x: 573, endPoint y: 341, distance: 81.0
click at [573, 157] on div "Server Name SERVER-MAIL1 CPU Description Intel(R) Xeon(R) Silver 4214 CPU @ 2.2…" at bounding box center [582, 157] width 532 height 0
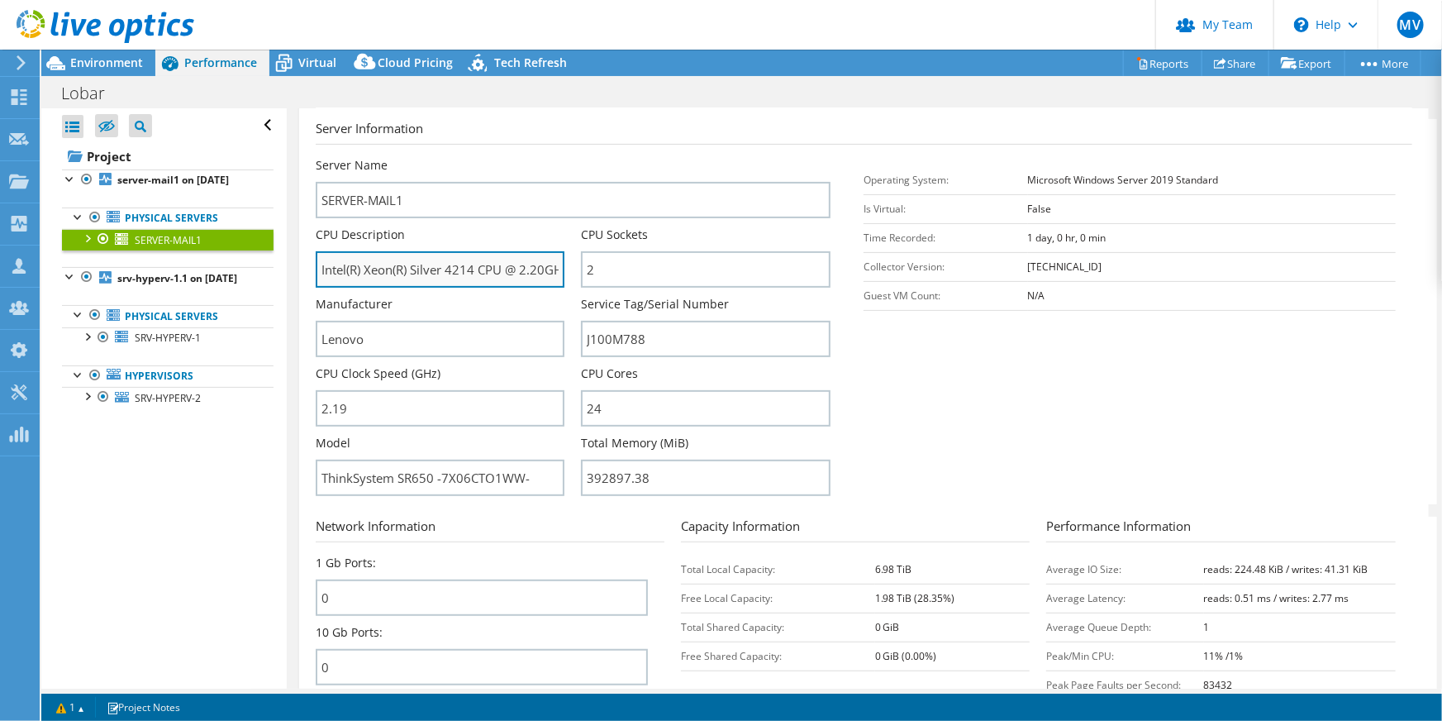
drag, startPoint x: 468, startPoint y: 269, endPoint x: 454, endPoint y: 269, distance: 14.1
click at [454, 269] on input "Intel(R) Xeon(R) Silver 4214 CPU @ 2.20GHz" at bounding box center [441, 269] width 250 height 36
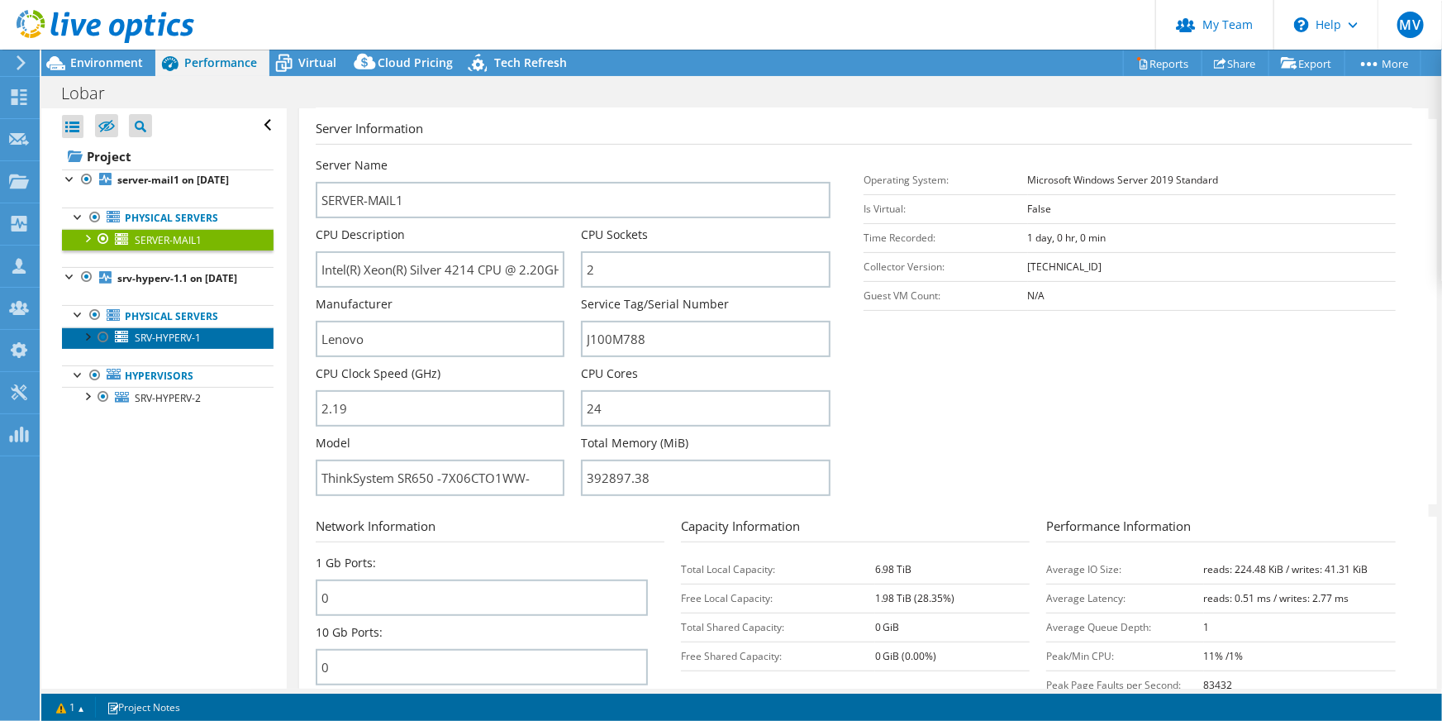
click at [132, 349] on link "SRV-HYPERV-1" at bounding box center [168, 337] width 212 height 21
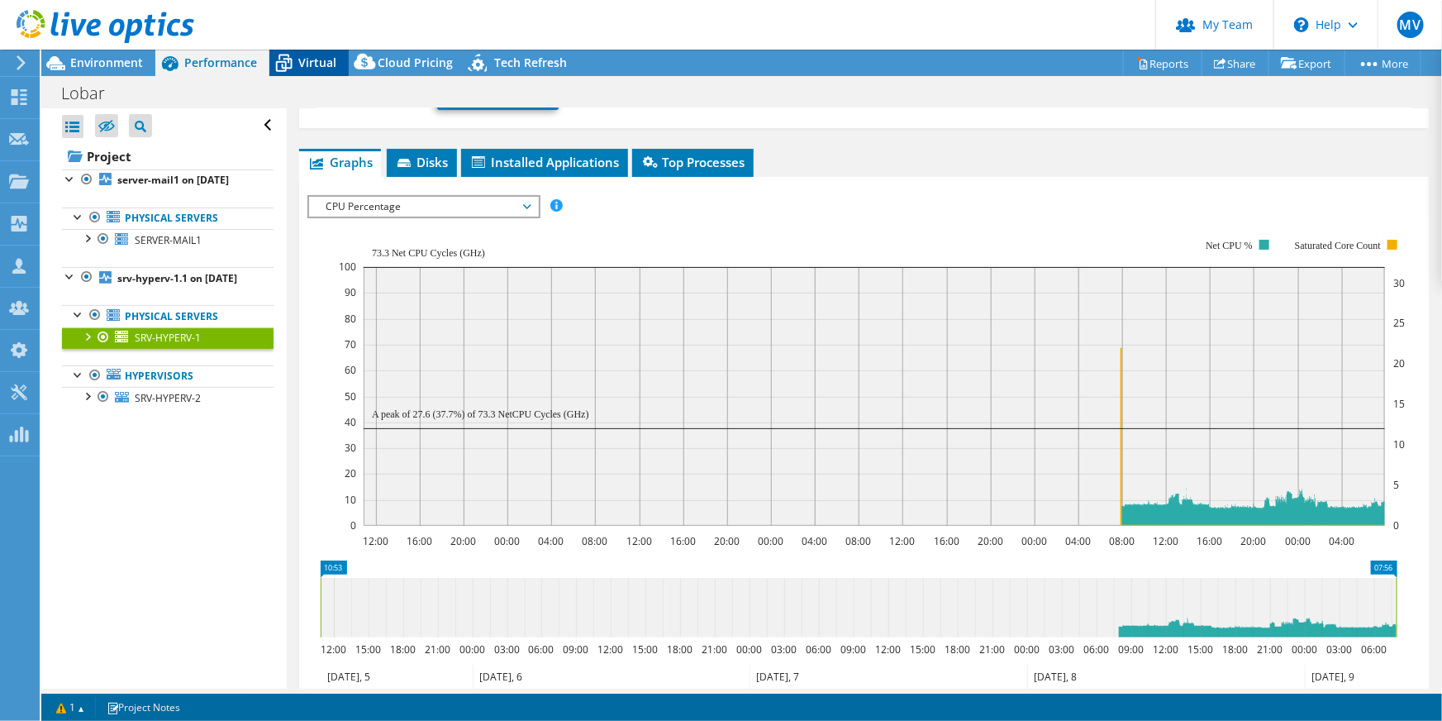
click at [296, 60] on icon at bounding box center [283, 63] width 29 height 29
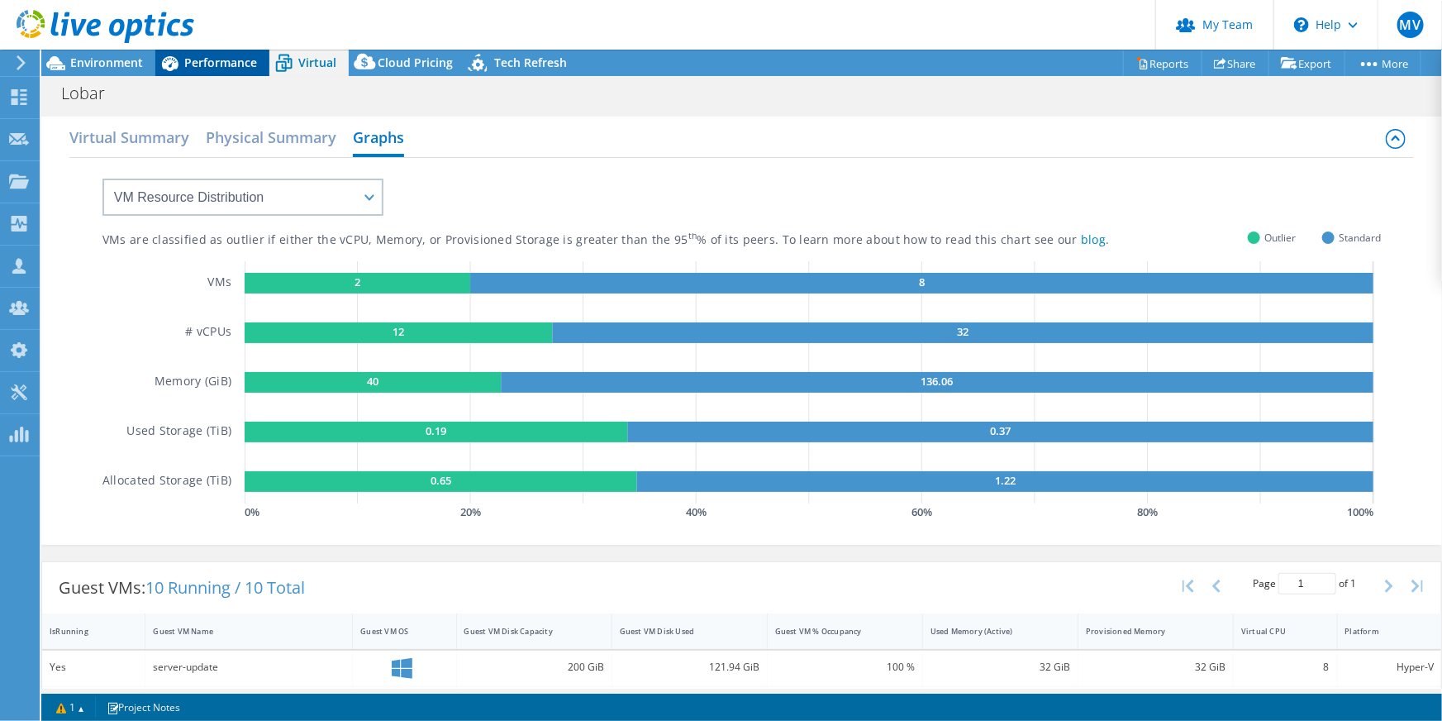
click at [267, 69] on div "Performance" at bounding box center [212, 63] width 114 height 26
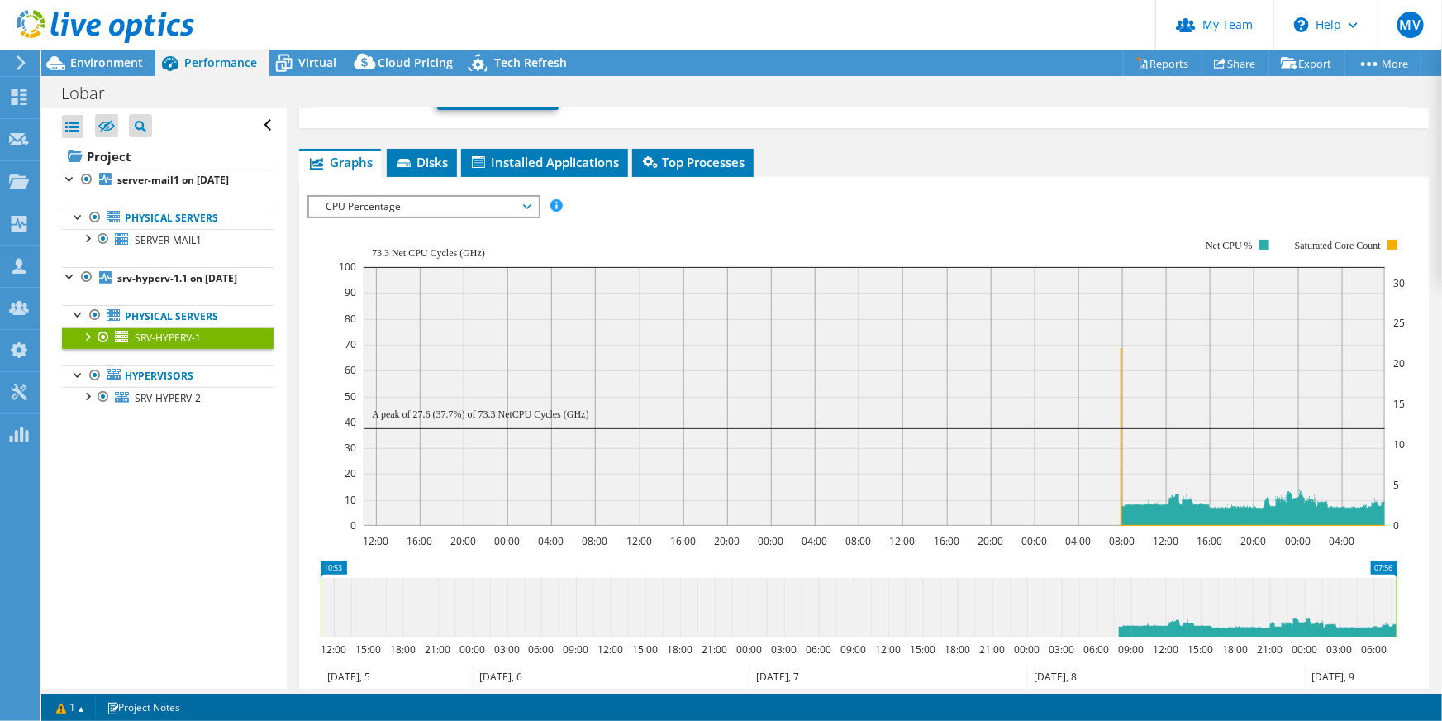
click at [406, 85] on div "Lobar Print" at bounding box center [741, 93] width 1401 height 31
click at [322, 69] on span "Virtual" at bounding box center [317, 63] width 38 height 16
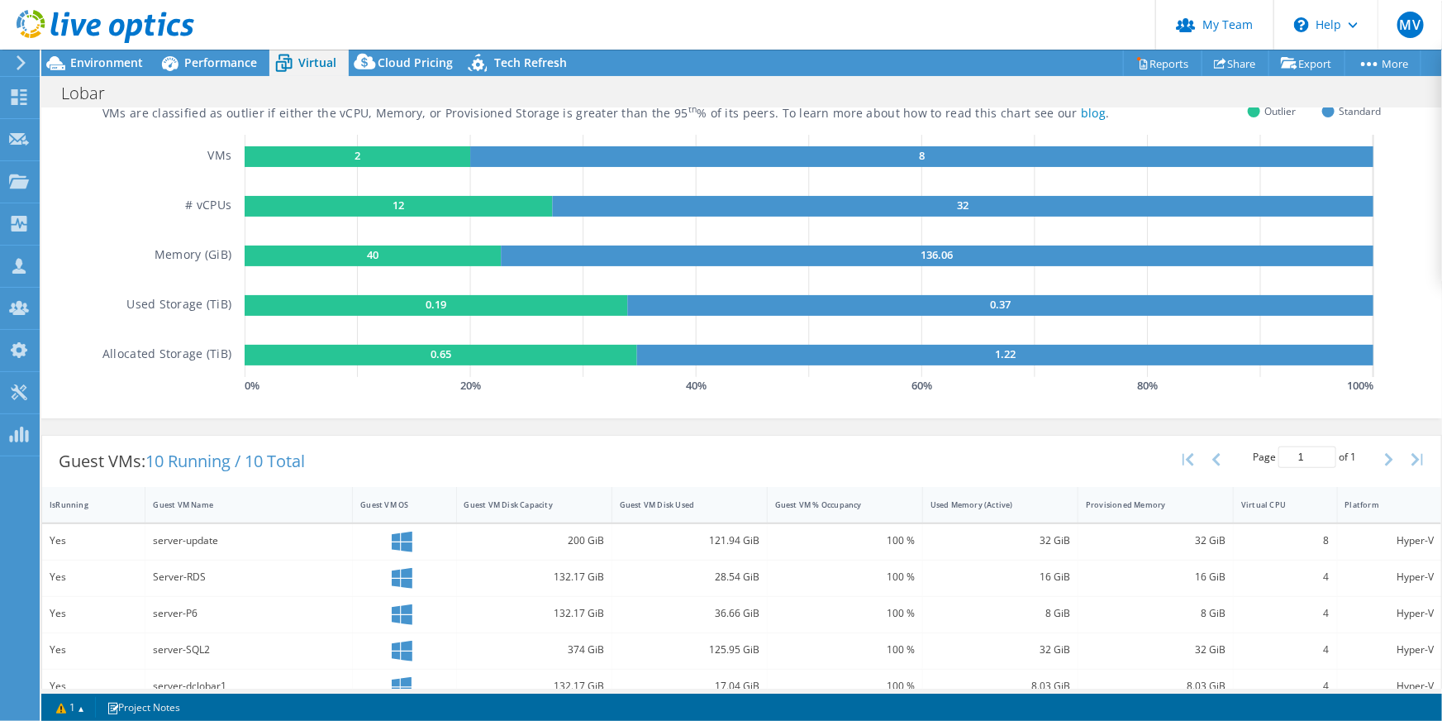
scroll to position [0, 0]
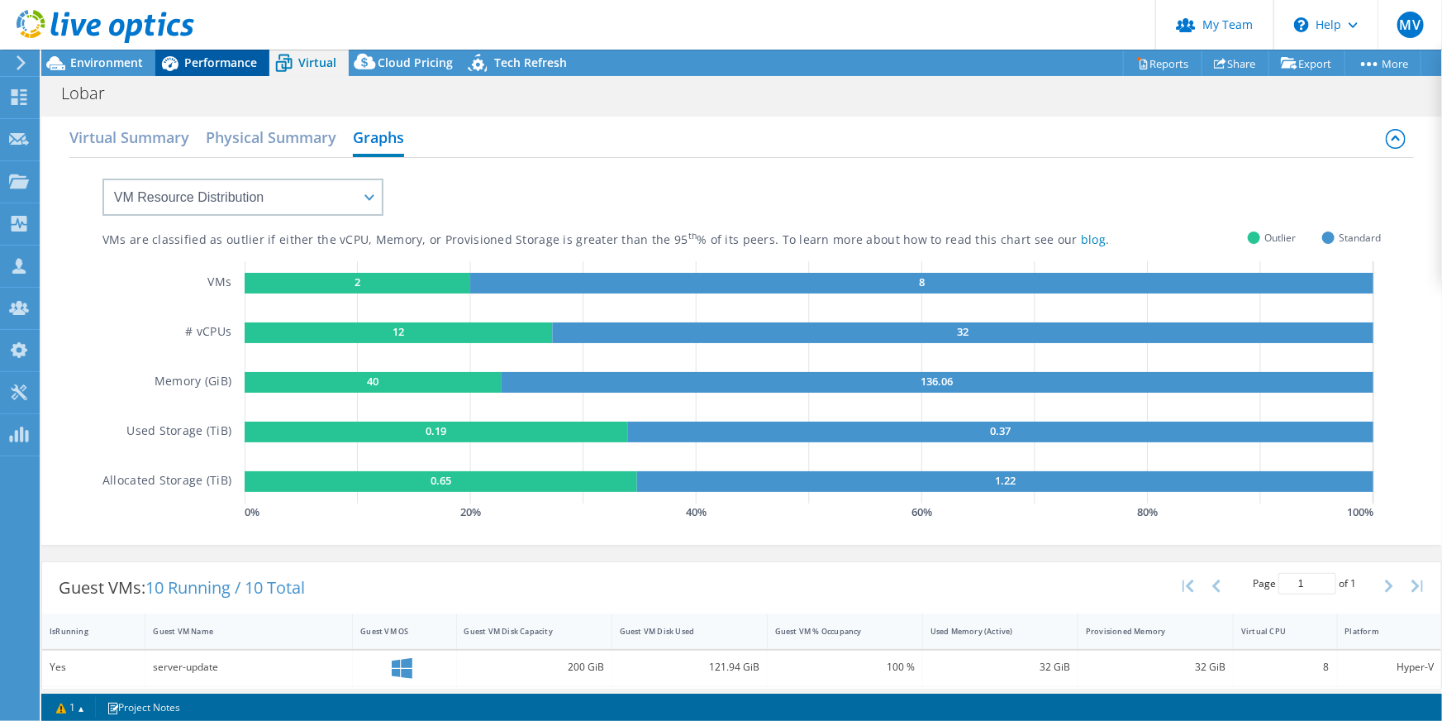
click at [237, 55] on span "Performance" at bounding box center [220, 63] width 73 height 16
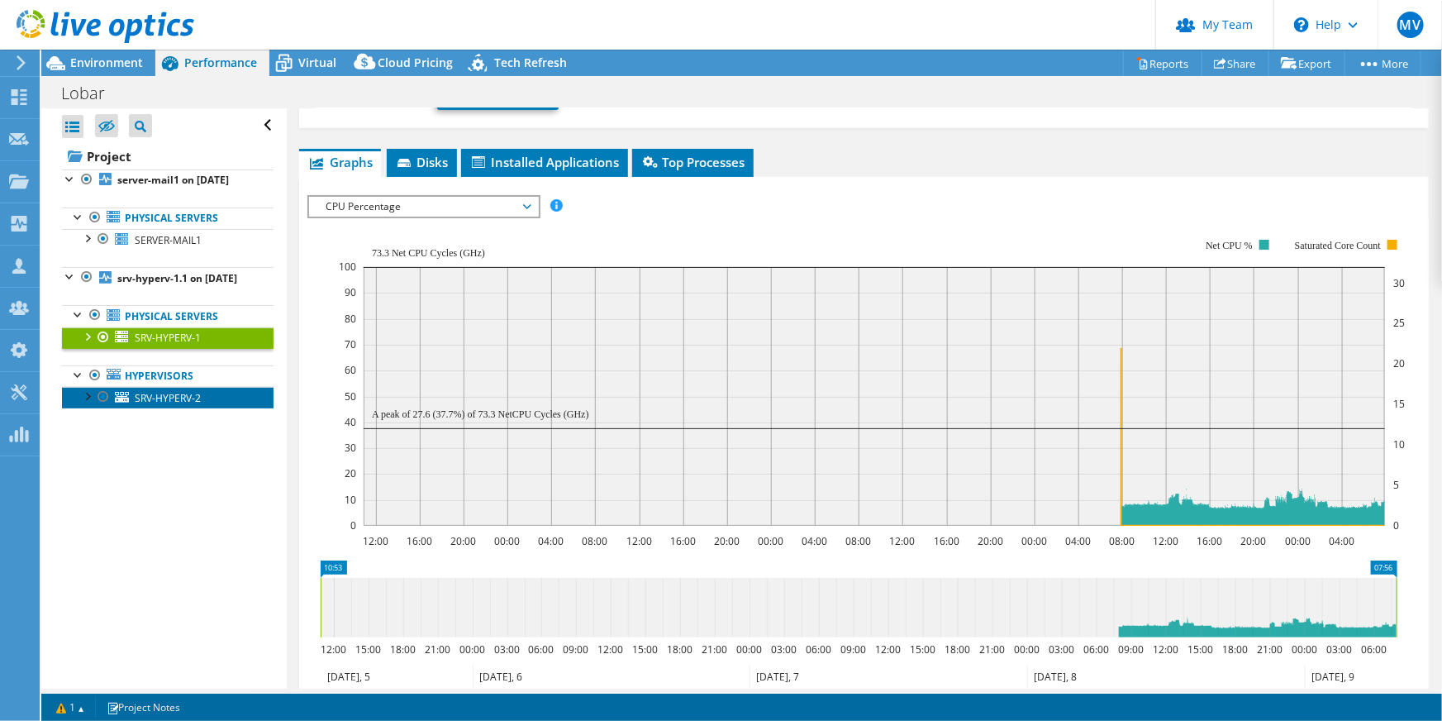
click at [210, 408] on link "SRV-HYPERV-2" at bounding box center [168, 397] width 212 height 21
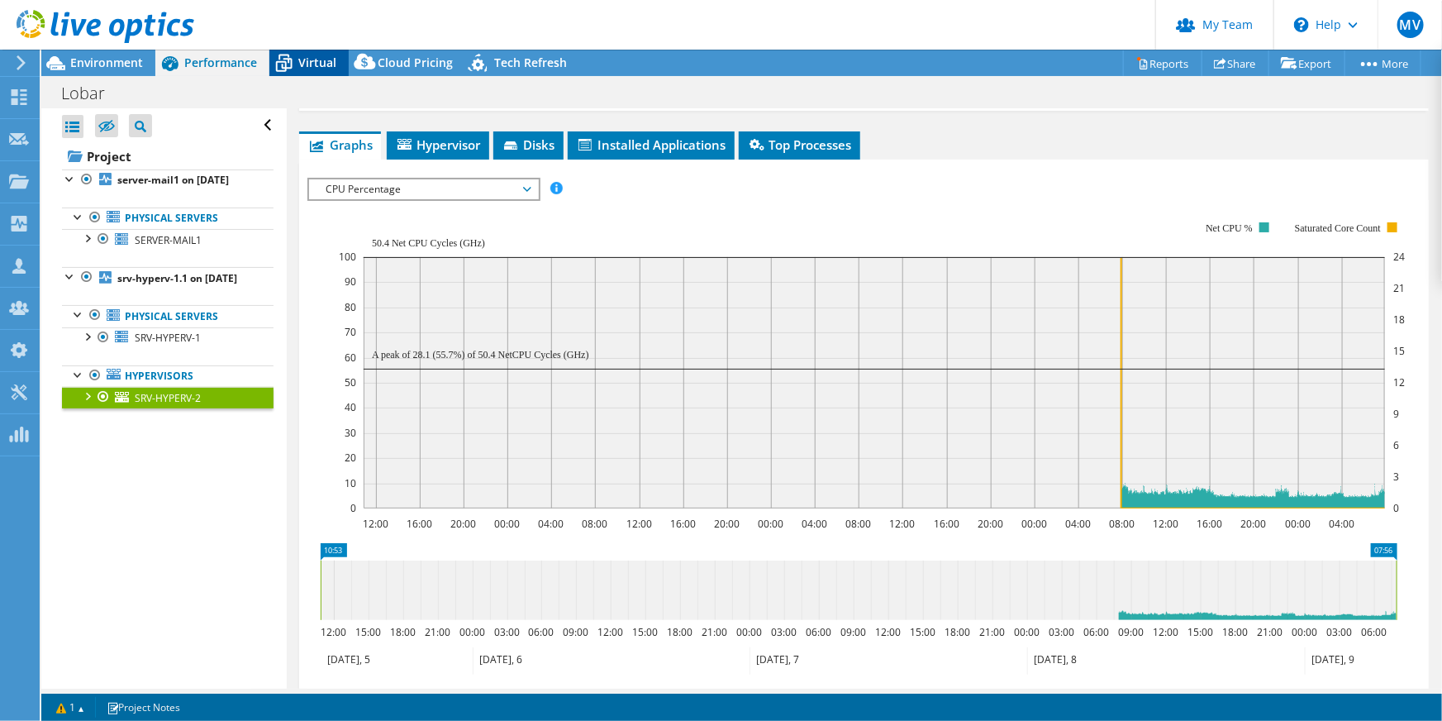
click at [333, 64] on span "Virtual" at bounding box center [317, 63] width 38 height 16
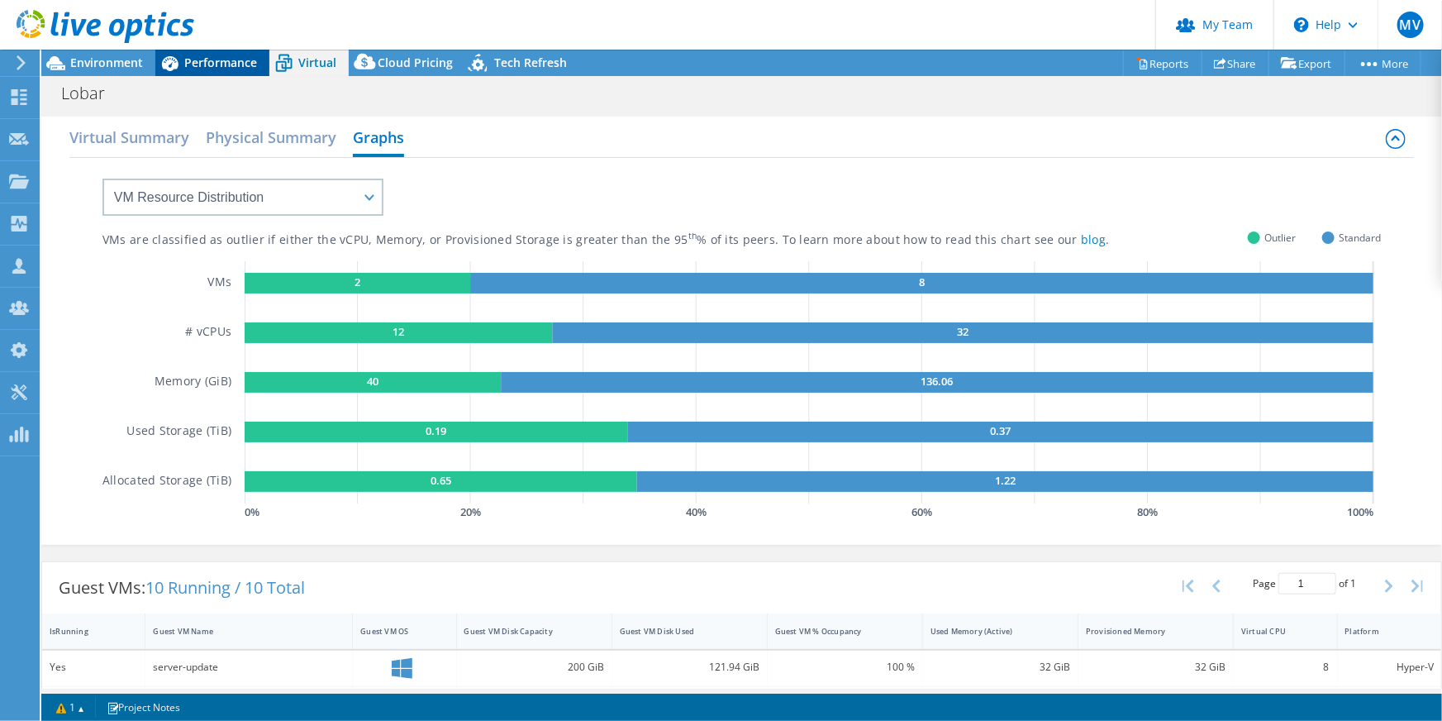
click at [222, 72] on div "Performance" at bounding box center [212, 63] width 114 height 26
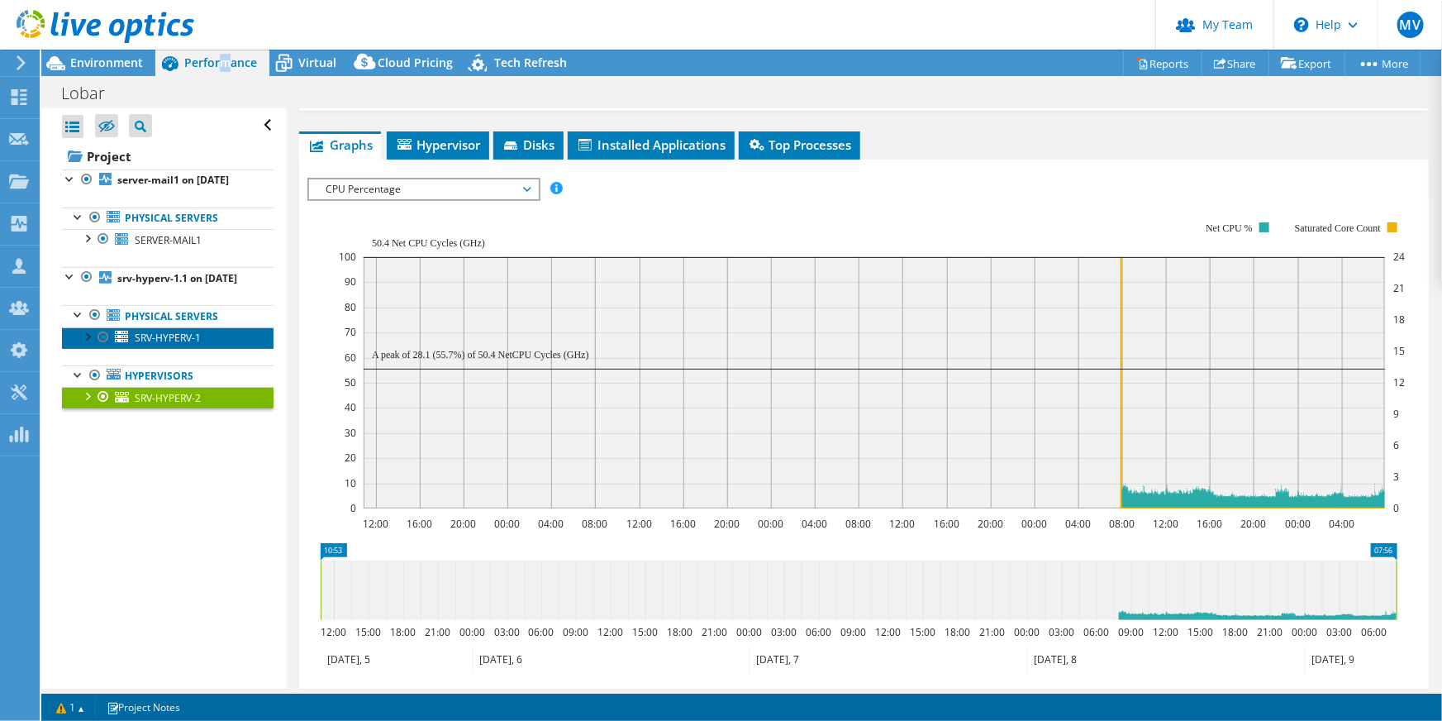
click at [188, 349] on link "SRV-HYPERV-1" at bounding box center [168, 337] width 212 height 21
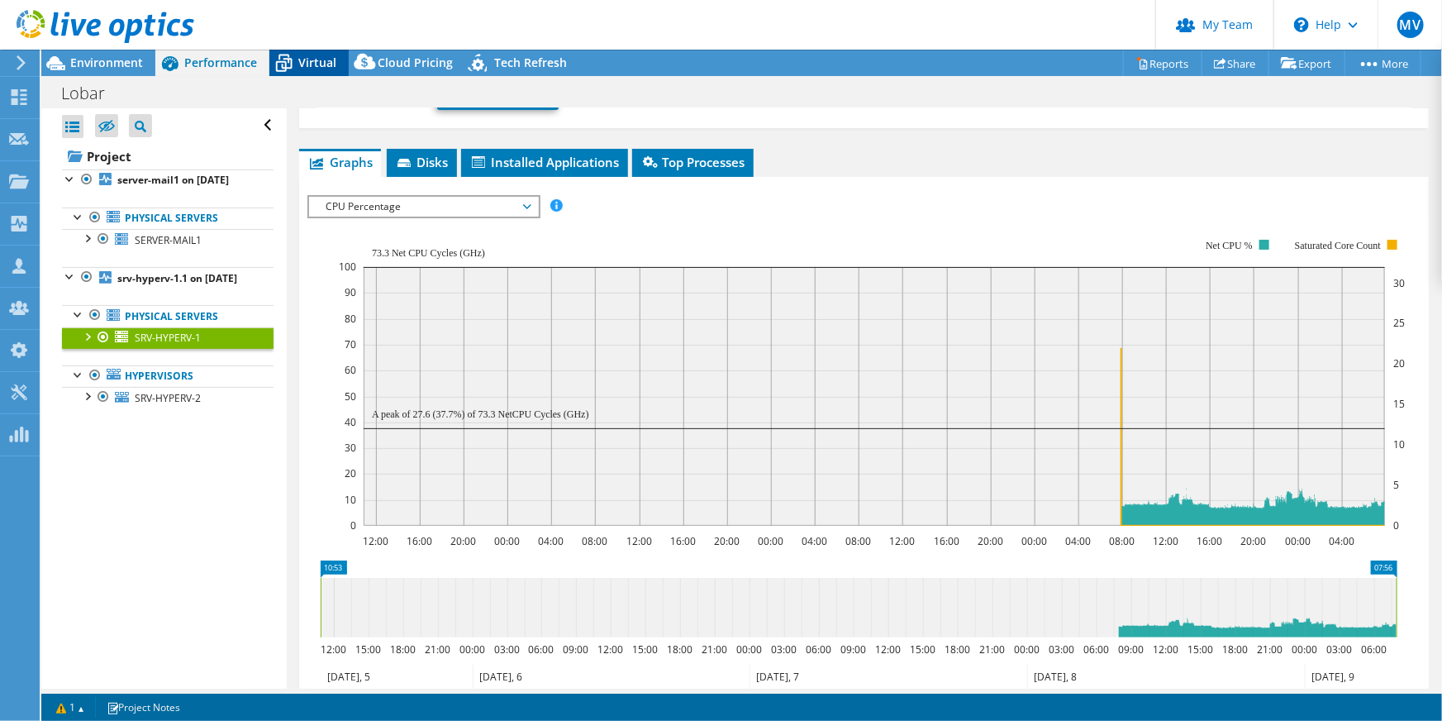
click at [323, 57] on span "Virtual" at bounding box center [317, 63] width 38 height 16
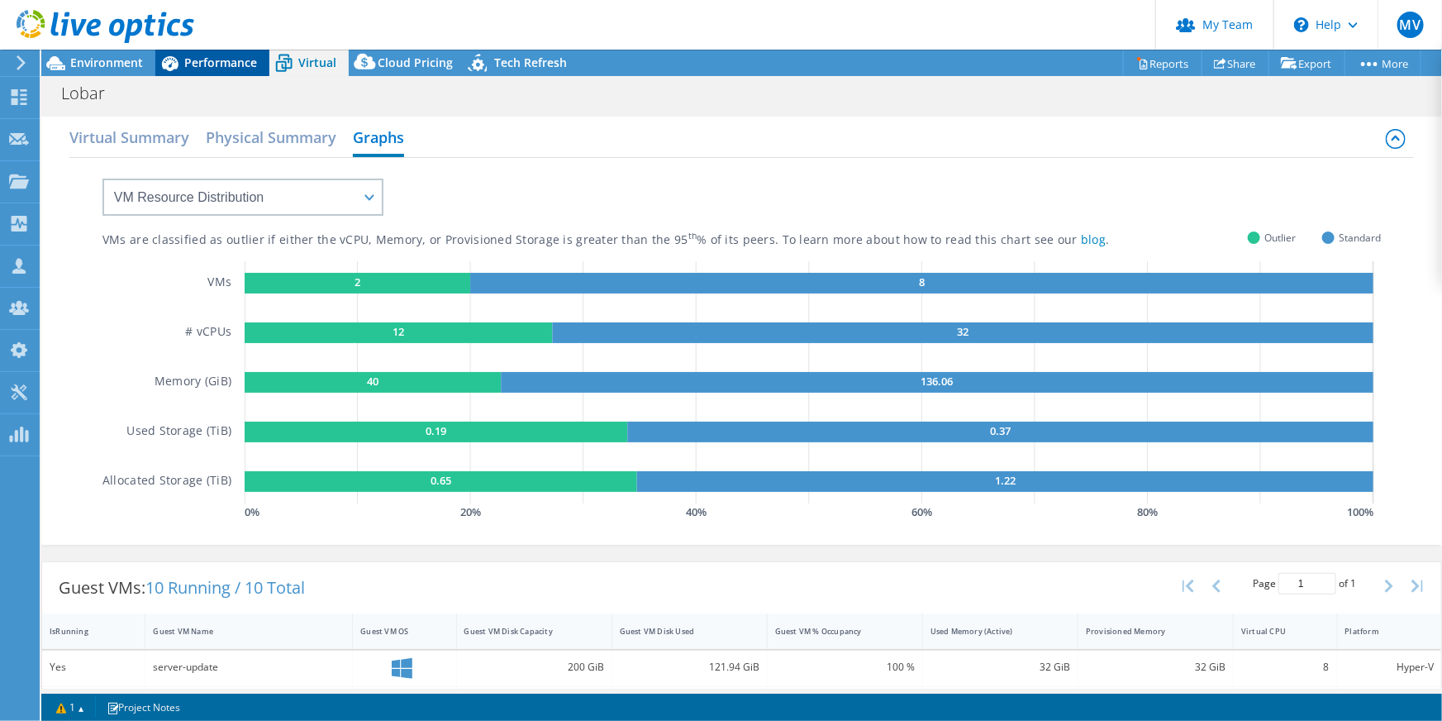
click at [213, 69] on span "Performance" at bounding box center [220, 63] width 73 height 16
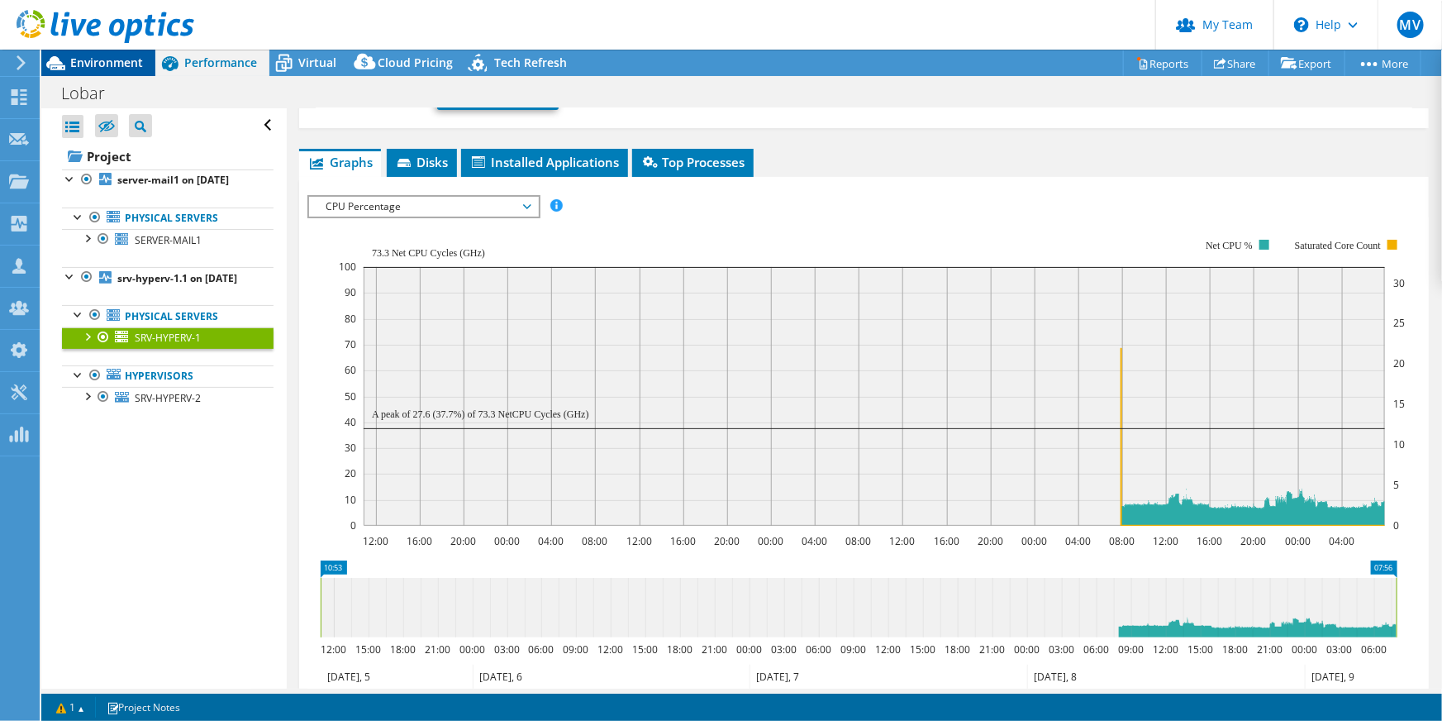
click at [138, 74] on div "Environment" at bounding box center [98, 63] width 114 height 26
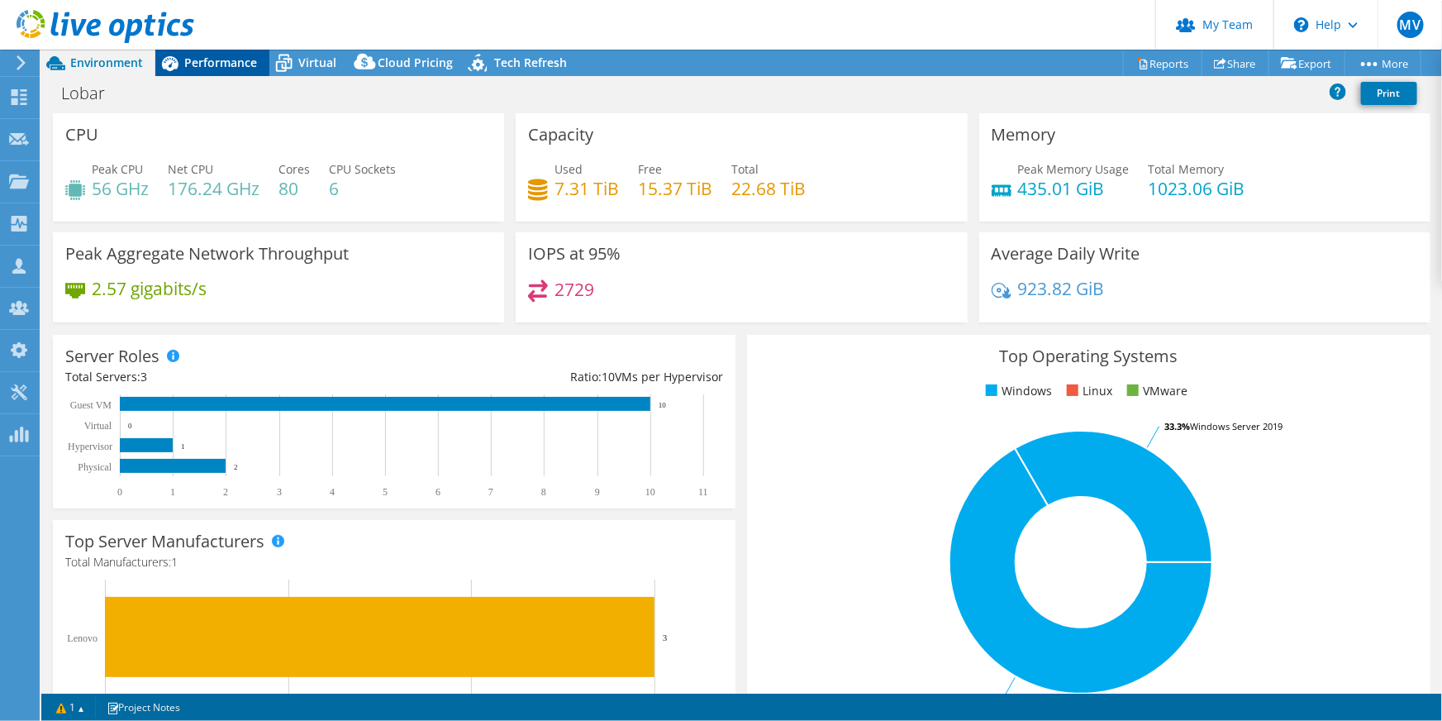
click at [222, 59] on span "Performance" at bounding box center [220, 63] width 73 height 16
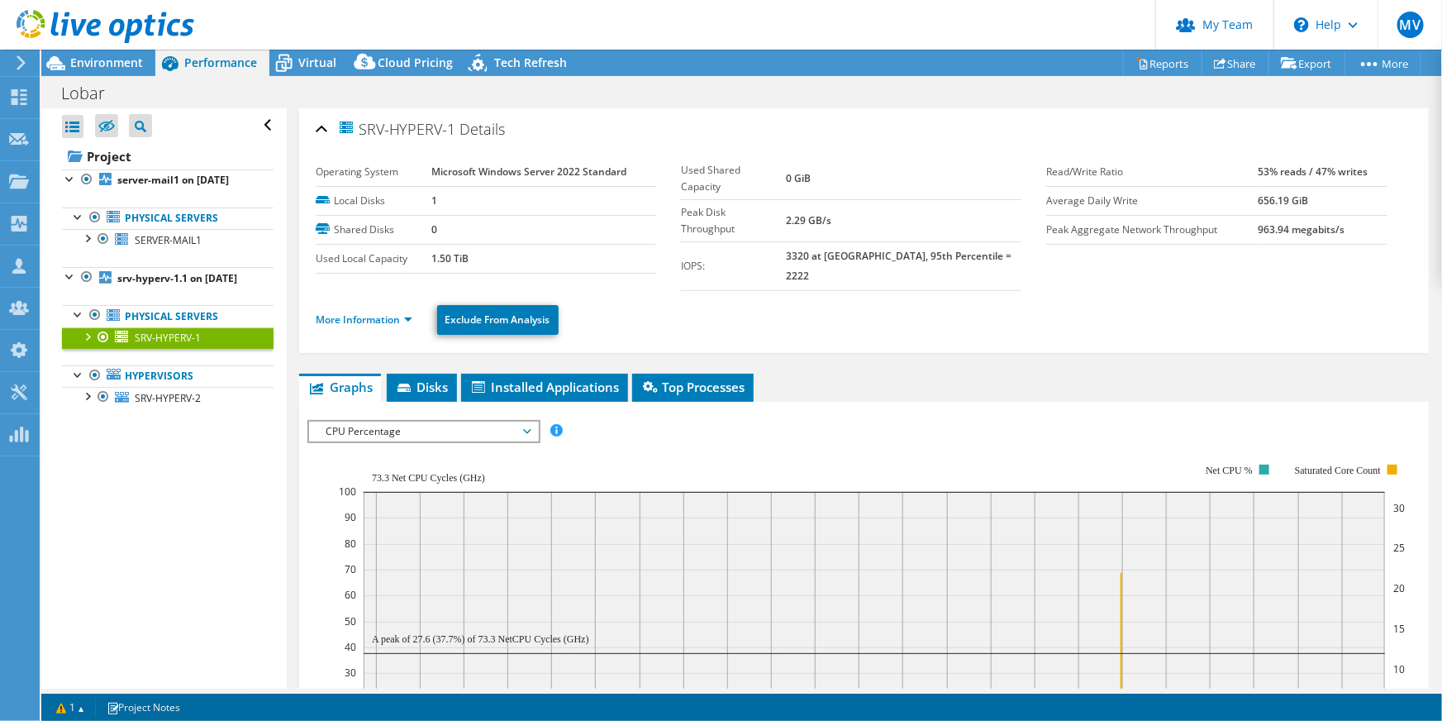
click at [384, 301] on ul "More Information Exclude From Analysis" at bounding box center [864, 318] width 1097 height 34
click at [378, 312] on link "More Information" at bounding box center [364, 319] width 97 height 14
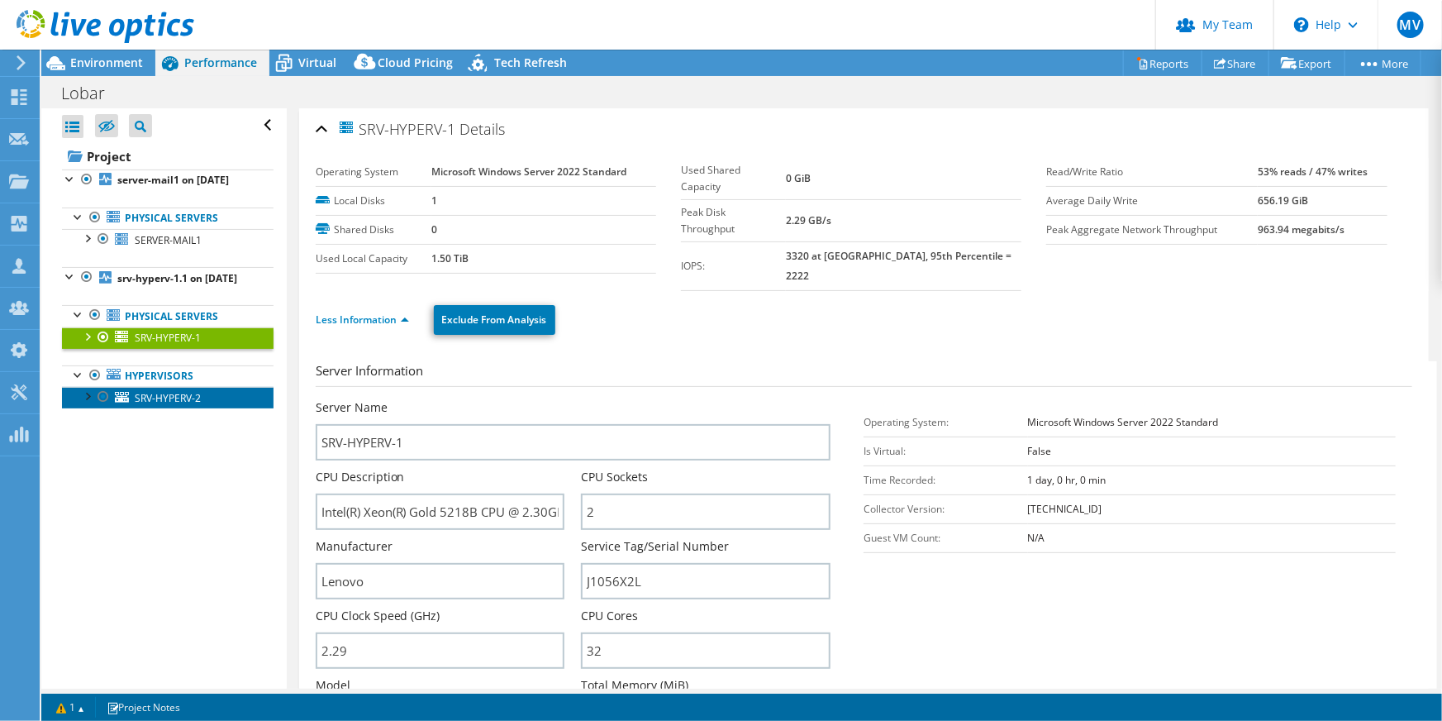
click at [182, 405] on span "SRV-HYPERV-2" at bounding box center [168, 398] width 66 height 14
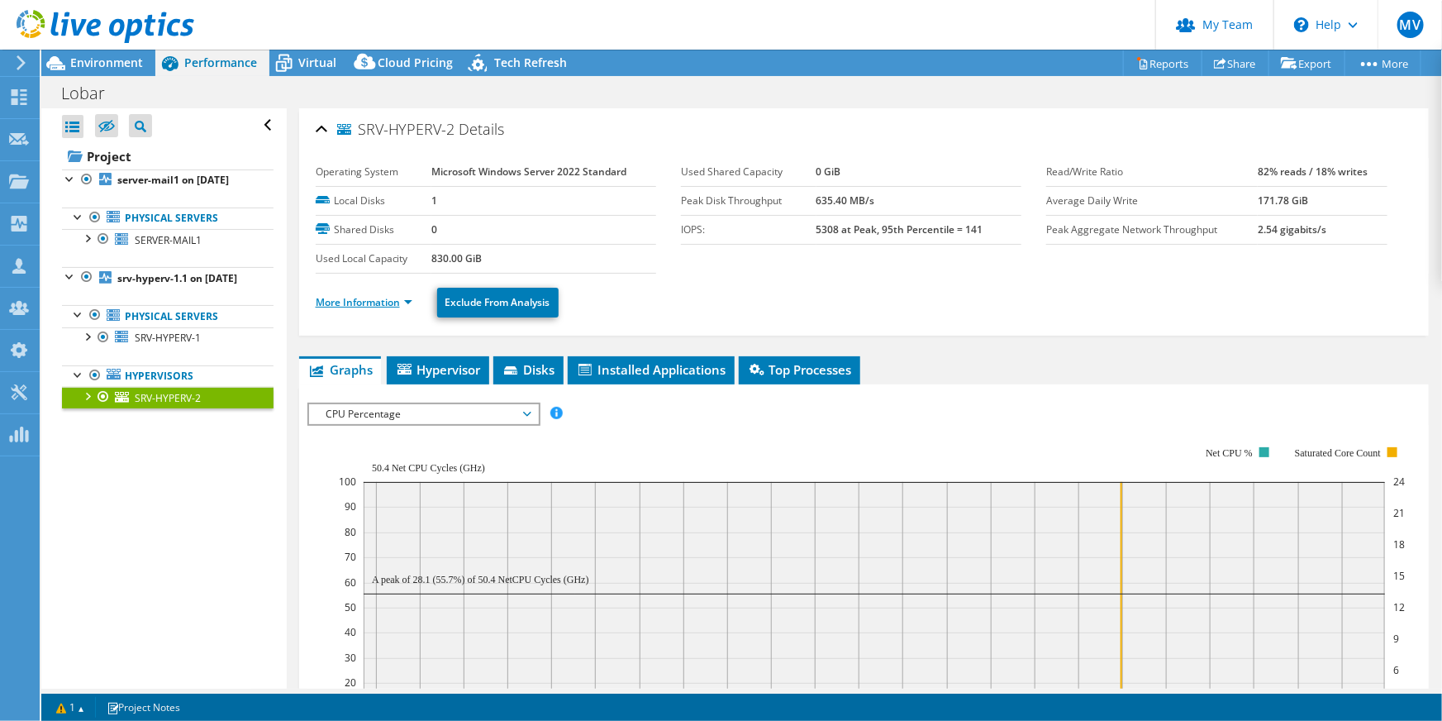
click at [389, 300] on link "More Information" at bounding box center [364, 302] width 97 height 14
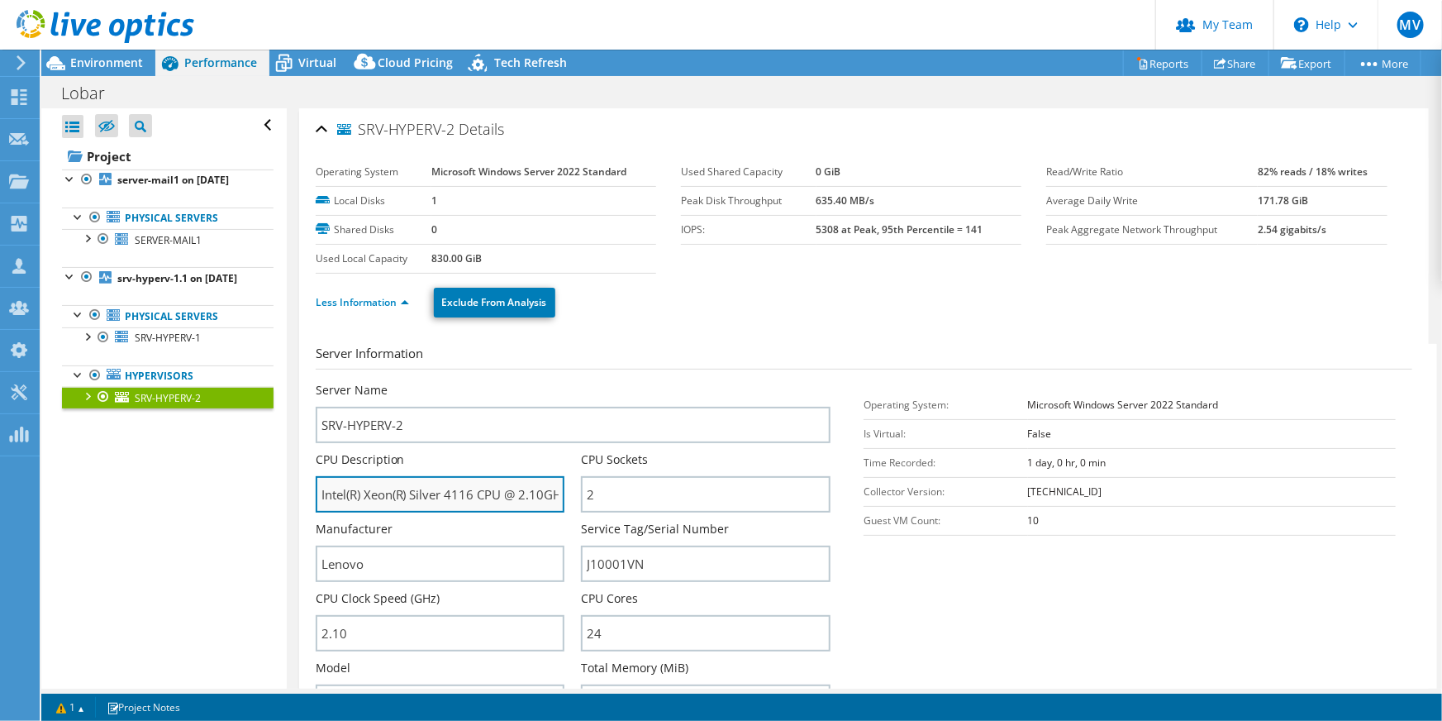
drag, startPoint x: 447, startPoint y: 494, endPoint x: 475, endPoint y: 493, distance: 28.1
click at [475, 493] on input "Intel(R) Xeon(R) Silver 4116 CPU @ 2.10GHz" at bounding box center [441, 494] width 250 height 36
click at [470, 496] on input "Intel(R) Xeon(R) Silver 4116 CPU @ 2.10GHz" at bounding box center [441, 494] width 250 height 36
drag, startPoint x: 475, startPoint y: 496, endPoint x: 448, endPoint y: 496, distance: 27.3
click at [448, 496] on input "Intel(R) Xeon(R) Silver 4116 CPU @ 2.10GHz" at bounding box center [441, 494] width 250 height 36
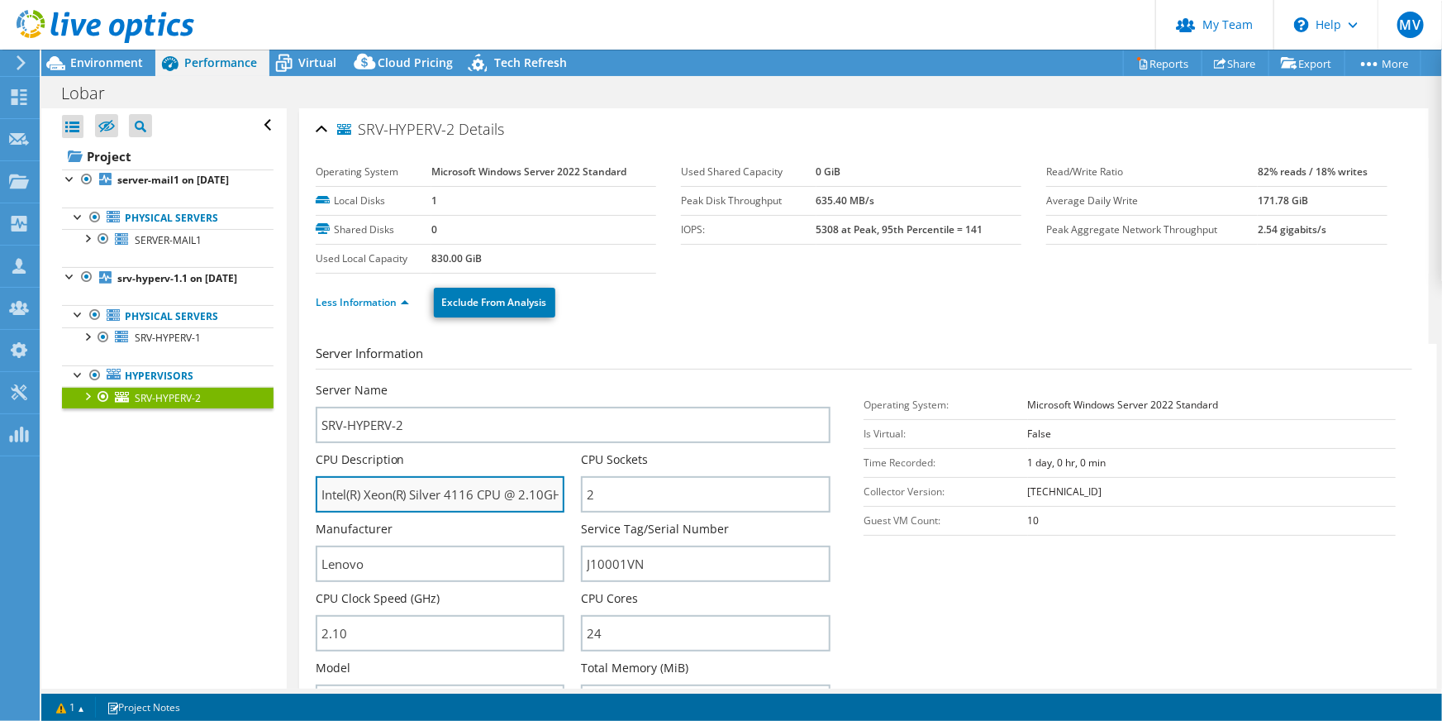
click at [449, 496] on input "Intel(R) Xeon(R) Silver 4116 CPU @ 2.10GHz" at bounding box center [441, 494] width 250 height 36
click at [492, 496] on input "Intel(R) Xeon(R) Silver 4116 CPU @ 2.10GHz" at bounding box center [441, 494] width 250 height 36
drag, startPoint x: 501, startPoint y: 493, endPoint x: 322, endPoint y: 498, distance: 178.6
click at [322, 498] on input "Intel(R) Xeon(R) Silver 4116 CPU @ 2.10GHz" at bounding box center [441, 494] width 250 height 36
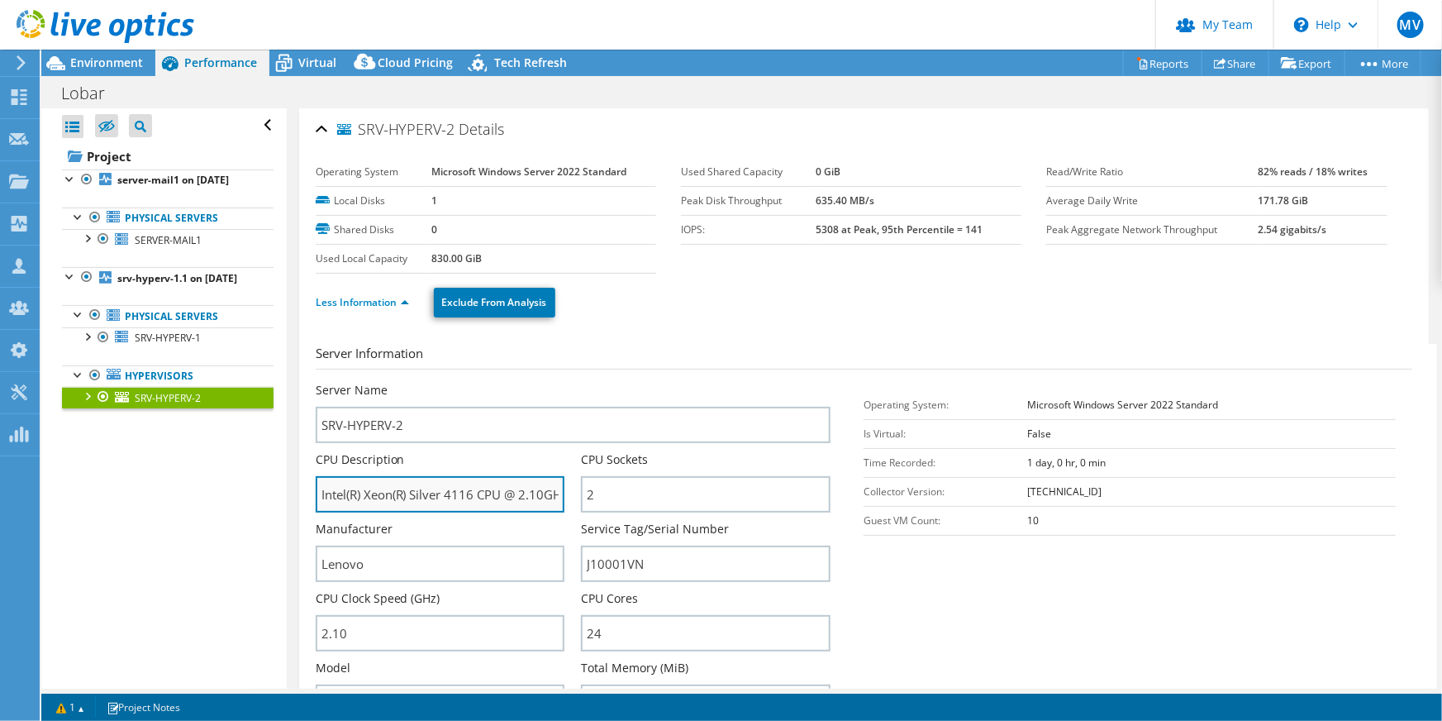
drag, startPoint x: 320, startPoint y: 494, endPoint x: 501, endPoint y: 501, distance: 181.1
click at [501, 501] on input "Intel(R) Xeon(R) Silver 4116 CPU @ 2.10GHz" at bounding box center [441, 494] width 250 height 36
drag, startPoint x: 503, startPoint y: 497, endPoint x: 373, endPoint y: 490, distance: 130.8
click at [312, 493] on div "SRV-HYPERV-2 Details Operating System Microsoft Windows Server 2022 Standard Lo…" at bounding box center [864, 596] width 1130 height 977
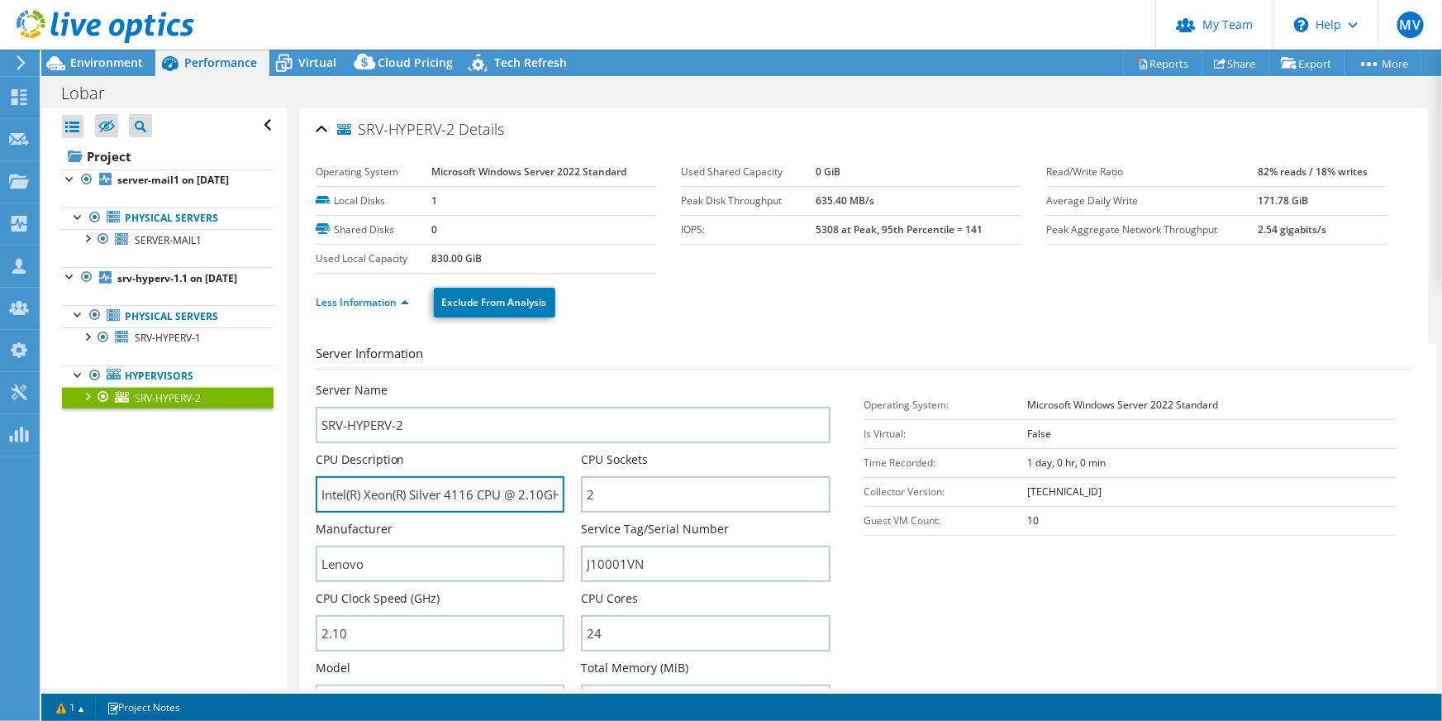
click at [373, 490] on input "Intel(R) Xeon(R) Silver 4116 CPU @ 2.10GHz" at bounding box center [441, 494] width 250 height 36
drag, startPoint x: 318, startPoint y: 490, endPoint x: 504, endPoint y: 503, distance: 186.4
click at [504, 503] on input "Intel(R) Xeon(R) Silver 4116 CPU @ 2.10GHz" at bounding box center [441, 494] width 250 height 36
click at [503, 495] on input "Intel(R) Xeon(R) Silver 4116 CPU @ 2.10GHz" at bounding box center [441, 494] width 250 height 36
drag, startPoint x: 448, startPoint y: 497, endPoint x: 500, endPoint y: 495, distance: 52.1
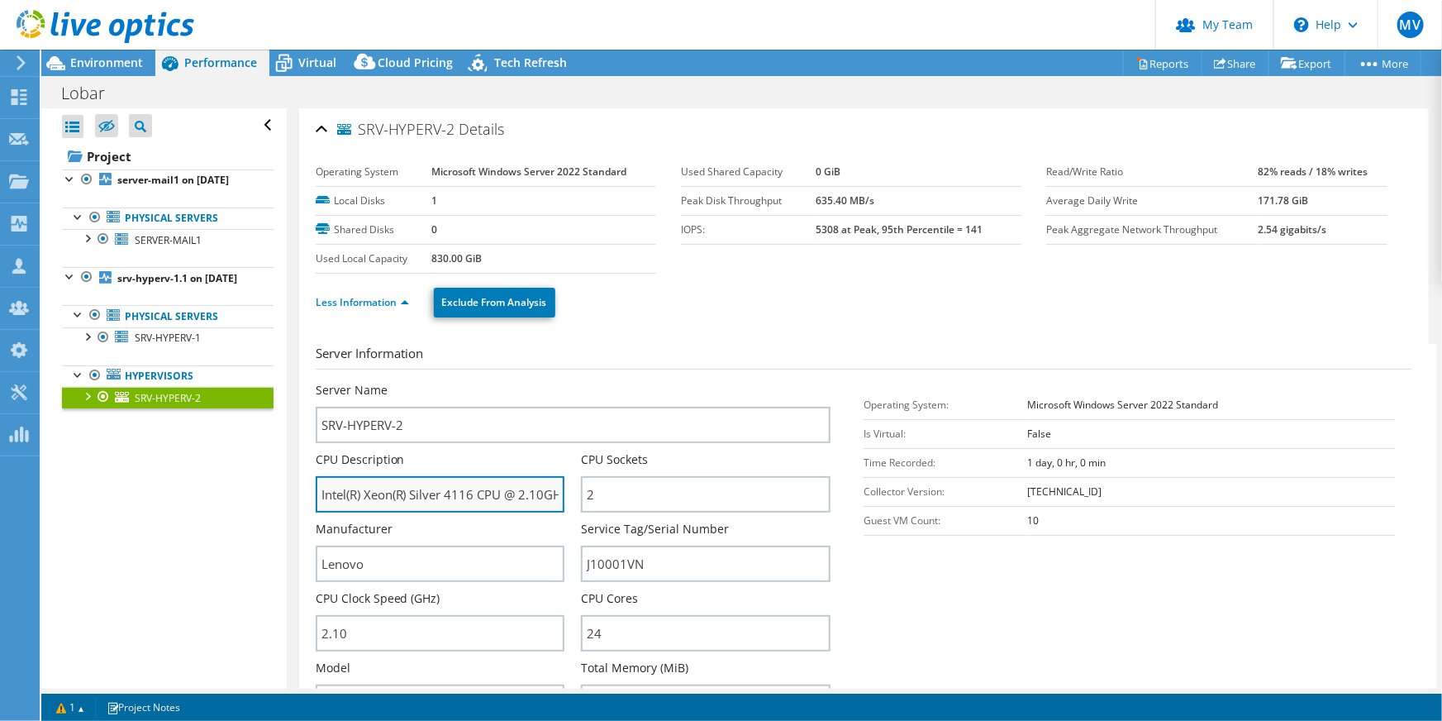
click at [500, 495] on input "Intel(R) Xeon(R) Silver 4116 CPU @ 2.10GHz" at bounding box center [441, 494] width 250 height 36
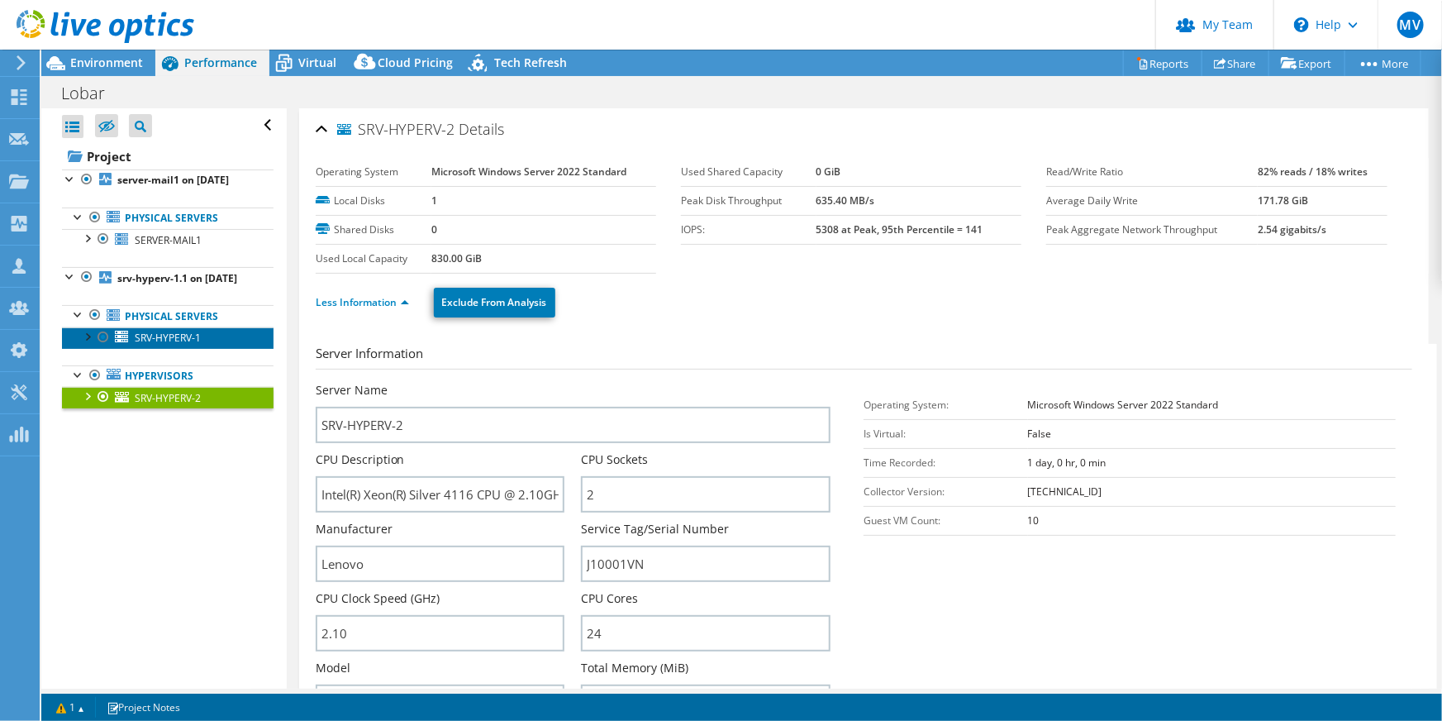
click at [198, 345] on span "SRV-HYPERV-1" at bounding box center [168, 338] width 66 height 14
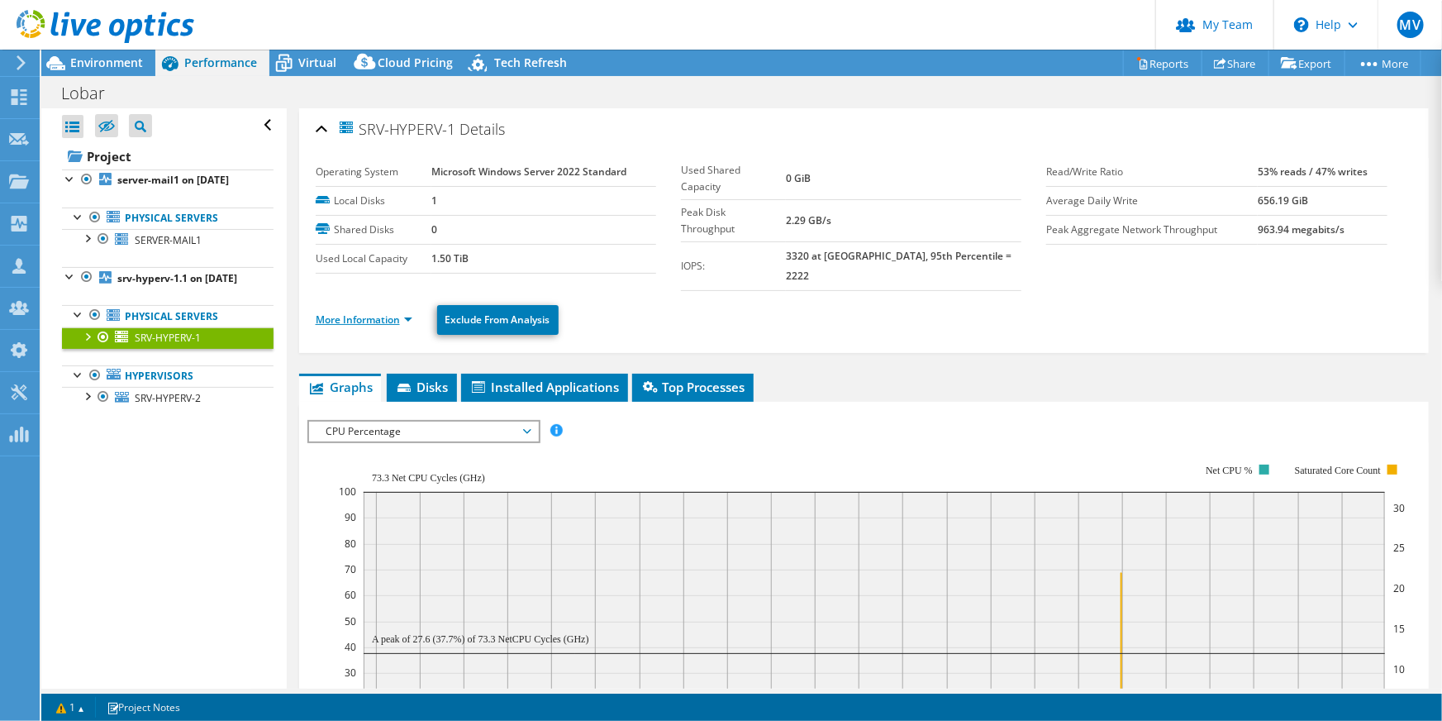
click at [379, 311] on li "More Information" at bounding box center [369, 320] width 107 height 18
click at [379, 312] on link "More Information" at bounding box center [364, 319] width 97 height 14
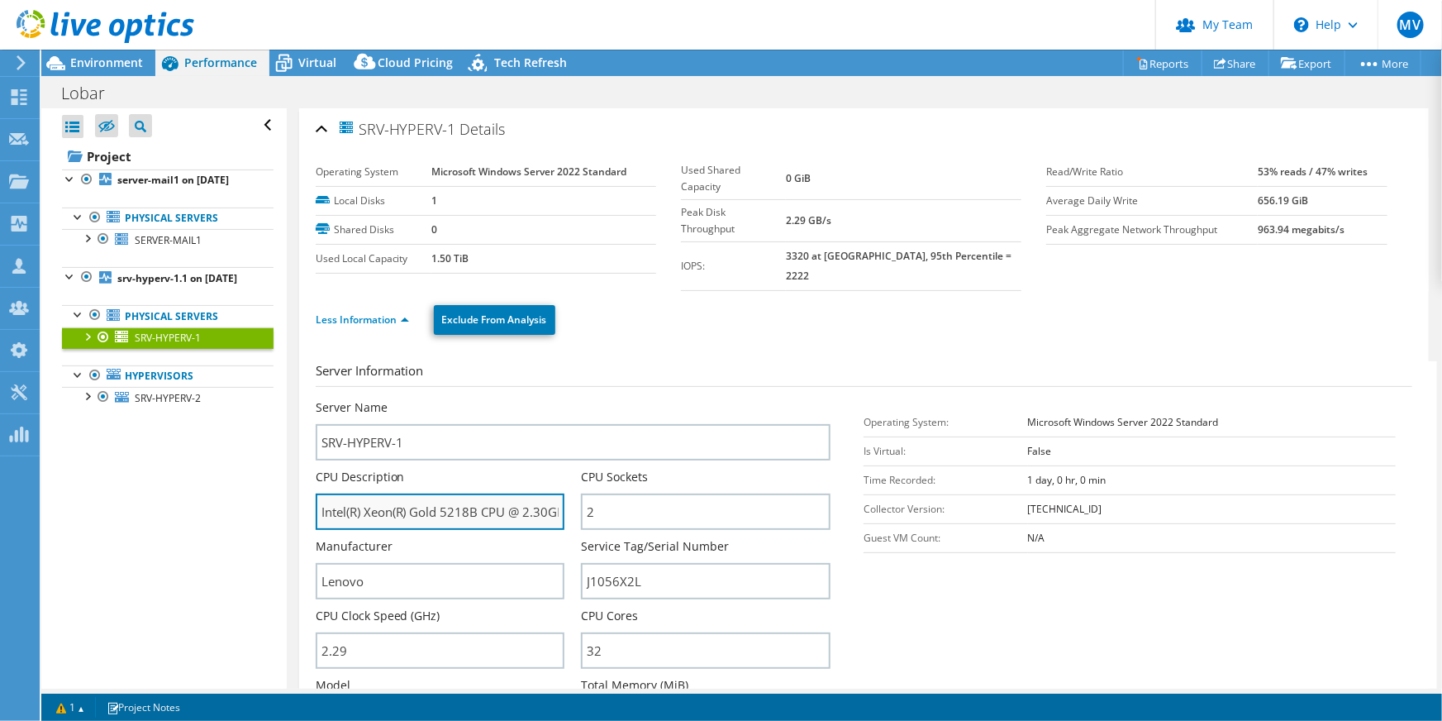
drag, startPoint x: 479, startPoint y: 490, endPoint x: 444, endPoint y: 498, distance: 35.5
click at [444, 498] on input "Intel(R) Xeon(R) Gold 5218B CPU @ 2.30GHz" at bounding box center [441, 511] width 250 height 36
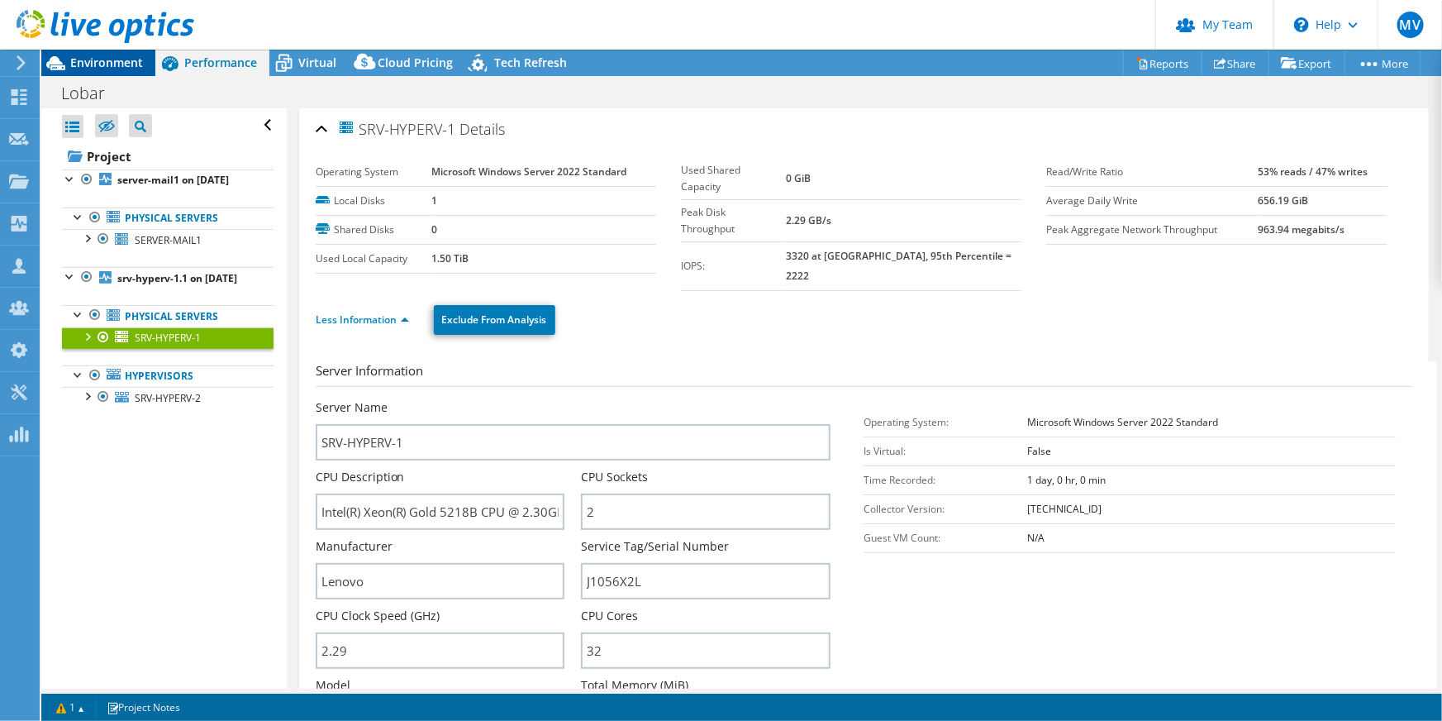
click at [100, 66] on span "Environment" at bounding box center [106, 63] width 73 height 16
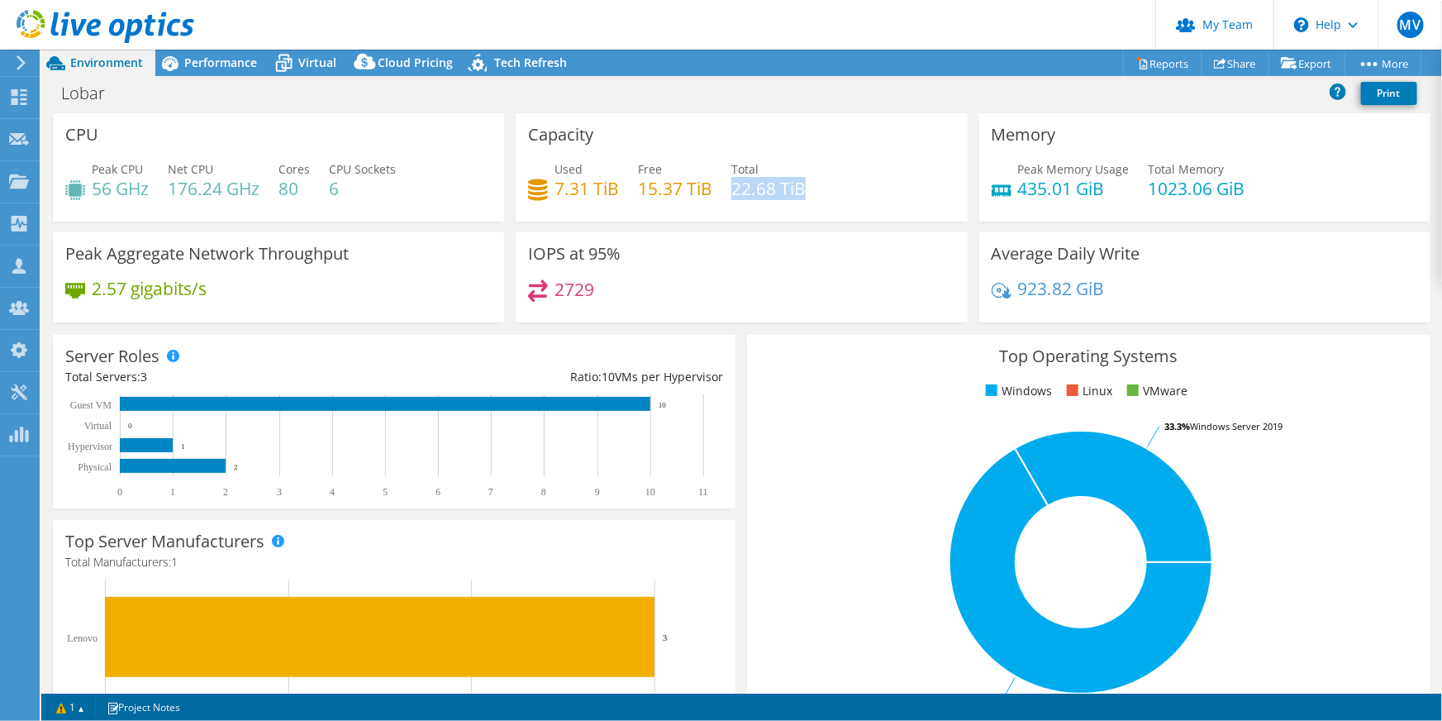
drag, startPoint x: 731, startPoint y: 188, endPoint x: 798, endPoint y: 192, distance: 66.2
click at [798, 192] on h4 "22.68 TiB" at bounding box center [768, 188] width 74 height 18
click at [781, 180] on h4 "22.68 TiB" at bounding box center [768, 188] width 74 height 18
drag, startPoint x: 671, startPoint y: 195, endPoint x: 704, endPoint y: 197, distance: 33.1
click at [672, 195] on h4 "15.37 TiB" at bounding box center [675, 188] width 74 height 18
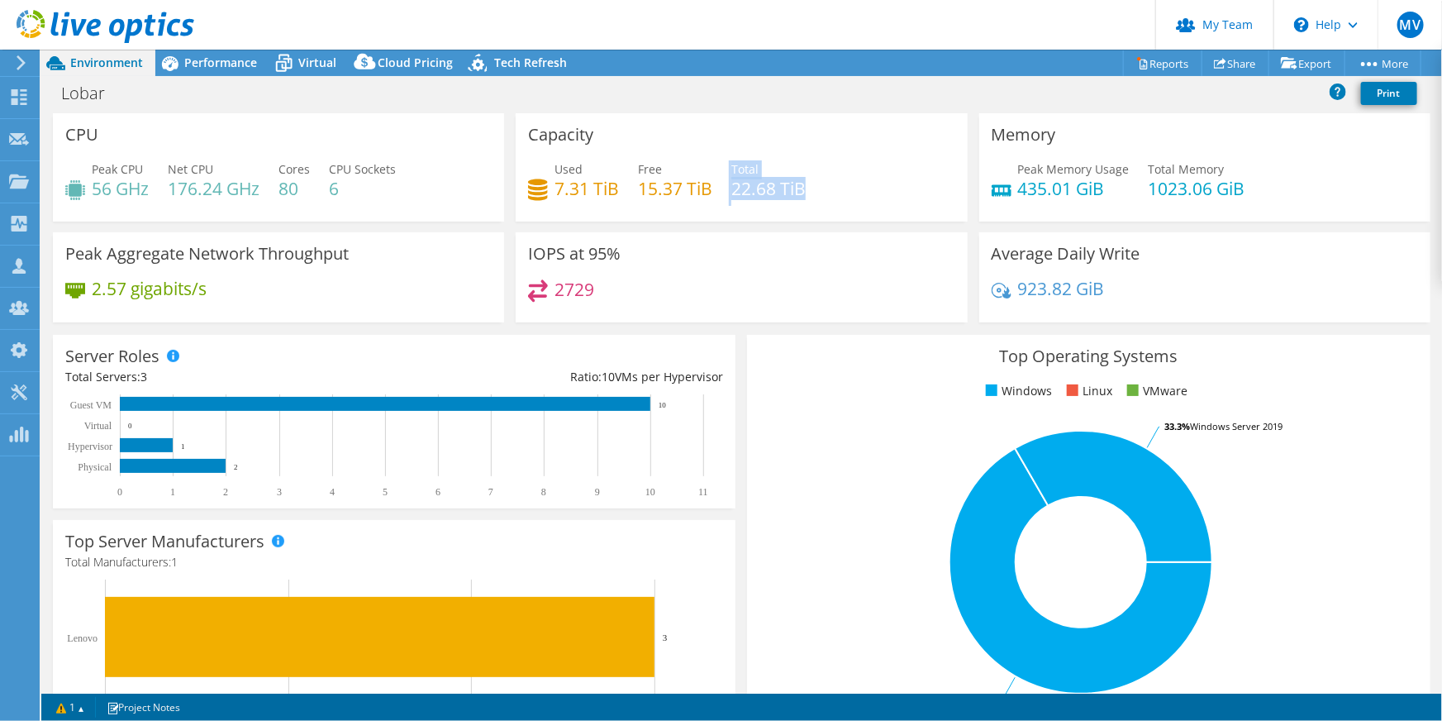
drag, startPoint x: 725, startPoint y: 189, endPoint x: 825, endPoint y: 193, distance: 100.1
click at [825, 193] on div "Used 7.31 TiB Free 15.37 TiB Total 22.68 TiB" at bounding box center [741, 187] width 426 height 54
drag, startPoint x: 612, startPoint y: 189, endPoint x: 554, endPoint y: 193, distance: 57.9
click at [555, 193] on h4 "7.31 TiB" at bounding box center [587, 188] width 64 height 18
click at [189, 64] on span "Performance" at bounding box center [220, 63] width 73 height 16
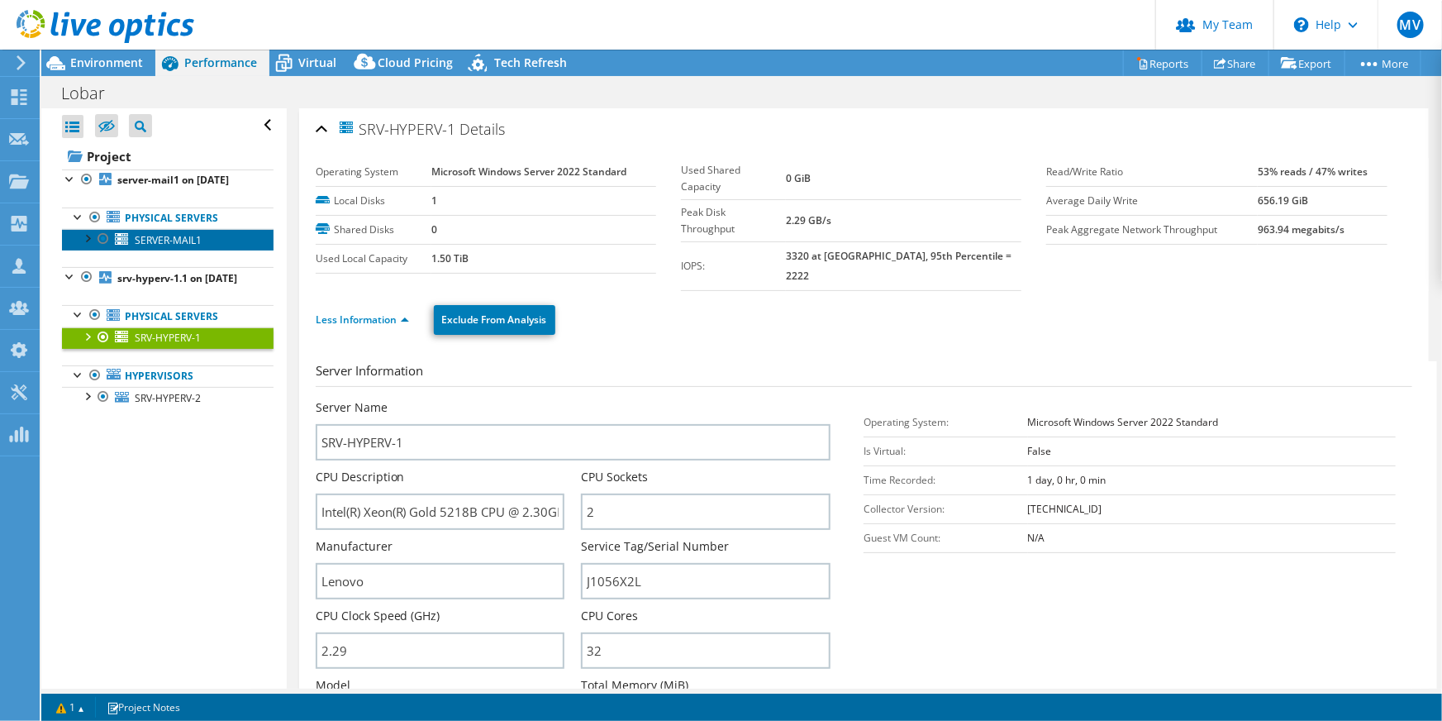
click at [160, 247] on span "SERVER-MAIL1" at bounding box center [168, 240] width 67 height 14
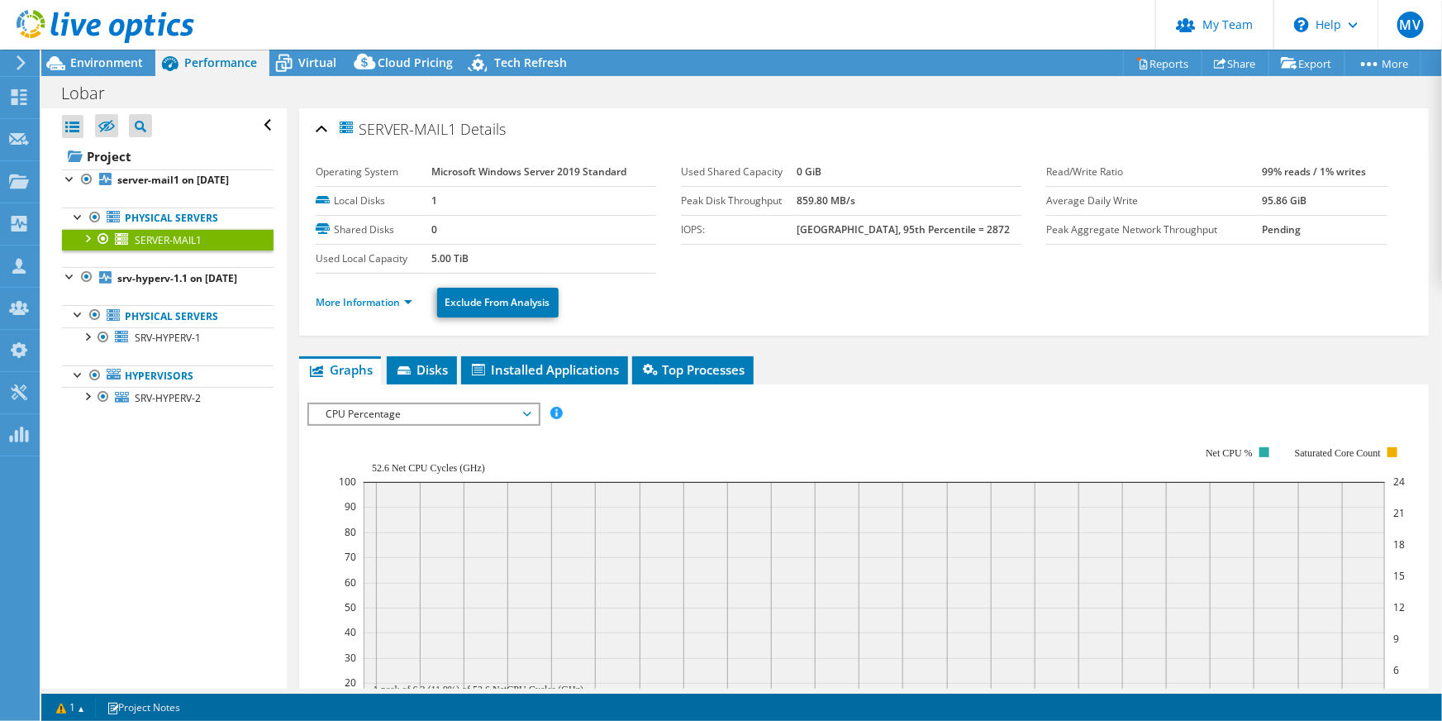
drag, startPoint x: 248, startPoint y: 263, endPoint x: 346, endPoint y: 292, distance: 102.5
click at [346, 293] on li "More Information" at bounding box center [369, 302] width 107 height 18
click at [349, 298] on link "More Information" at bounding box center [364, 302] width 97 height 14
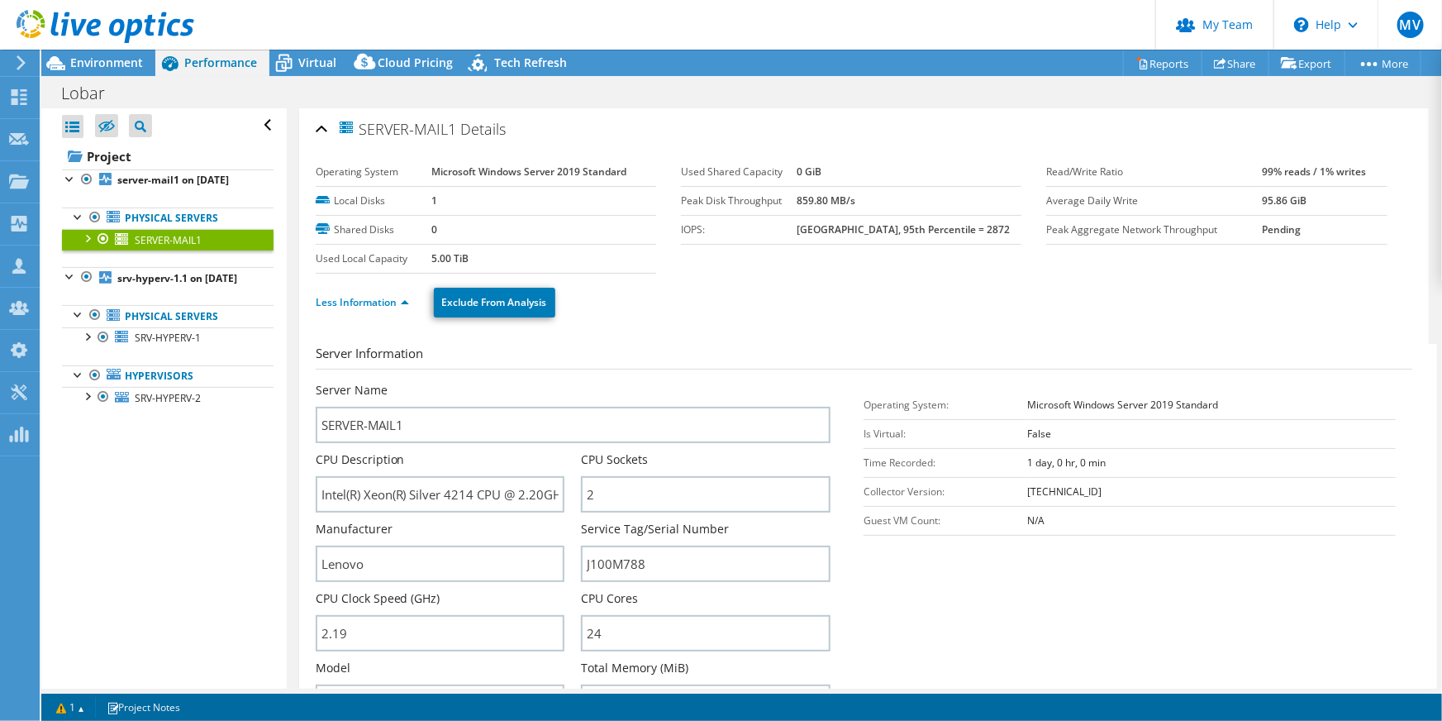
drag, startPoint x: 469, startPoint y: 256, endPoint x: 421, endPoint y: 256, distance: 47.9
click at [421, 256] on tr "Used Local Capacity 5.00 TiB" at bounding box center [486, 258] width 341 height 29
click at [124, 55] on span "Environment" at bounding box center [106, 63] width 73 height 16
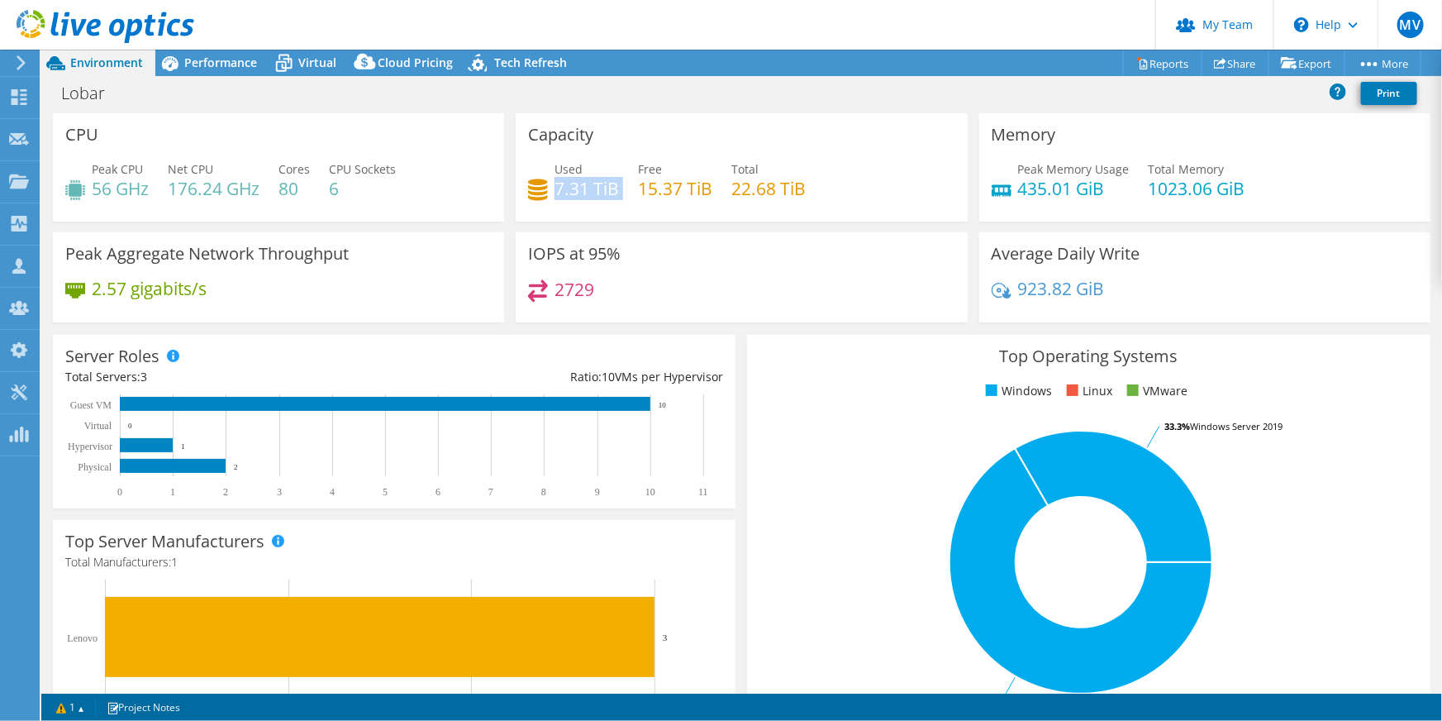
drag, startPoint x: 615, startPoint y: 194, endPoint x: 555, endPoint y: 188, distance: 60.7
click at [555, 188] on div "Used 7.31 TiB Free 15.37 TiB Total 22.68 TiB" at bounding box center [741, 187] width 426 height 54
click at [235, 68] on span "Performance" at bounding box center [220, 63] width 73 height 16
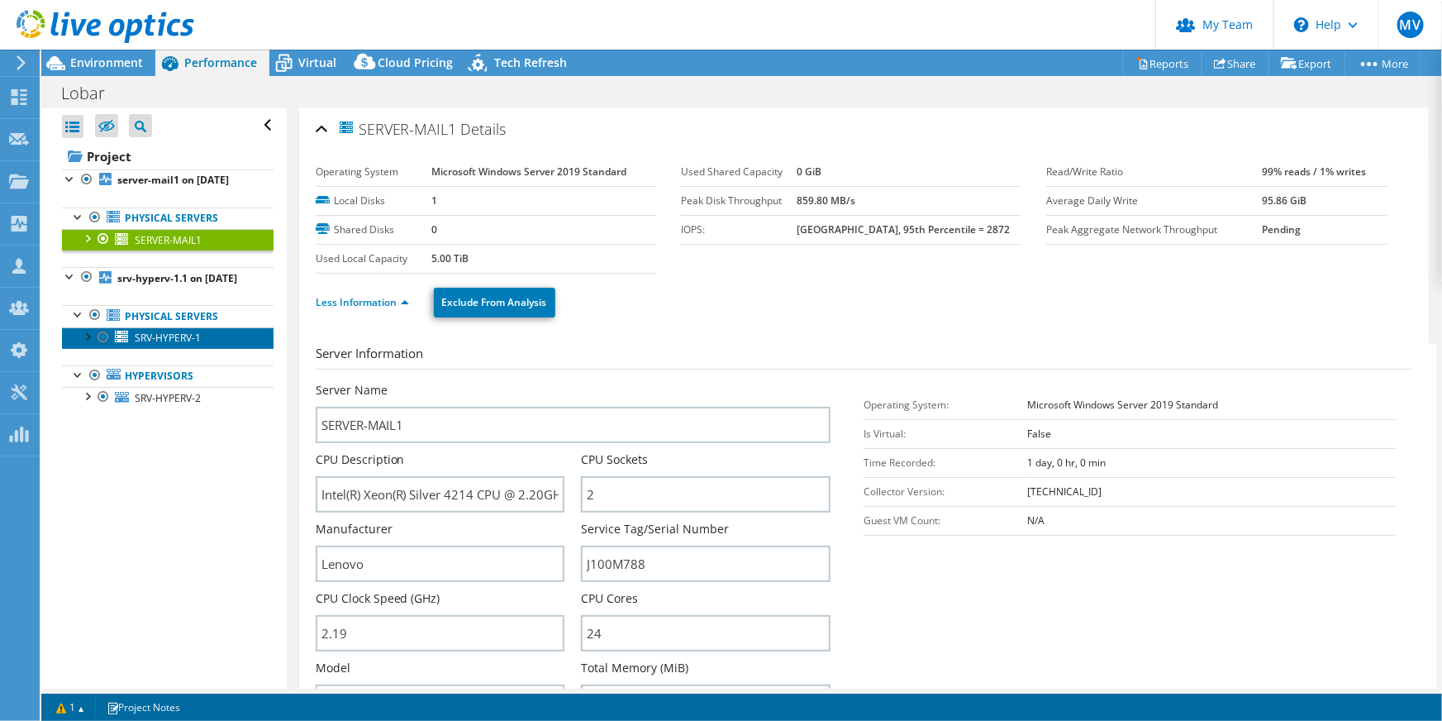
click at [200, 349] on link "SRV-HYPERV-1" at bounding box center [168, 337] width 212 height 21
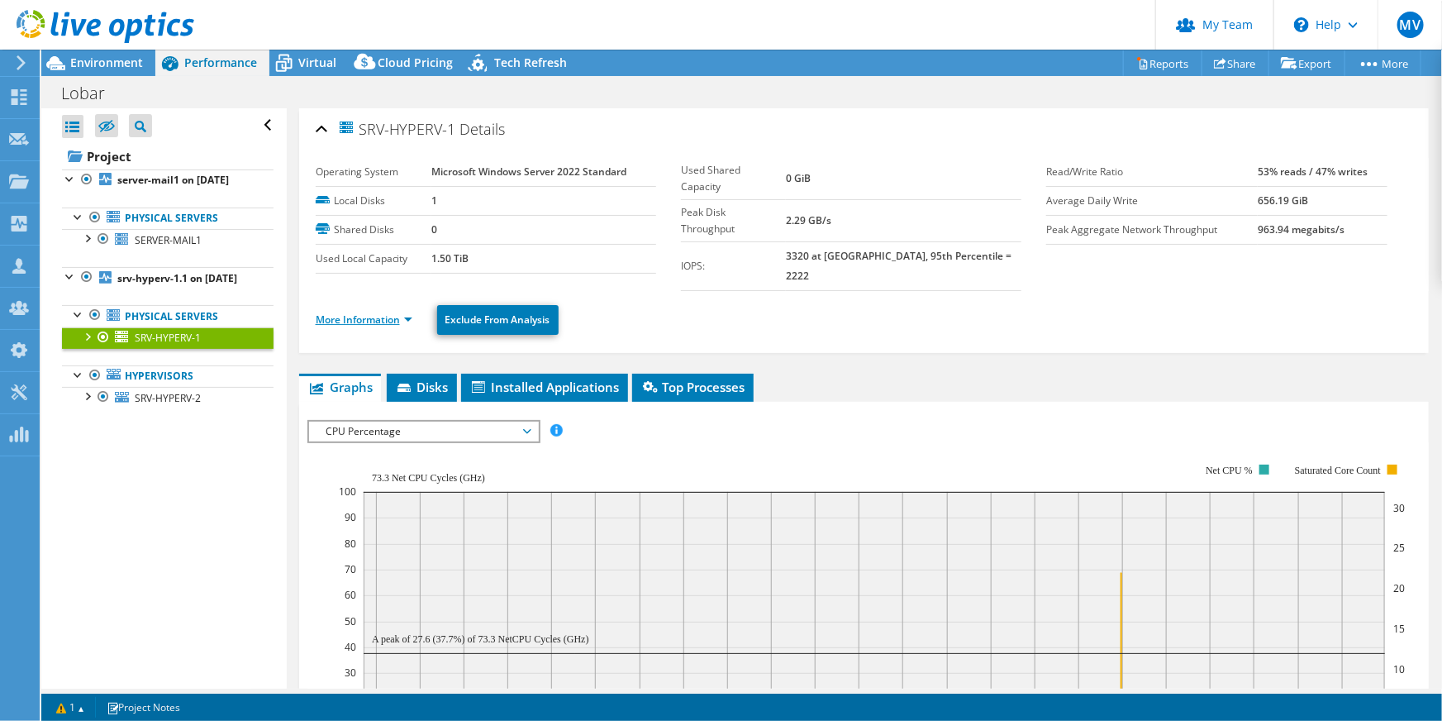
click at [363, 312] on link "More Information" at bounding box center [364, 319] width 97 height 14
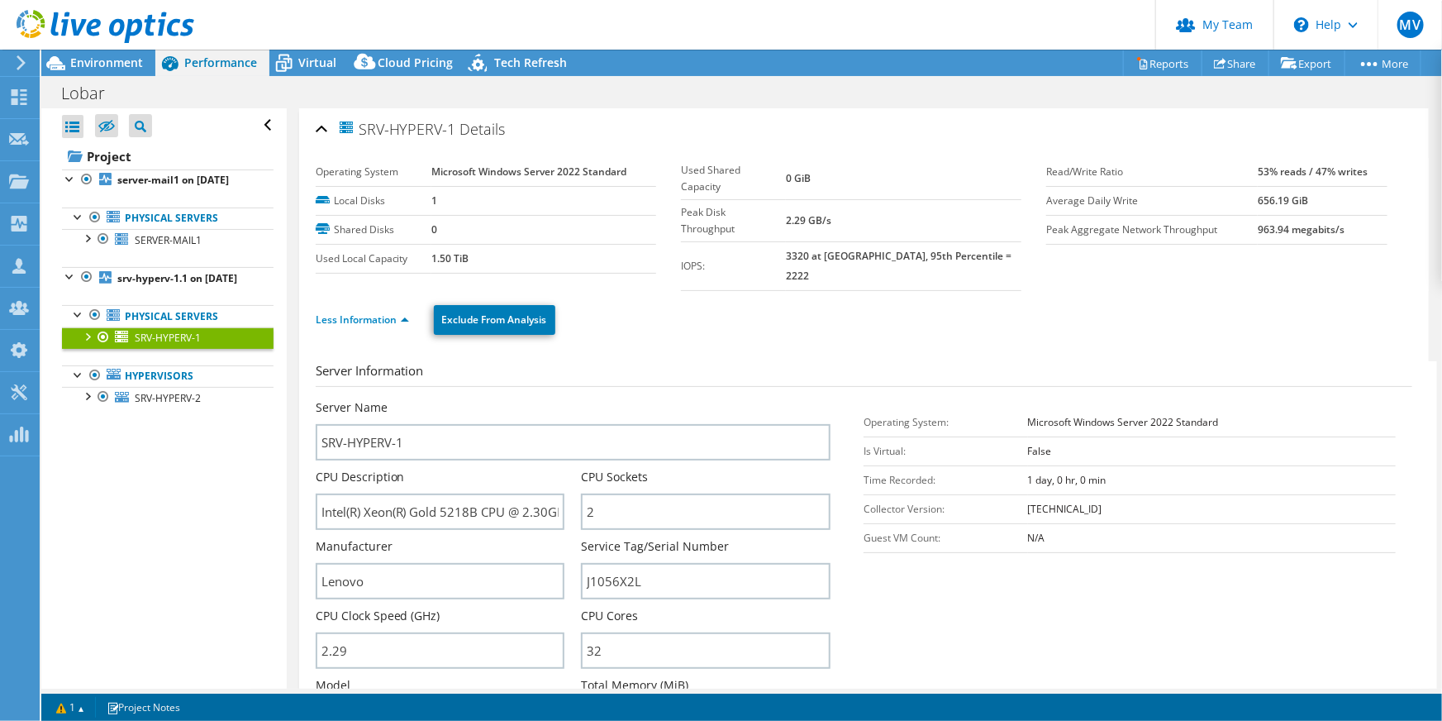
drag, startPoint x: 470, startPoint y: 261, endPoint x: 427, endPoint y: 255, distance: 43.4
click at [427, 255] on tr "Used Local Capacity 1.50 TiB" at bounding box center [486, 258] width 341 height 29
click at [192, 405] on span "SRV-HYPERV-2" at bounding box center [168, 398] width 66 height 14
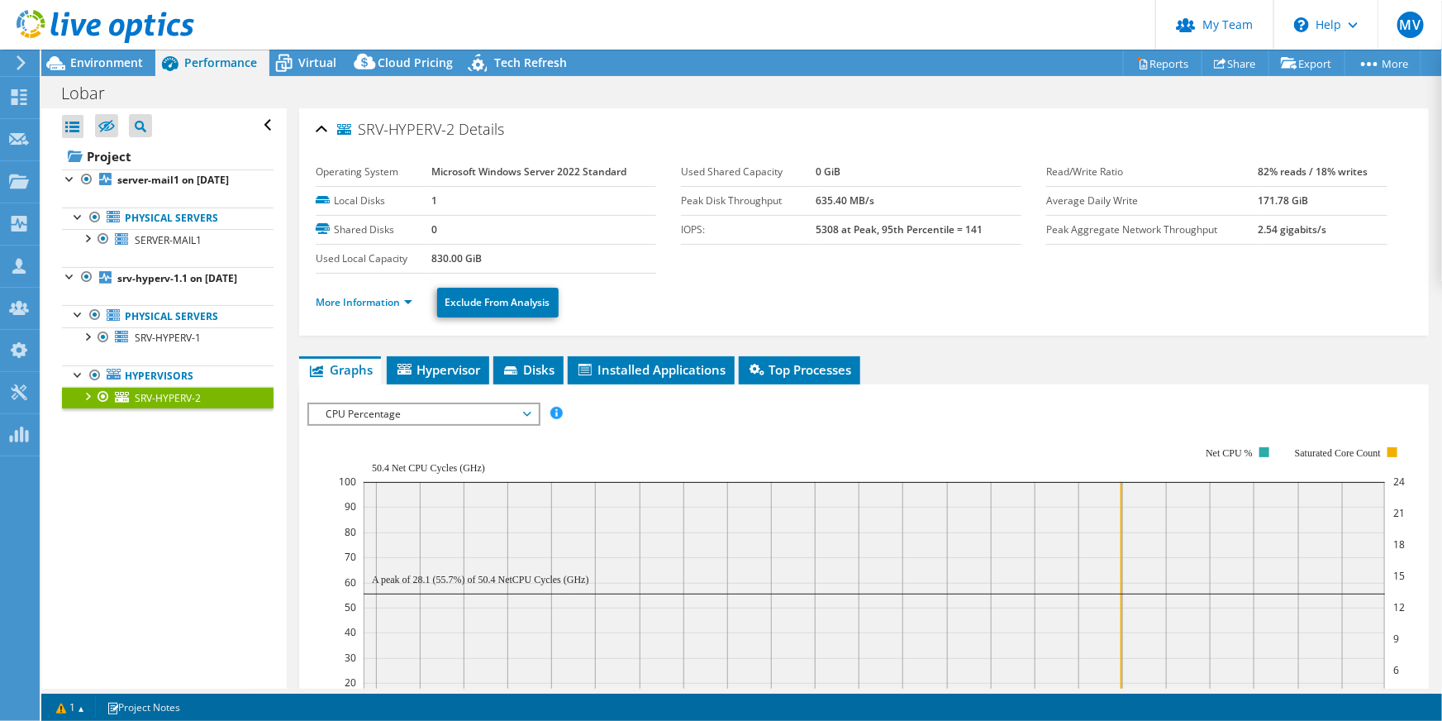
drag, startPoint x: 509, startPoint y: 263, endPoint x: 421, endPoint y: 264, distance: 88.4
click at [421, 264] on tr "Used Local Capacity 830.00 GiB" at bounding box center [486, 258] width 341 height 29
click at [313, 66] on span "Virtual" at bounding box center [317, 63] width 38 height 16
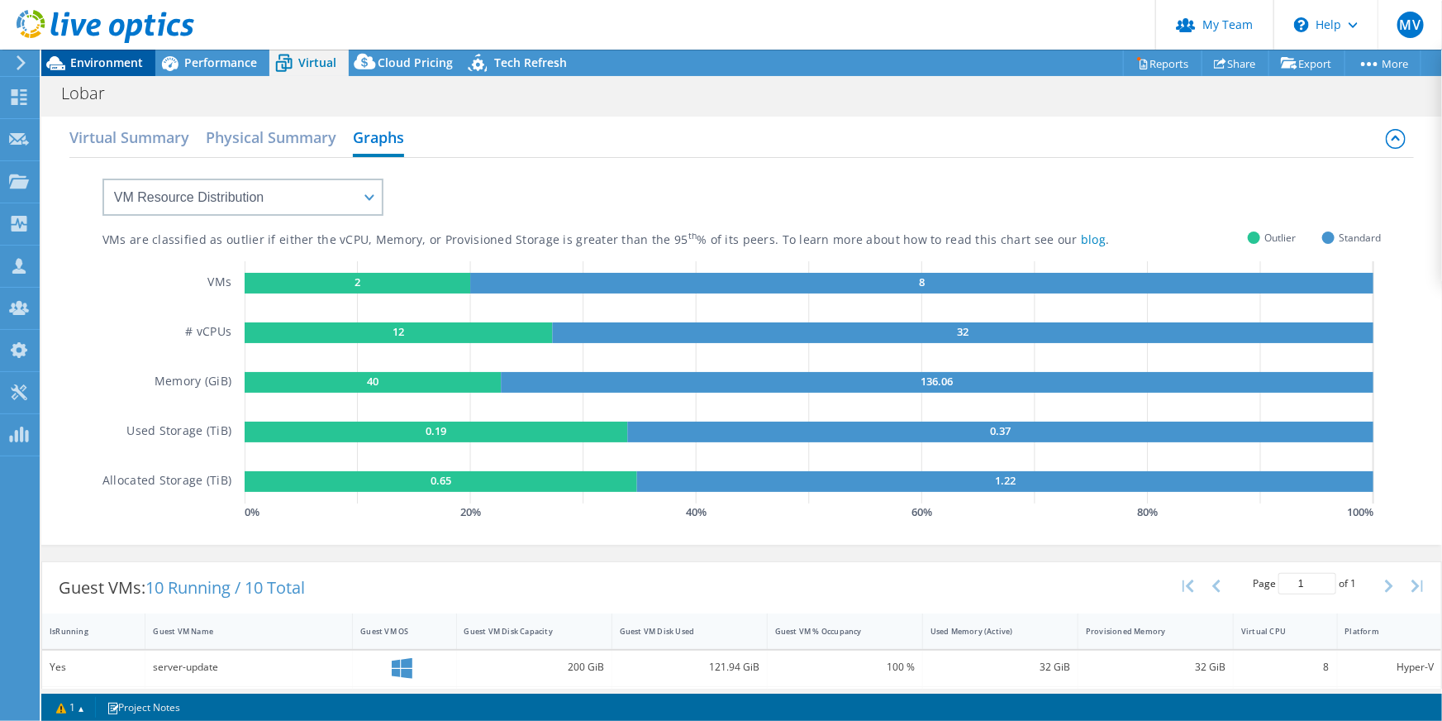
click at [109, 66] on span "Environment" at bounding box center [106, 63] width 73 height 16
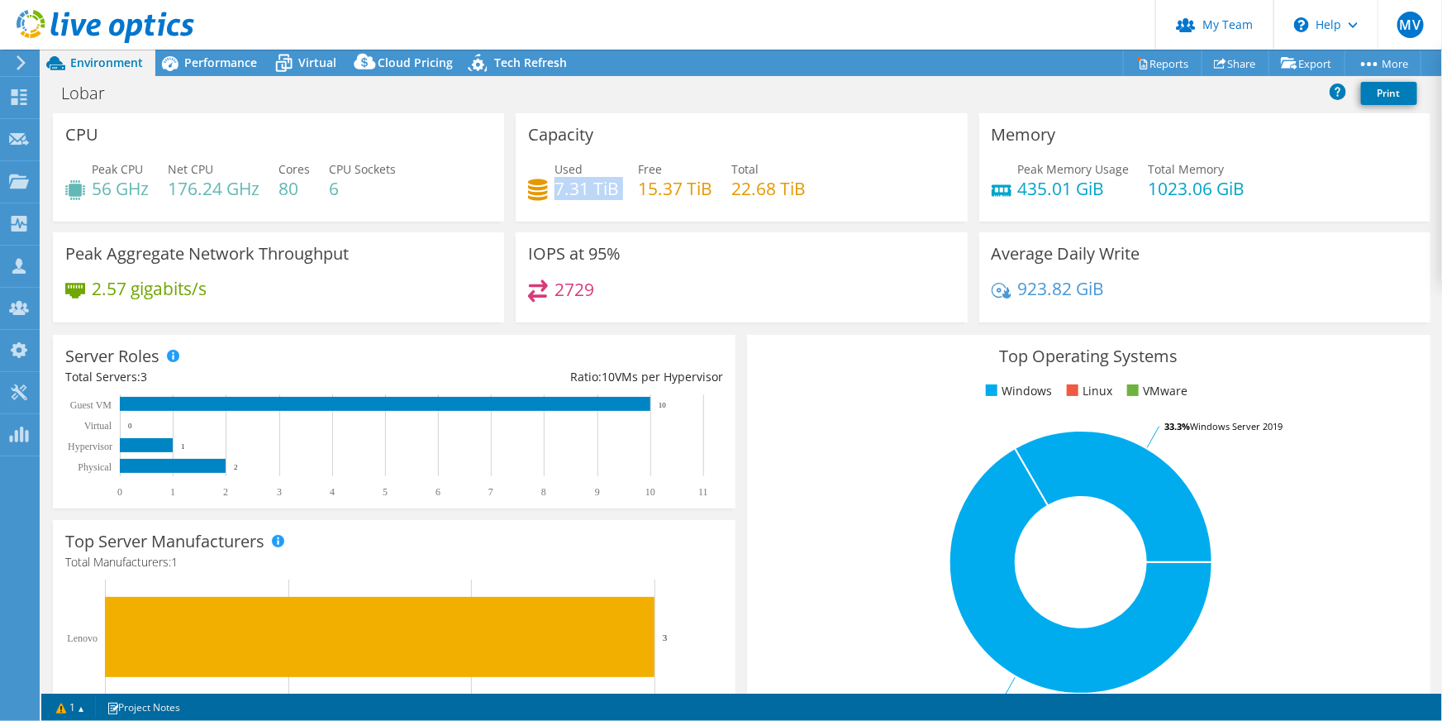
drag, startPoint x: 621, startPoint y: 185, endPoint x: 551, endPoint y: 182, distance: 69.5
click at [551, 182] on div "Used 7.31 TiB Free 15.37 TiB Total 22.68 TiB" at bounding box center [741, 187] width 426 height 54
click at [798, 183] on h4 "22.68 TiB" at bounding box center [768, 188] width 74 height 18
click at [192, 78] on div "Lobar Print" at bounding box center [741, 93] width 1401 height 31
click at [204, 67] on span "Performance" at bounding box center [220, 63] width 73 height 16
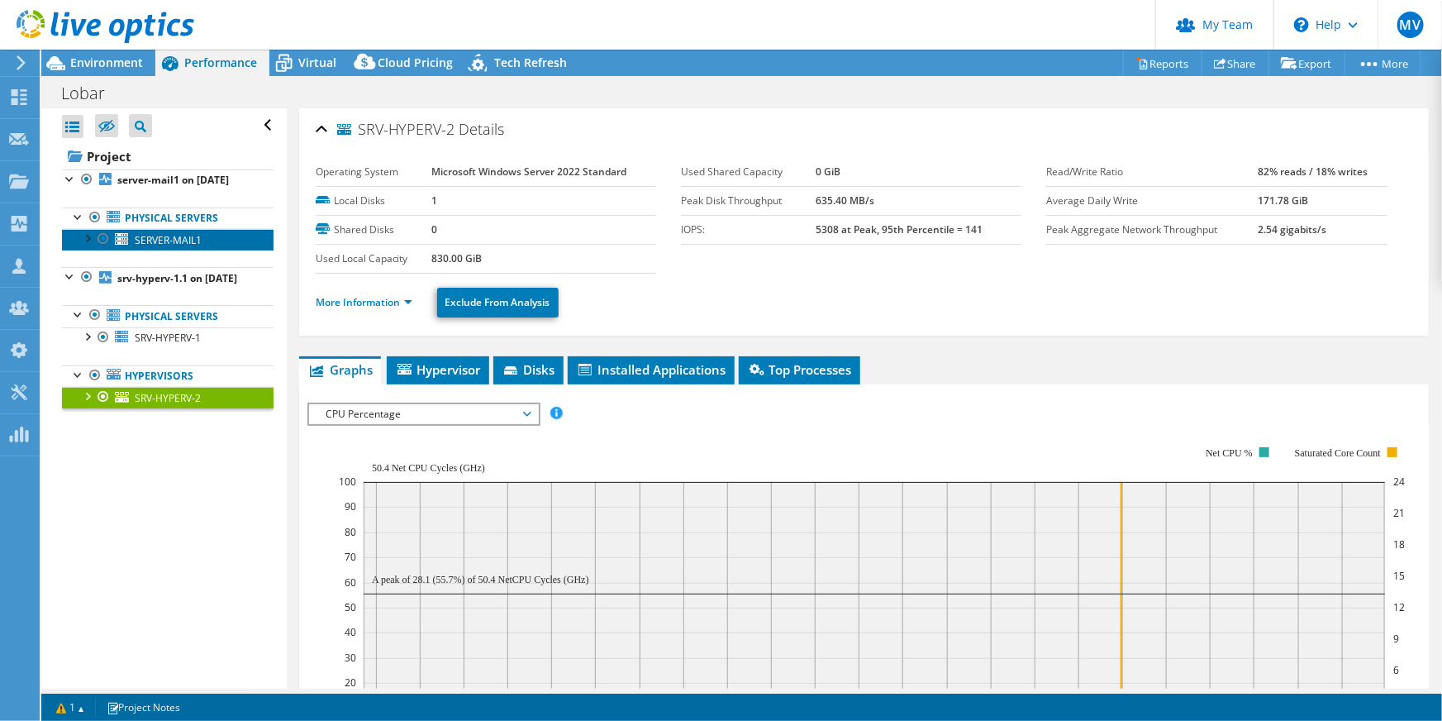
click at [160, 247] on span "SERVER-MAIL1" at bounding box center [168, 240] width 67 height 14
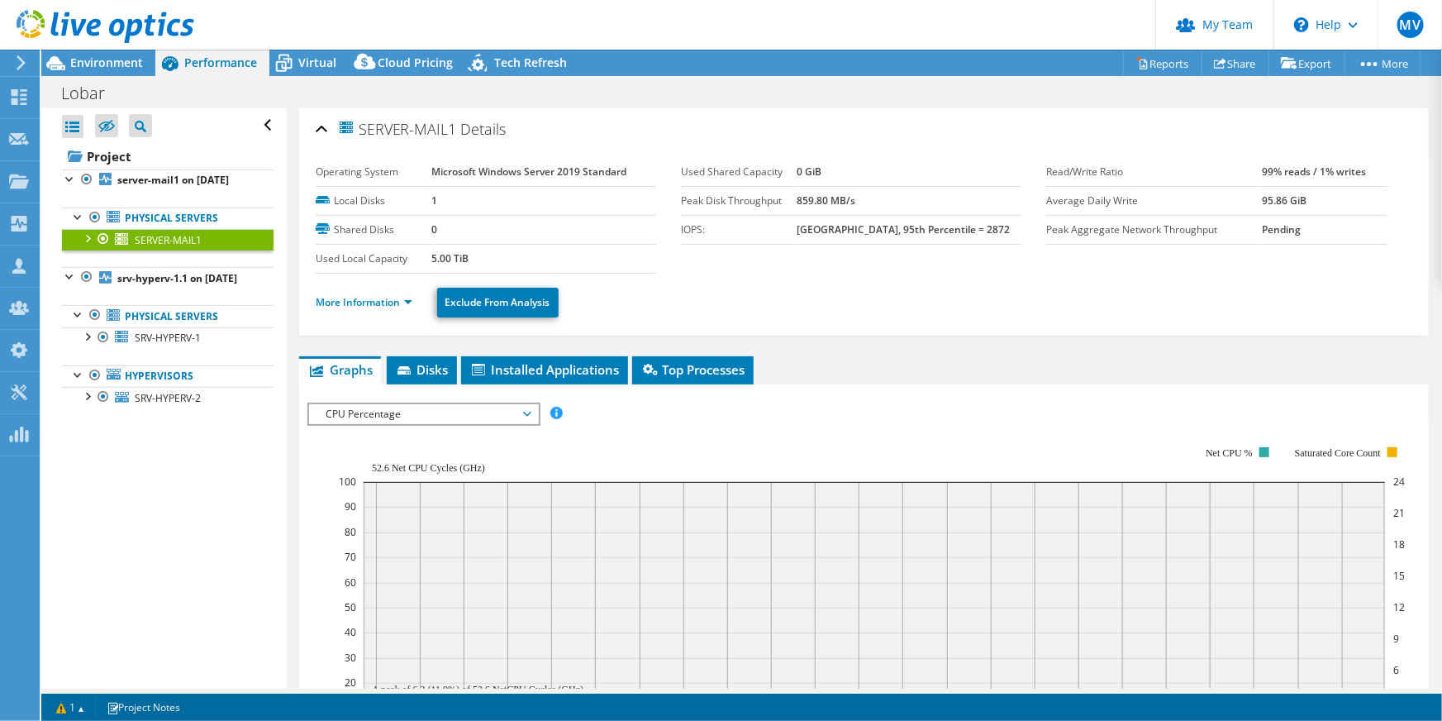
click at [90, 245] on div at bounding box center [87, 237] width 17 height 17
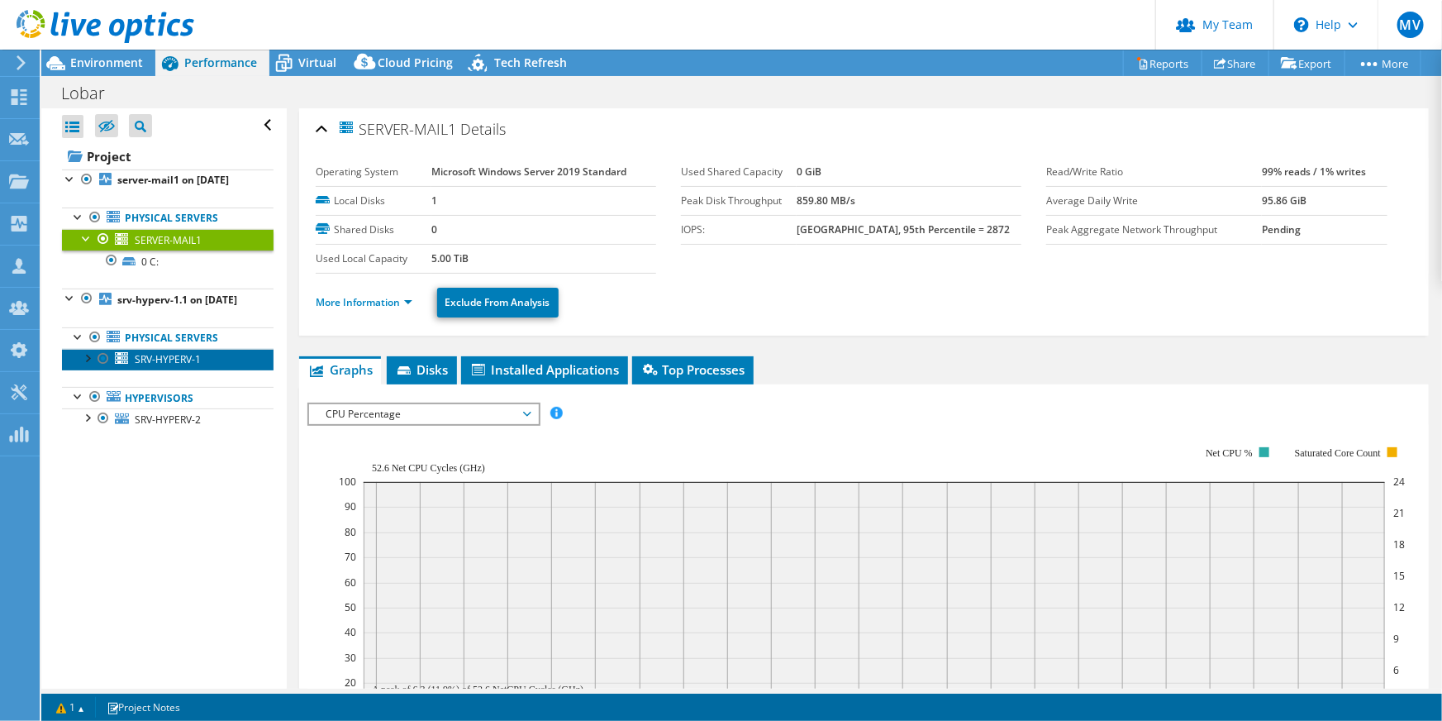
click at [198, 366] on span "SRV-HYPERV-1" at bounding box center [168, 359] width 66 height 14
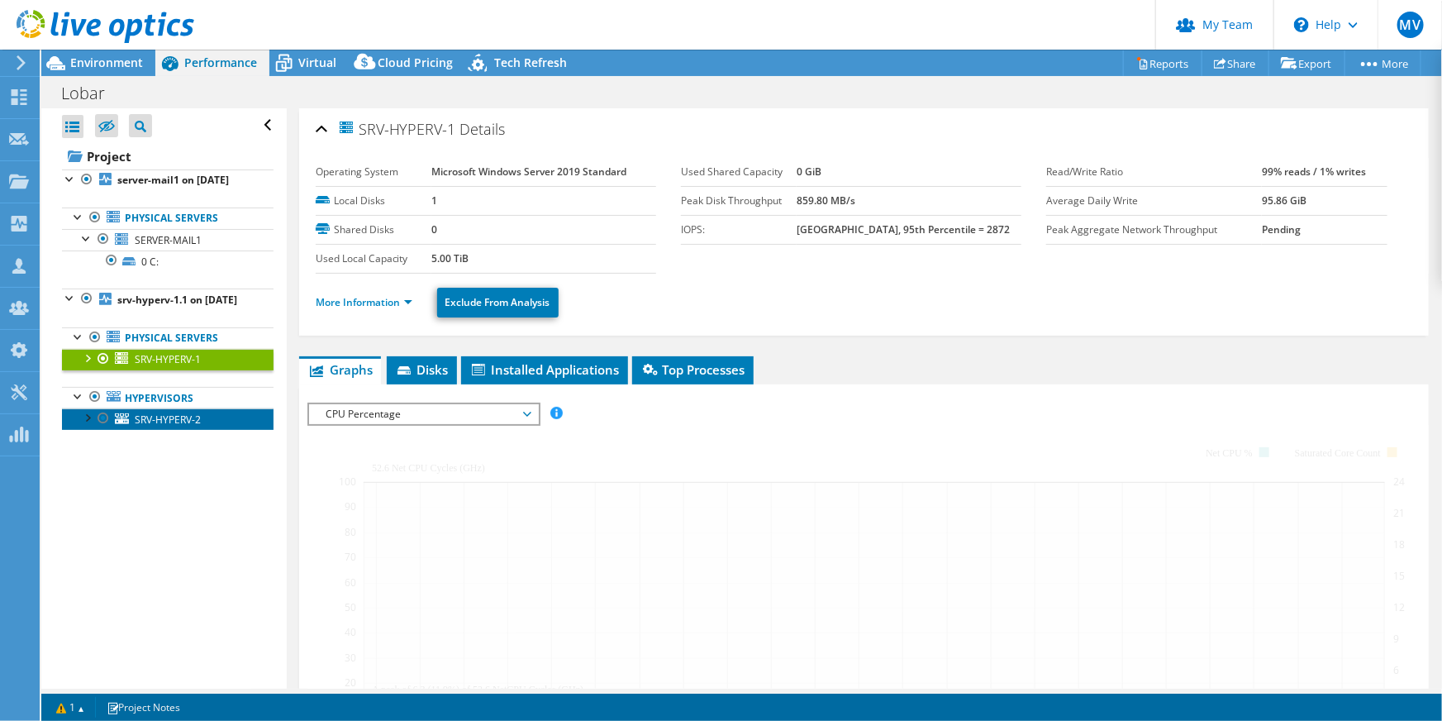
click at [193, 426] on span "SRV-HYPERV-2" at bounding box center [168, 419] width 66 height 14
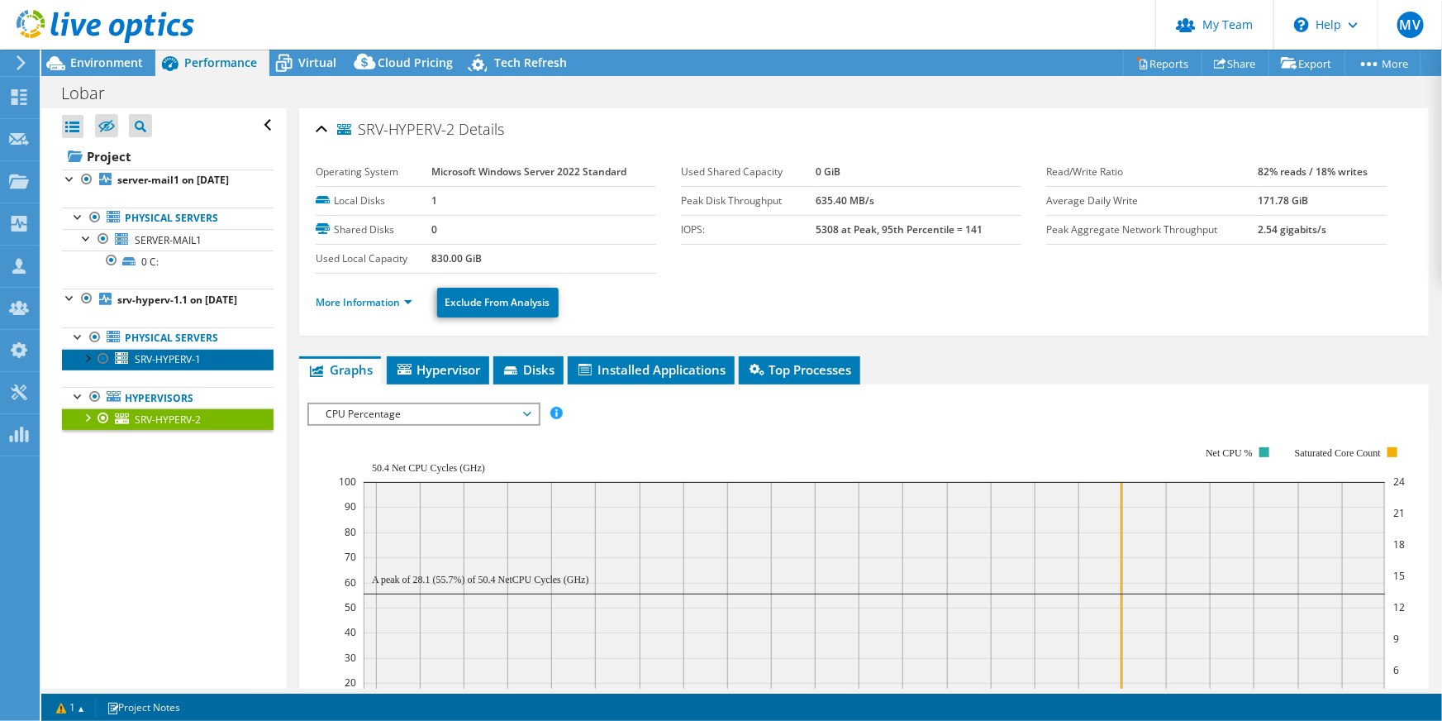
click at [200, 370] on link "SRV-HYPERV-1" at bounding box center [168, 359] width 212 height 21
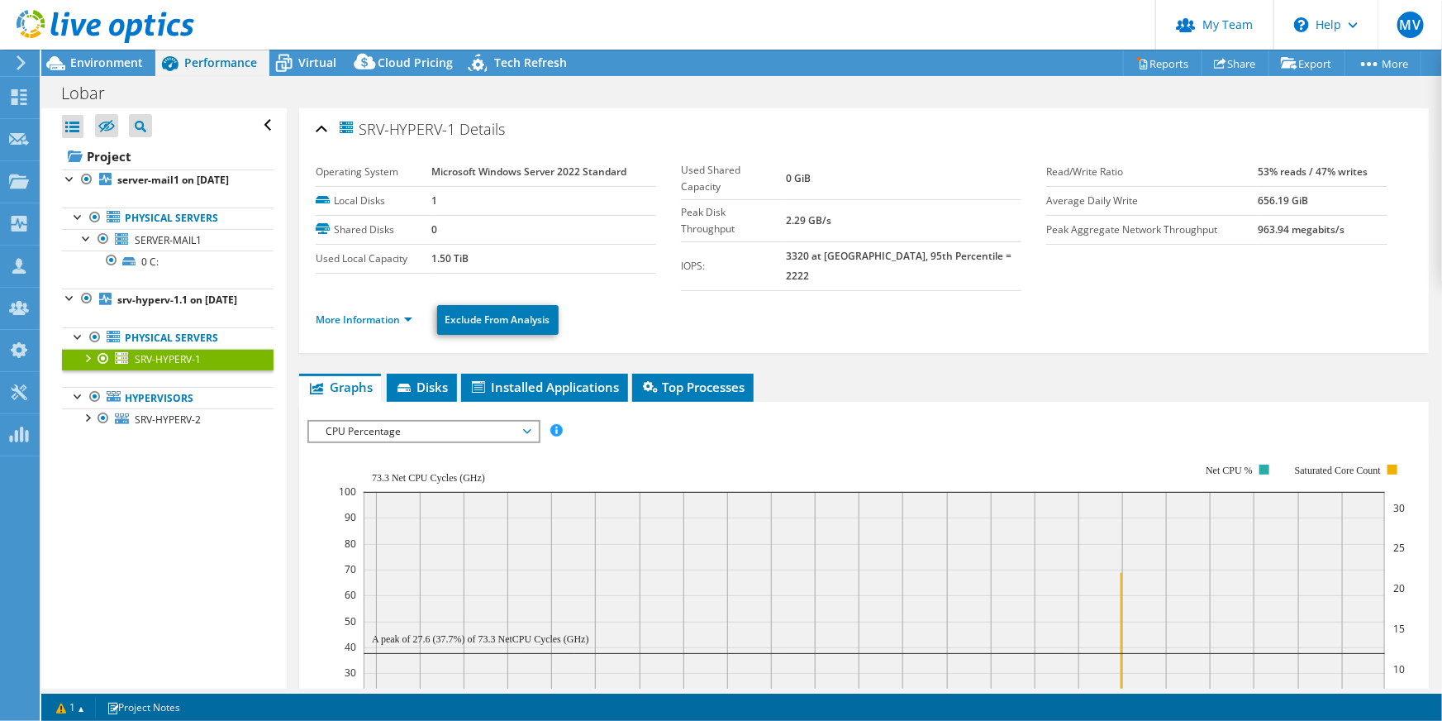
click at [399, 310] on ul "More Information Exclude From Analysis" at bounding box center [864, 318] width 1097 height 34
click at [397, 312] on link "More Information" at bounding box center [364, 319] width 97 height 14
